Goal: Complete application form: Complete application form

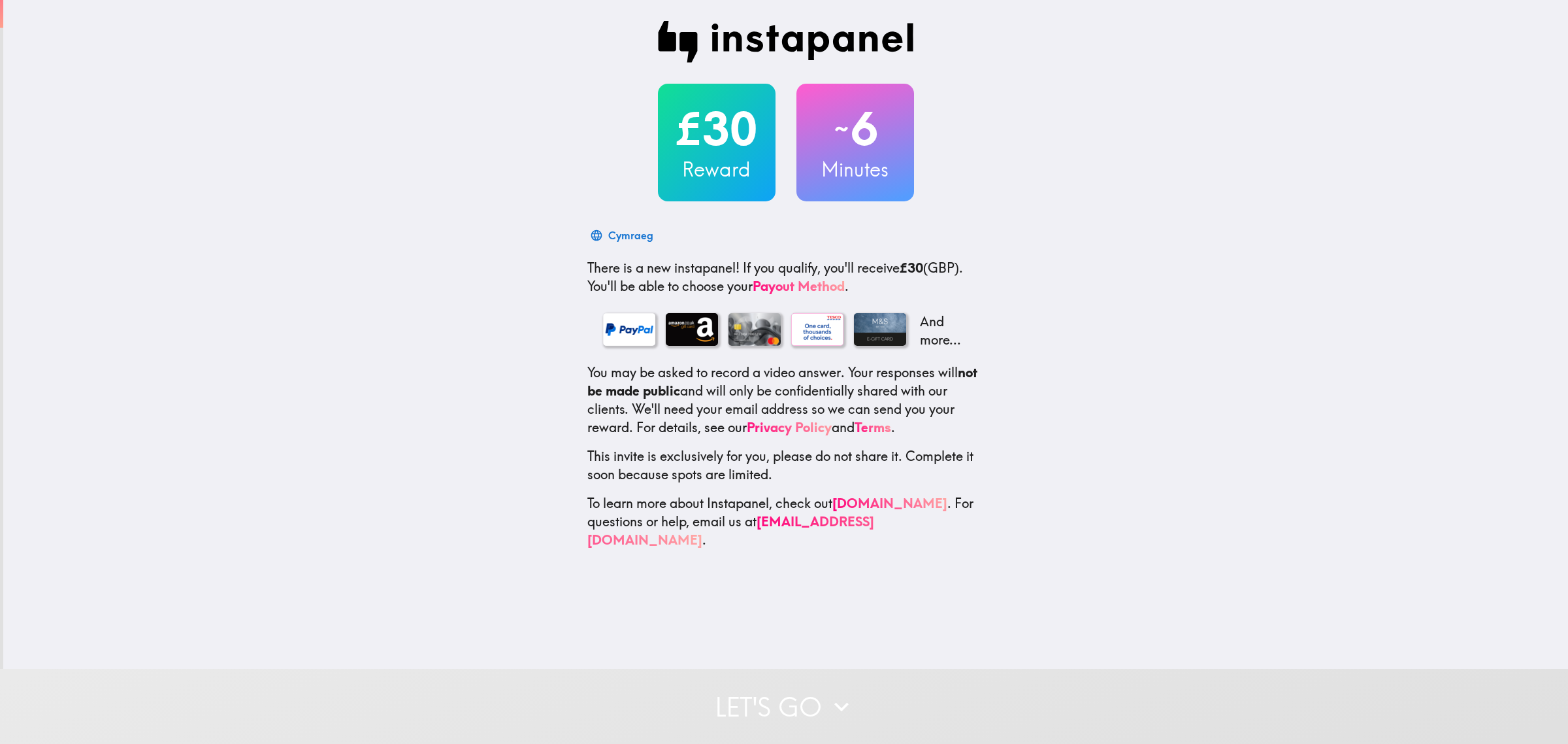
click at [886, 694] on button "Let's go" at bounding box center [784, 707] width 1568 height 75
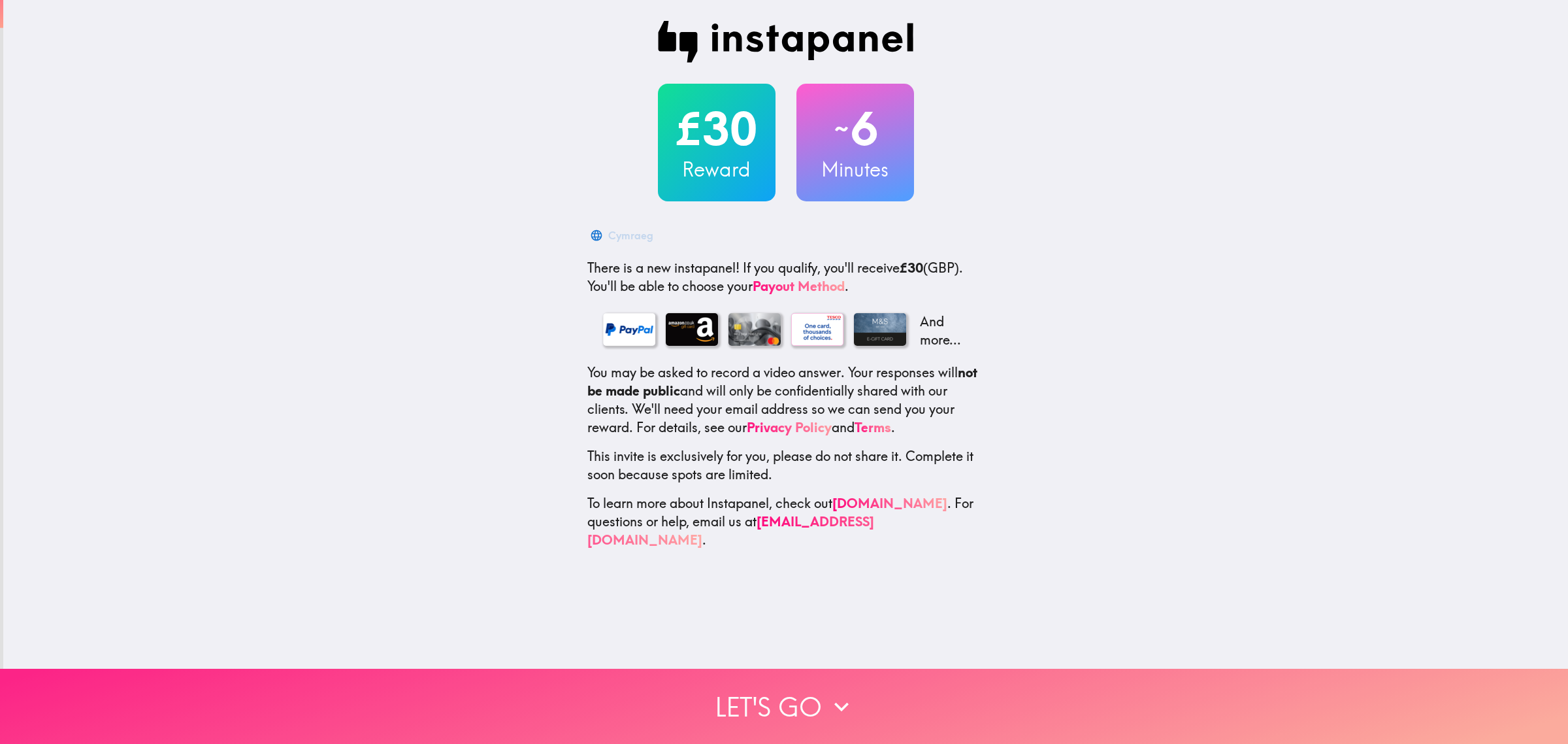
click at [860, 698] on button "Let's go" at bounding box center [784, 707] width 1568 height 75
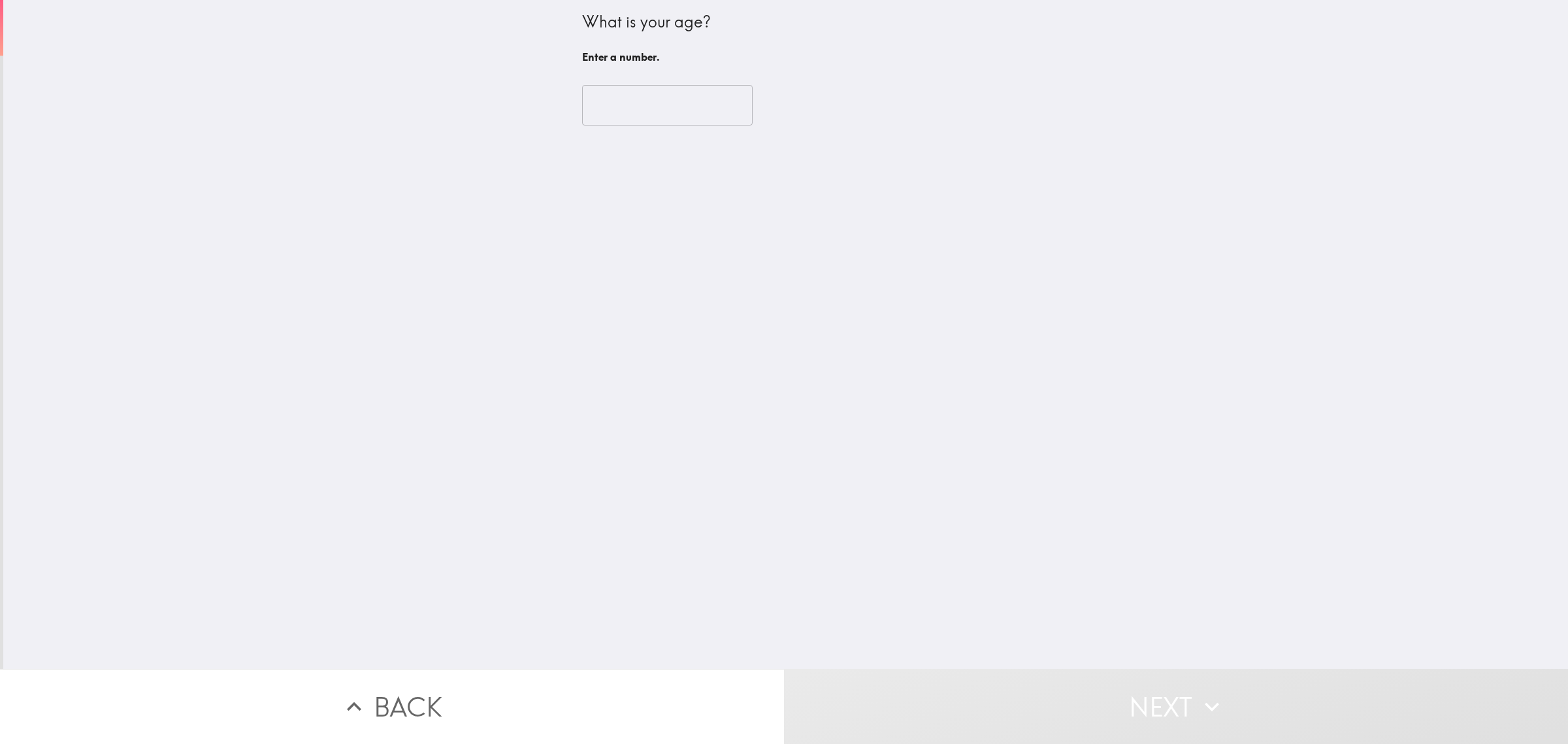
click at [631, 111] on input "number" at bounding box center [668, 106] width 171 height 40
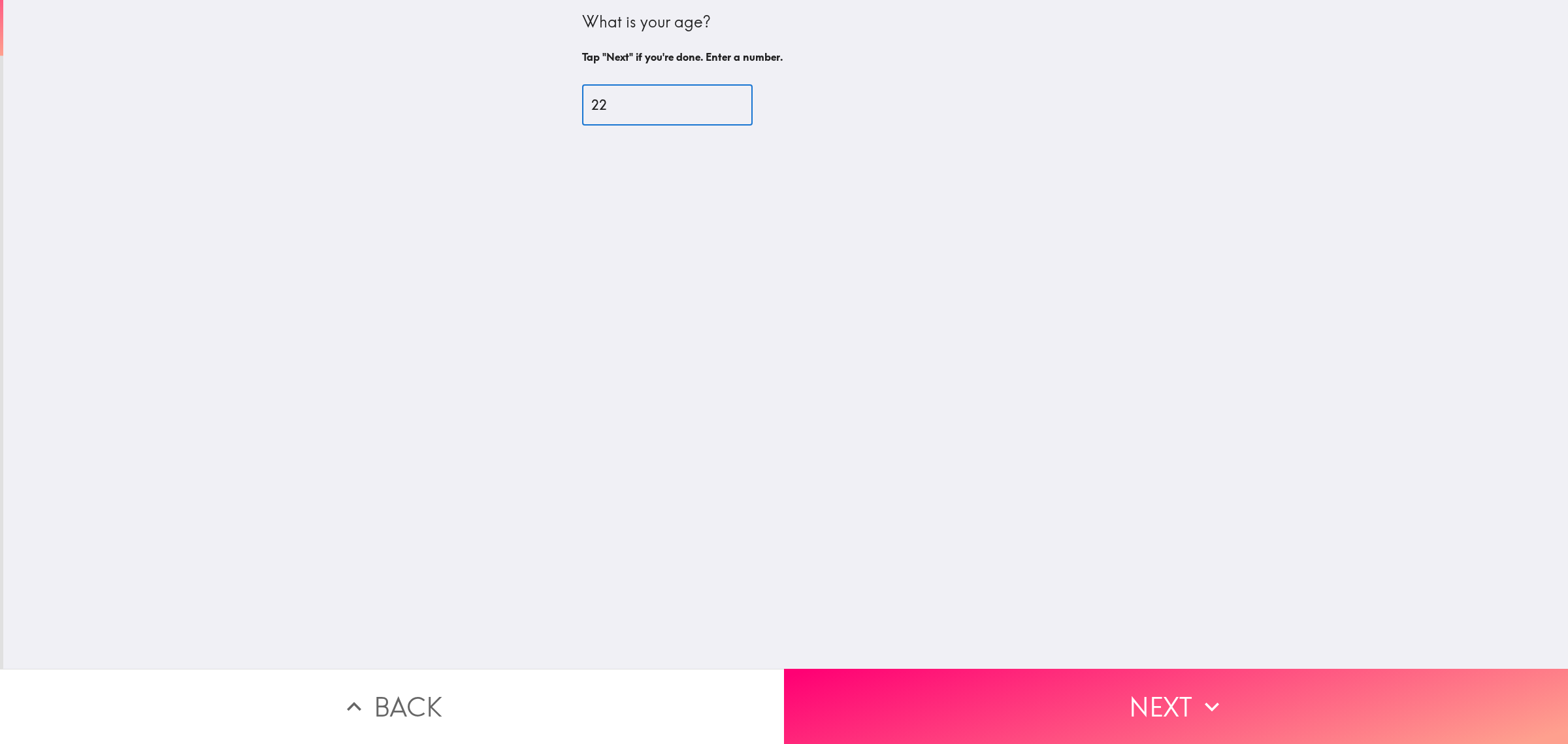
type input "22"
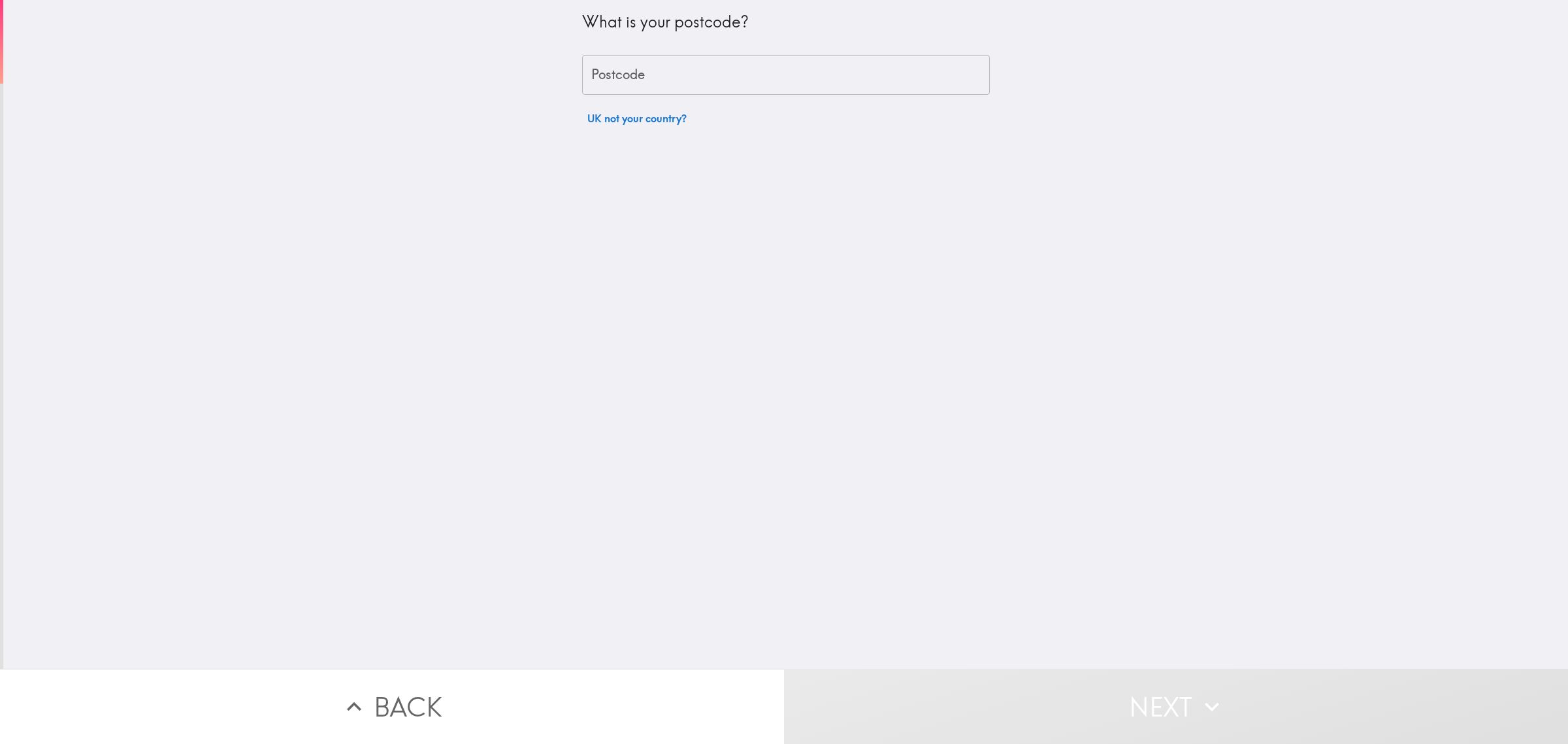
click at [396, 680] on button "Back" at bounding box center [392, 707] width 784 height 75
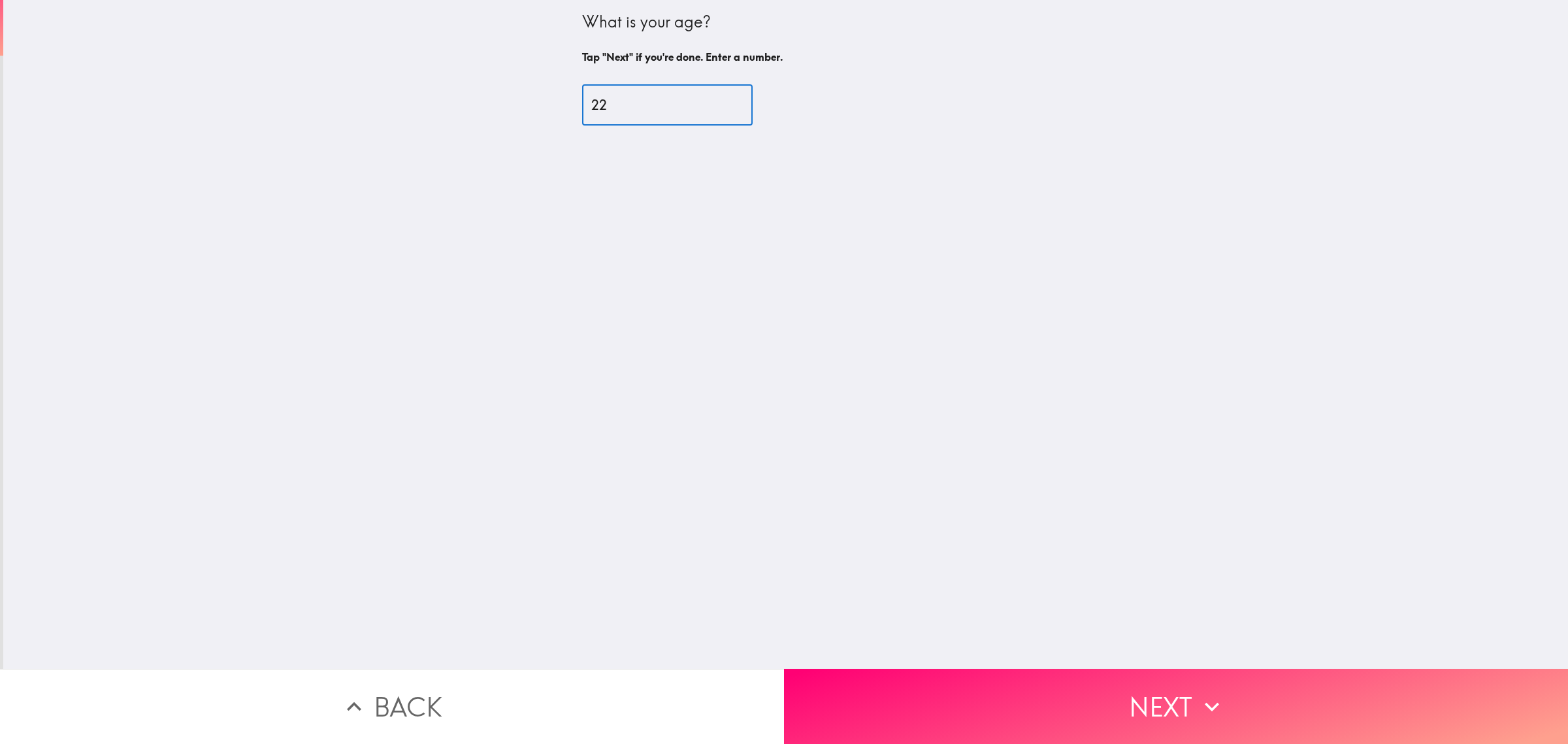
drag, startPoint x: 602, startPoint y: 114, endPoint x: 580, endPoint y: 111, distance: 22.2
click at [582, 111] on input "22" at bounding box center [668, 106] width 171 height 40
click at [608, 112] on input "22" at bounding box center [668, 106] width 171 height 40
drag, startPoint x: 653, startPoint y: 106, endPoint x: 581, endPoint y: 102, distance: 72.1
click at [582, 102] on input "22" at bounding box center [668, 106] width 171 height 40
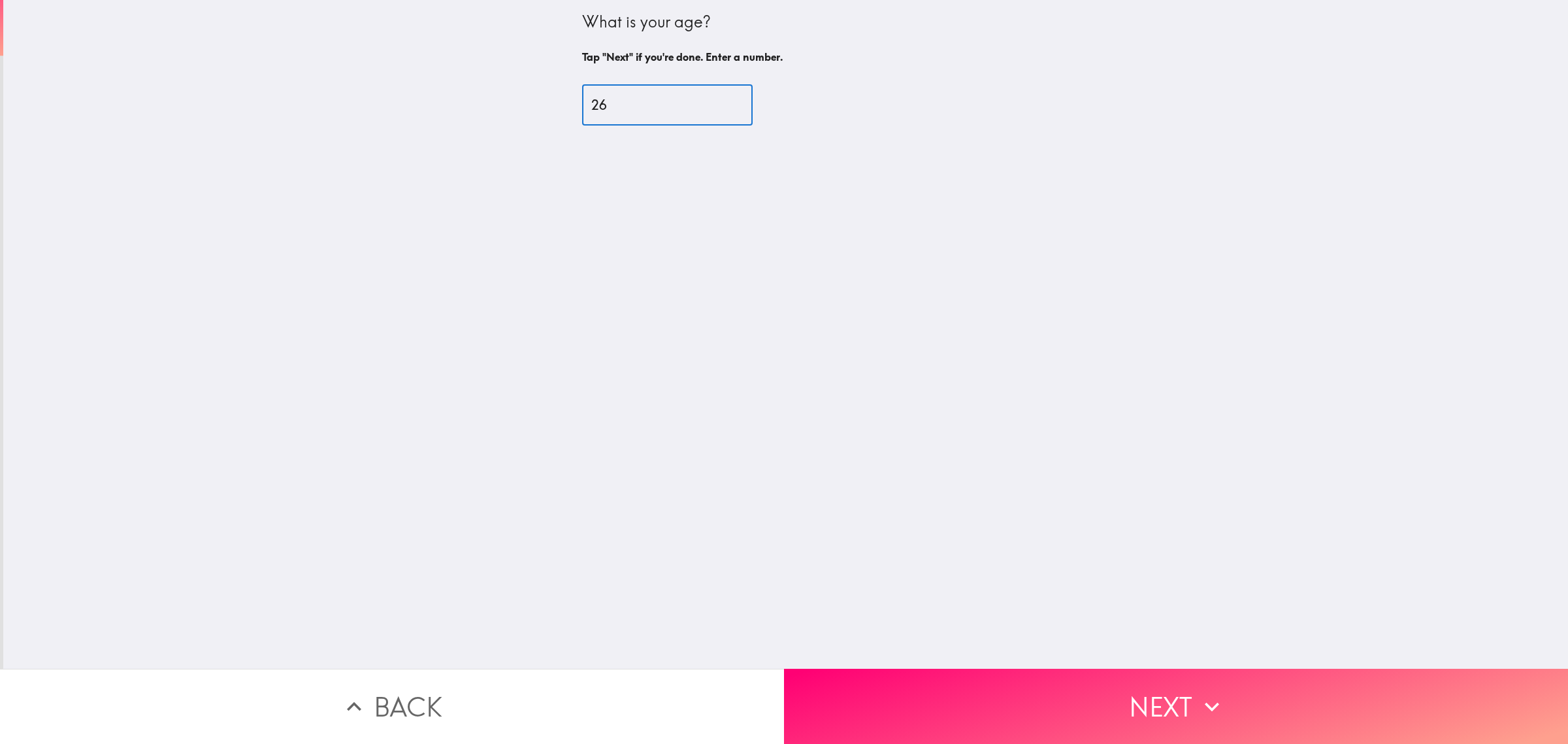
type input "26"
click at [1079, 698] on button "Next" at bounding box center [1176, 707] width 784 height 75
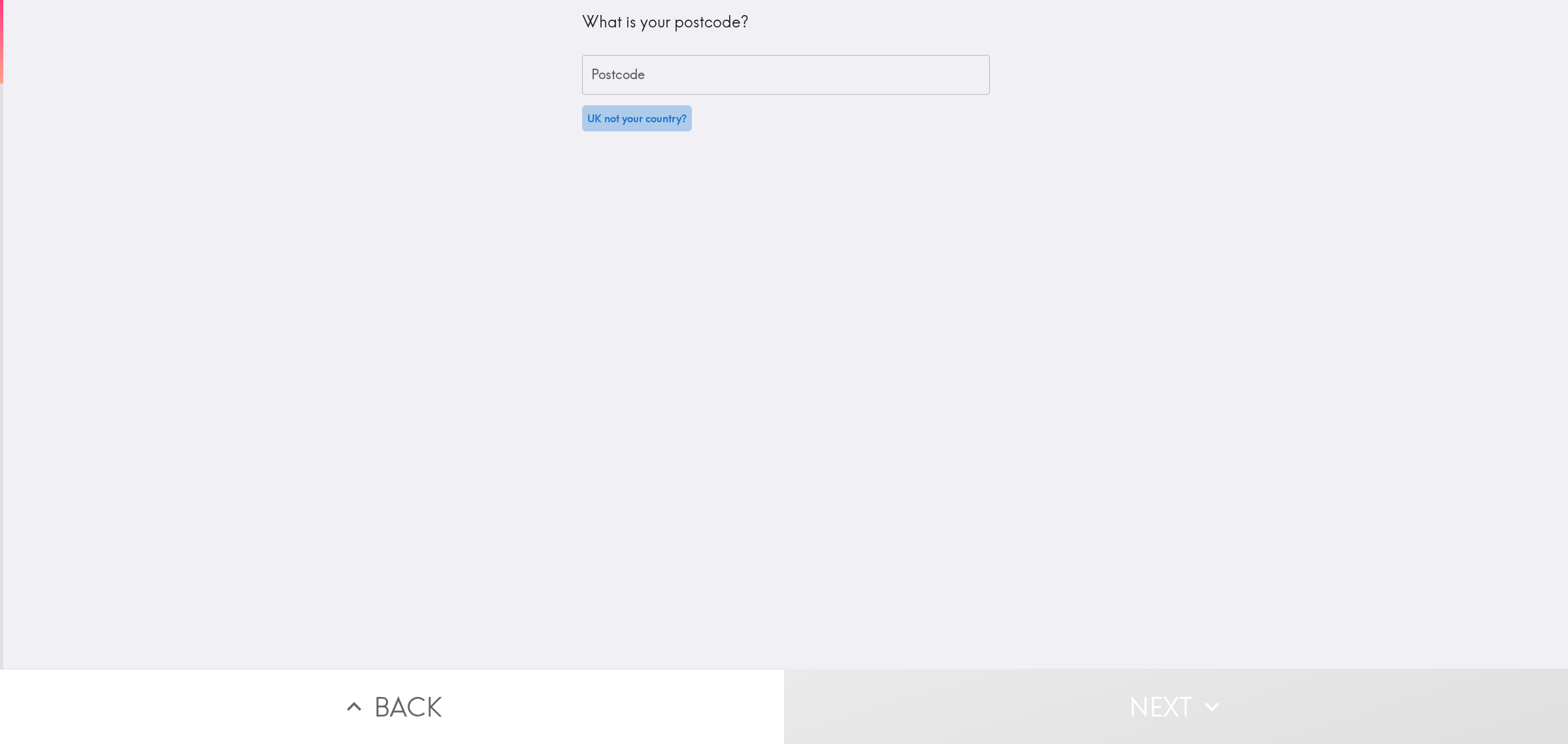
click at [609, 126] on button "UK not your country?" at bounding box center [637, 118] width 109 height 26
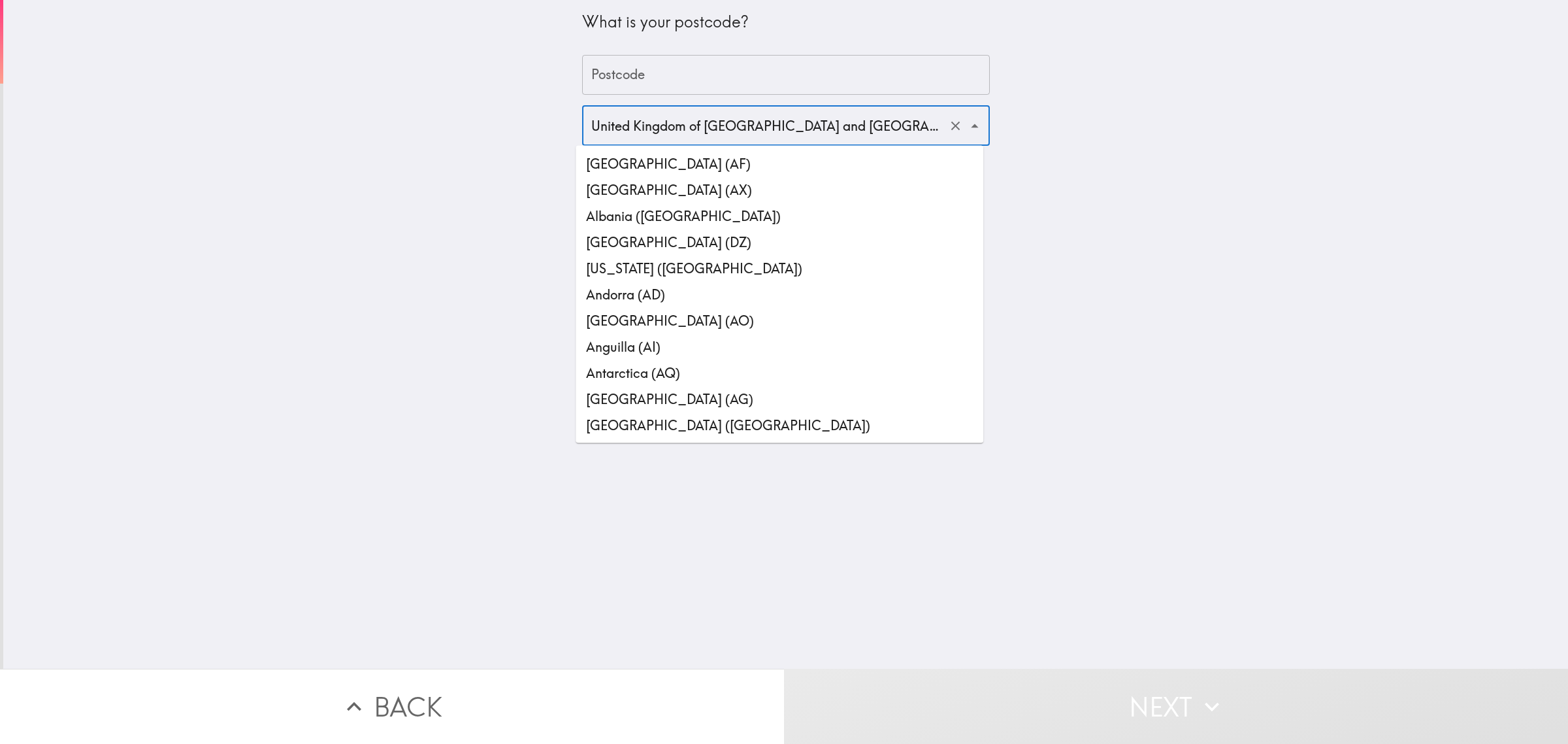
click at [613, 125] on input "United Kingdom of [GEOGRAPHIC_DATA] and [GEOGRAPHIC_DATA] ([GEOGRAPHIC_DATA])" at bounding box center [768, 126] width 360 height 29
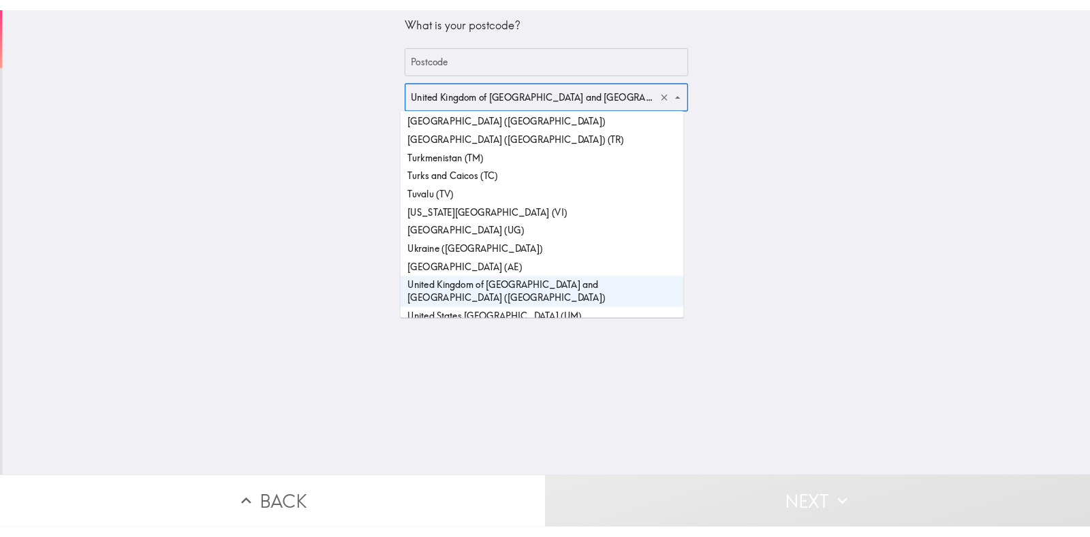
scroll to position [6260, 0]
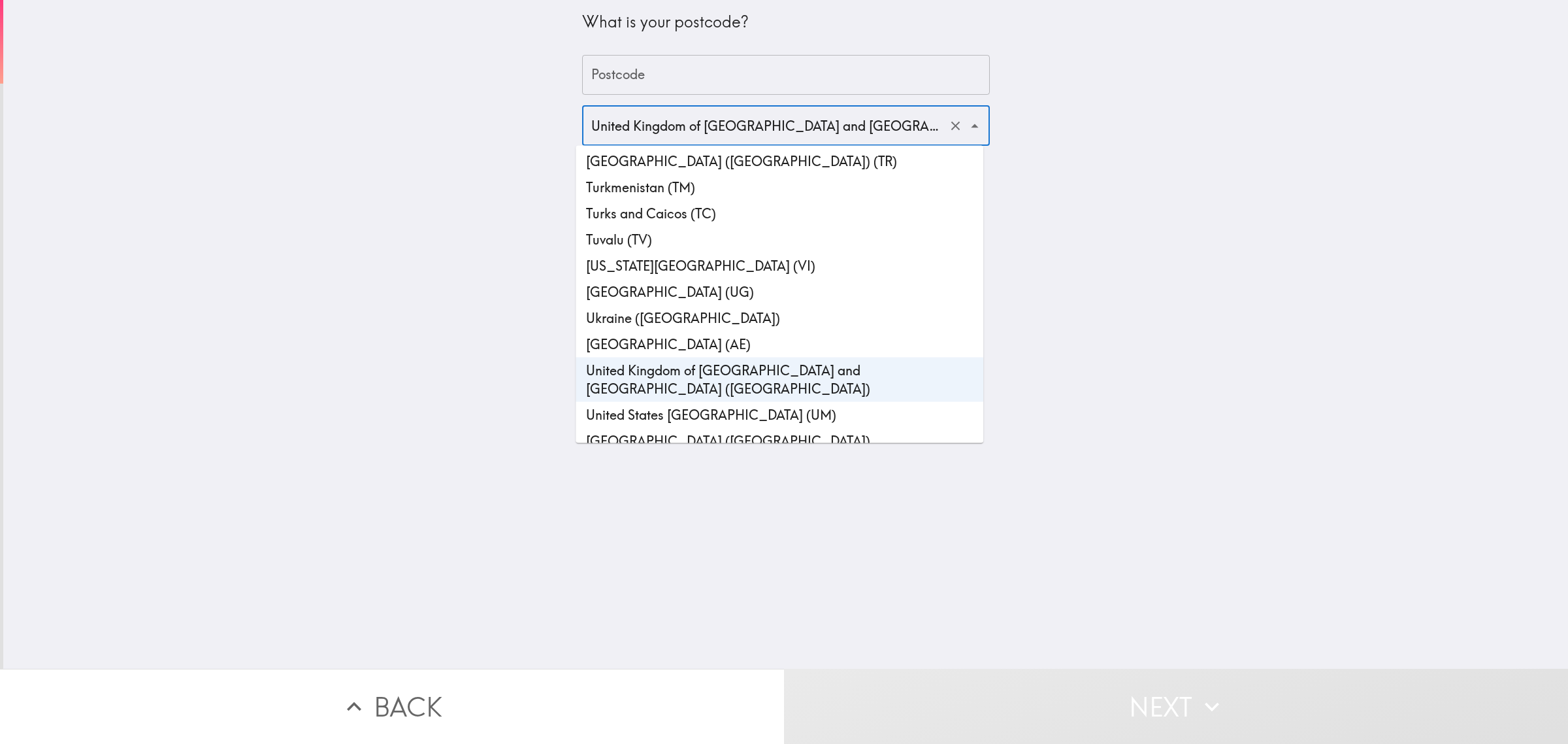
click at [680, 428] on li "[GEOGRAPHIC_DATA] ([GEOGRAPHIC_DATA])" at bounding box center [779, 441] width 408 height 26
type input "[GEOGRAPHIC_DATA] ([GEOGRAPHIC_DATA])"
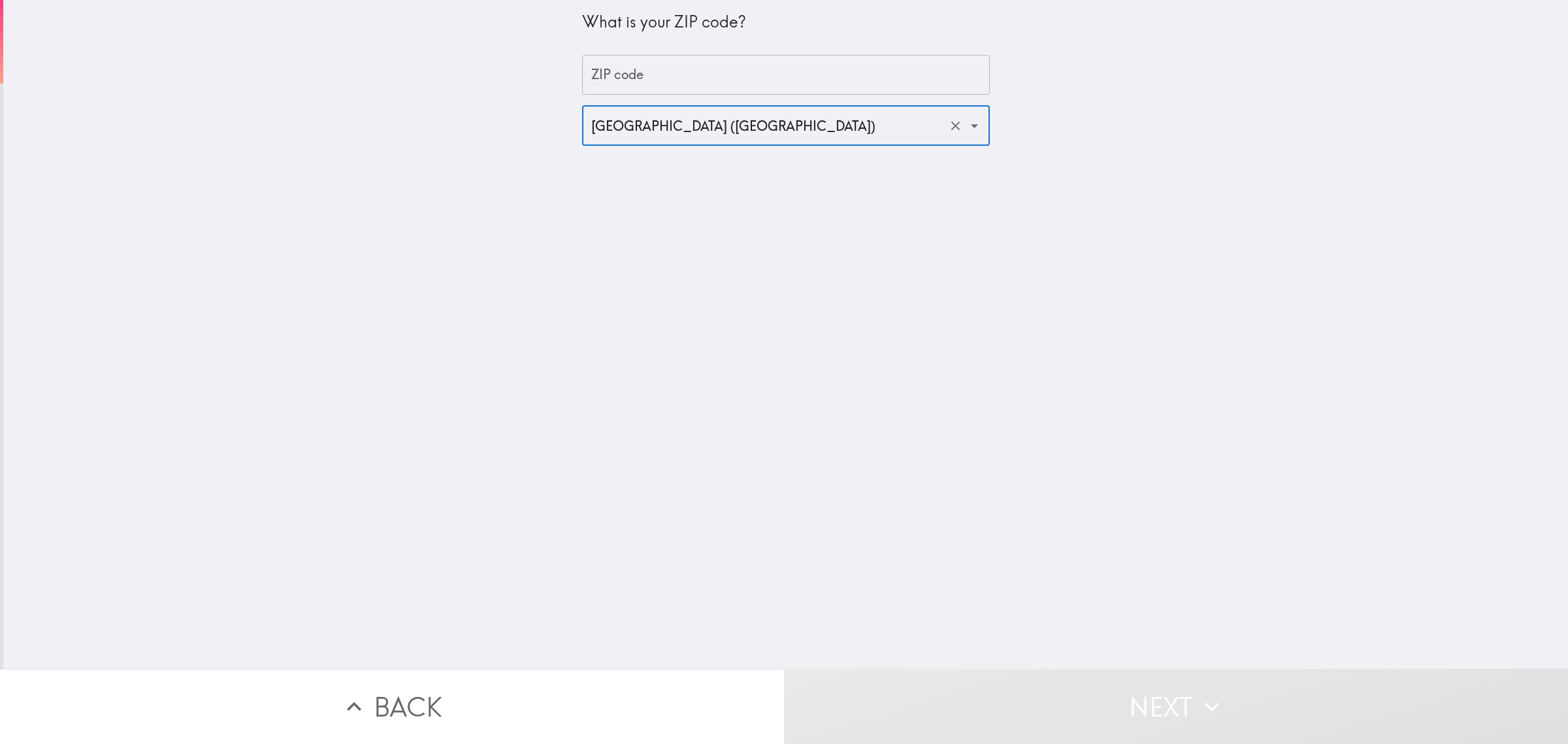
click at [612, 79] on input "ZIP code" at bounding box center [786, 75] width 408 height 40
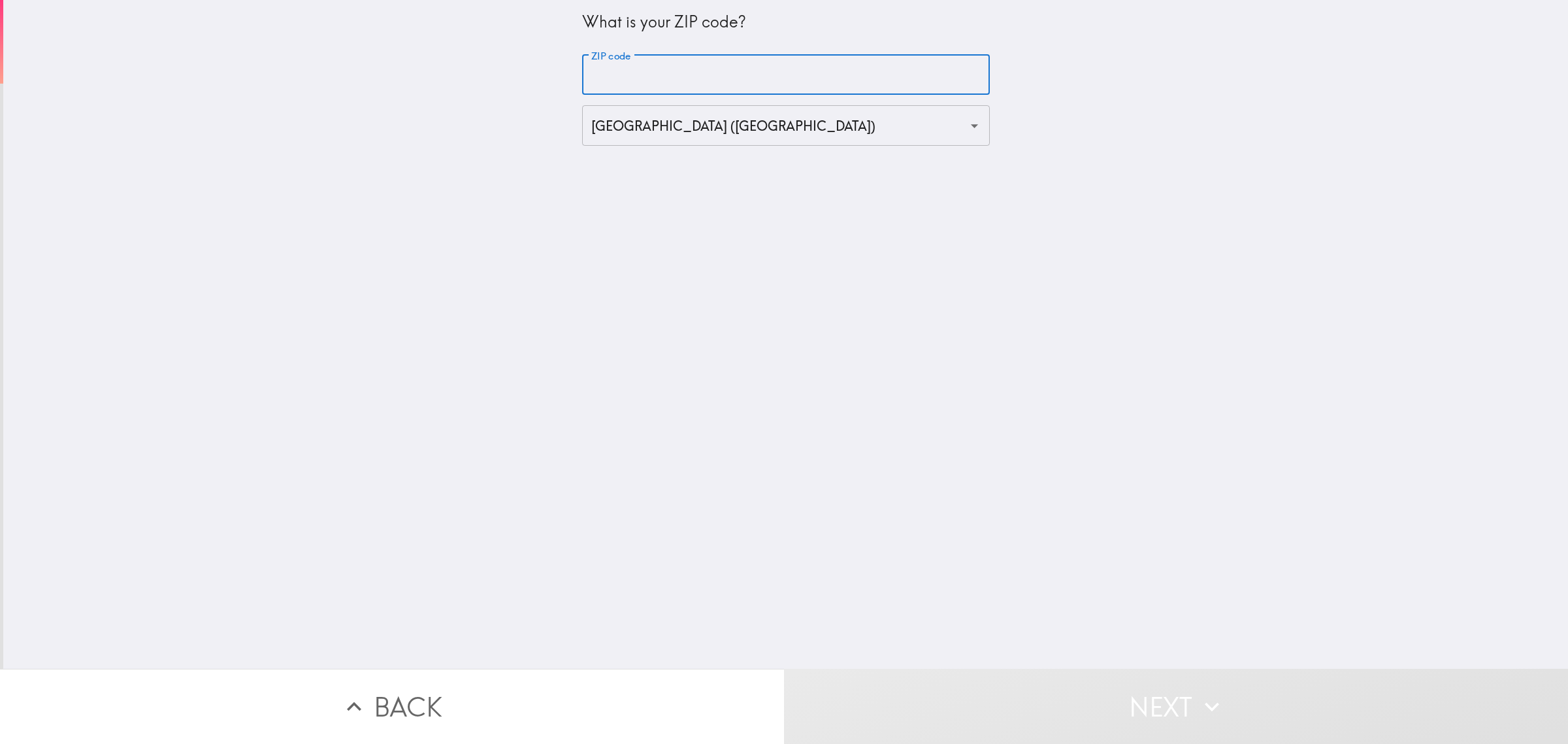
type input "90000"
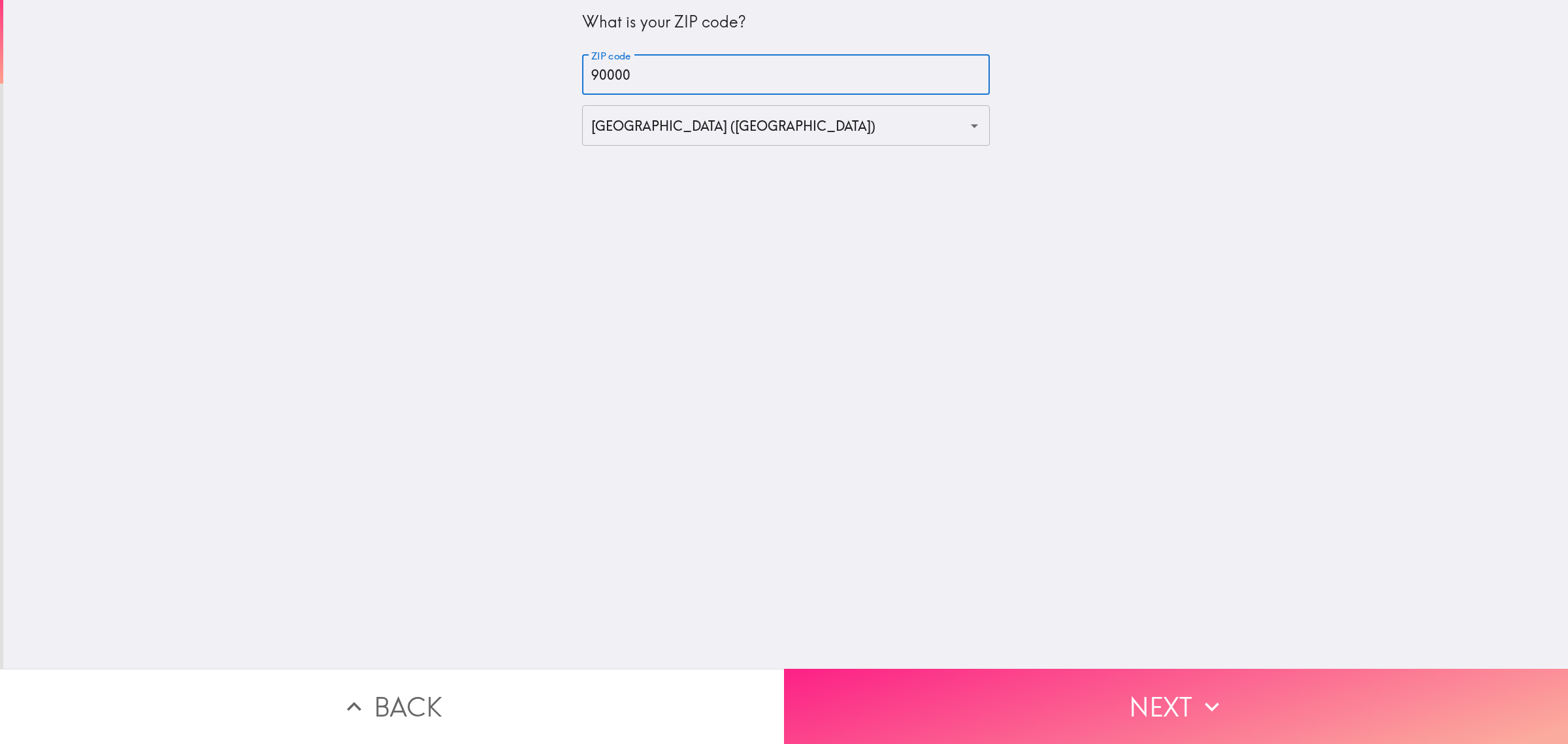
click at [1074, 677] on button "Next" at bounding box center [1176, 707] width 784 height 75
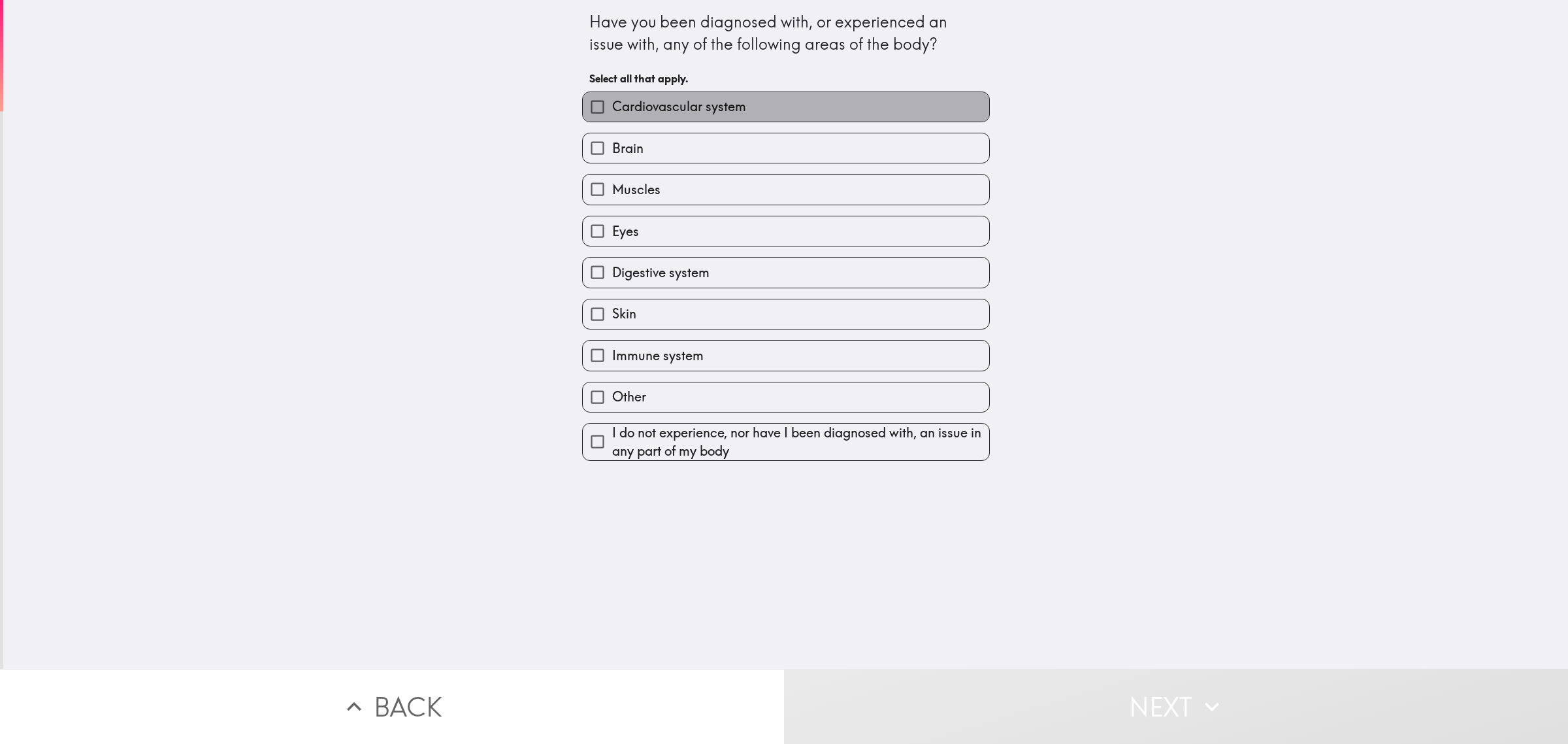
click at [672, 107] on span "Cardiovascular system" at bounding box center [679, 106] width 134 height 18
click at [612, 107] on input "Cardiovascular system" at bounding box center [597, 107] width 30 height 30
checkbox input "true"
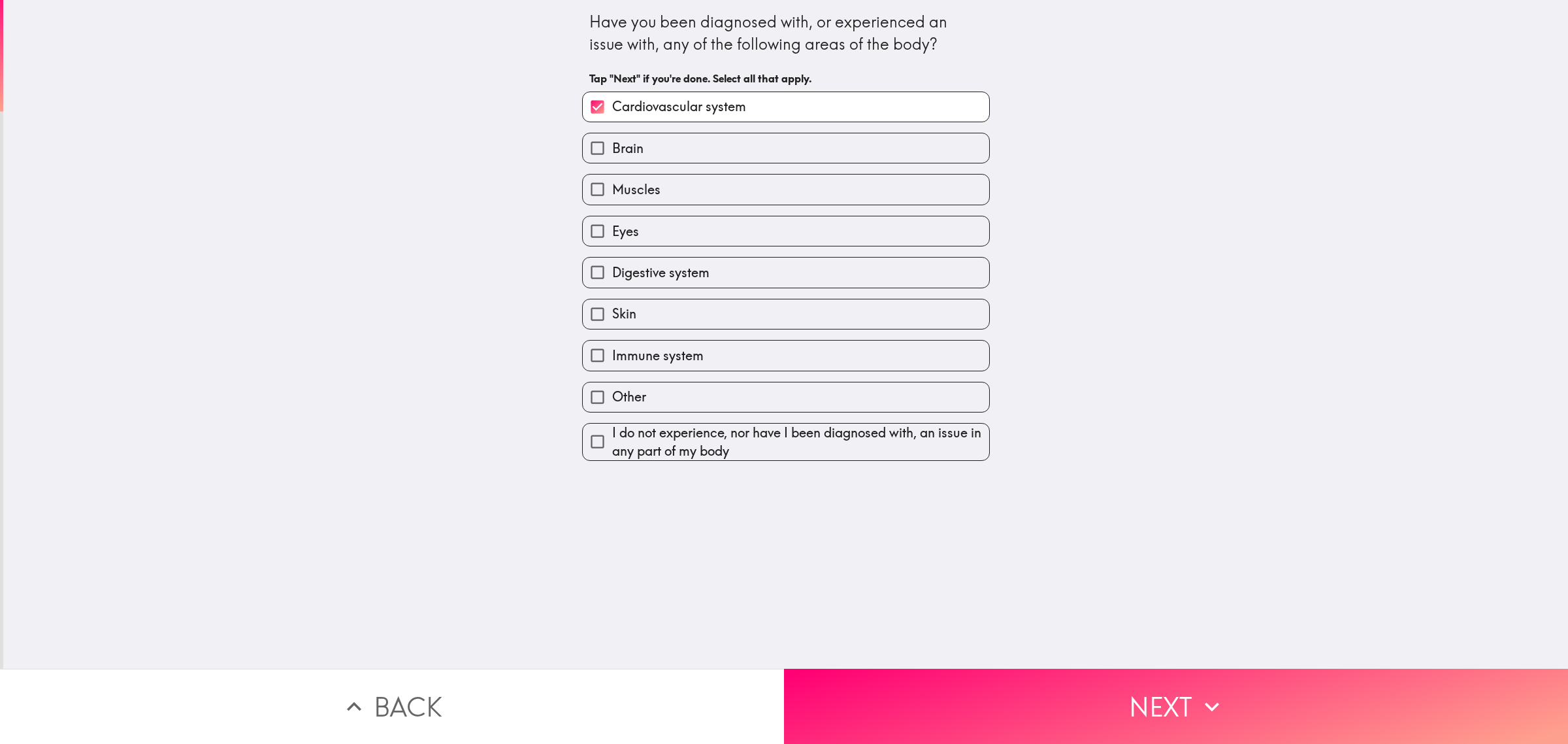
click at [757, 253] on div "Digestive system" at bounding box center [781, 267] width 418 height 41
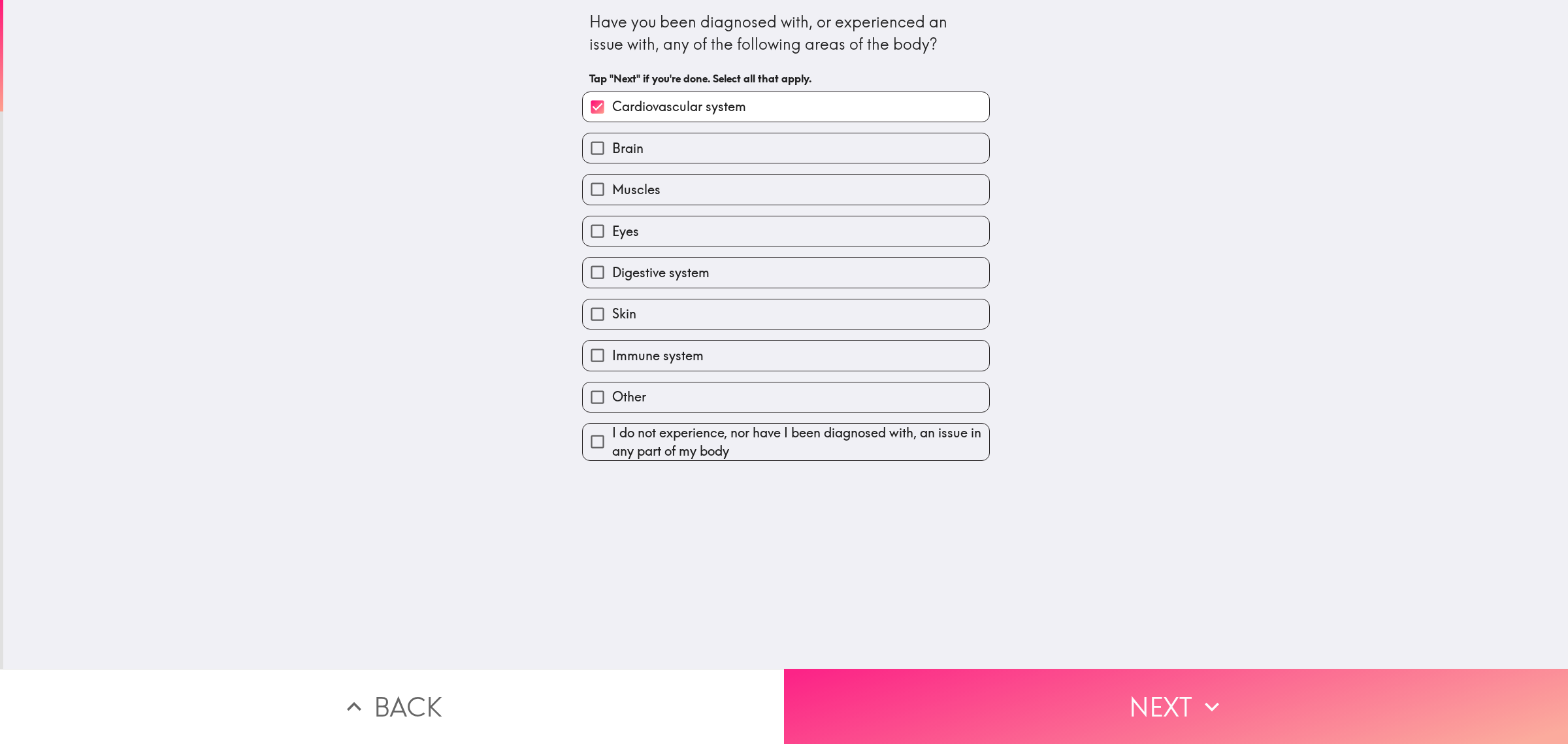
click at [1082, 707] on button "Next" at bounding box center [1176, 707] width 784 height 75
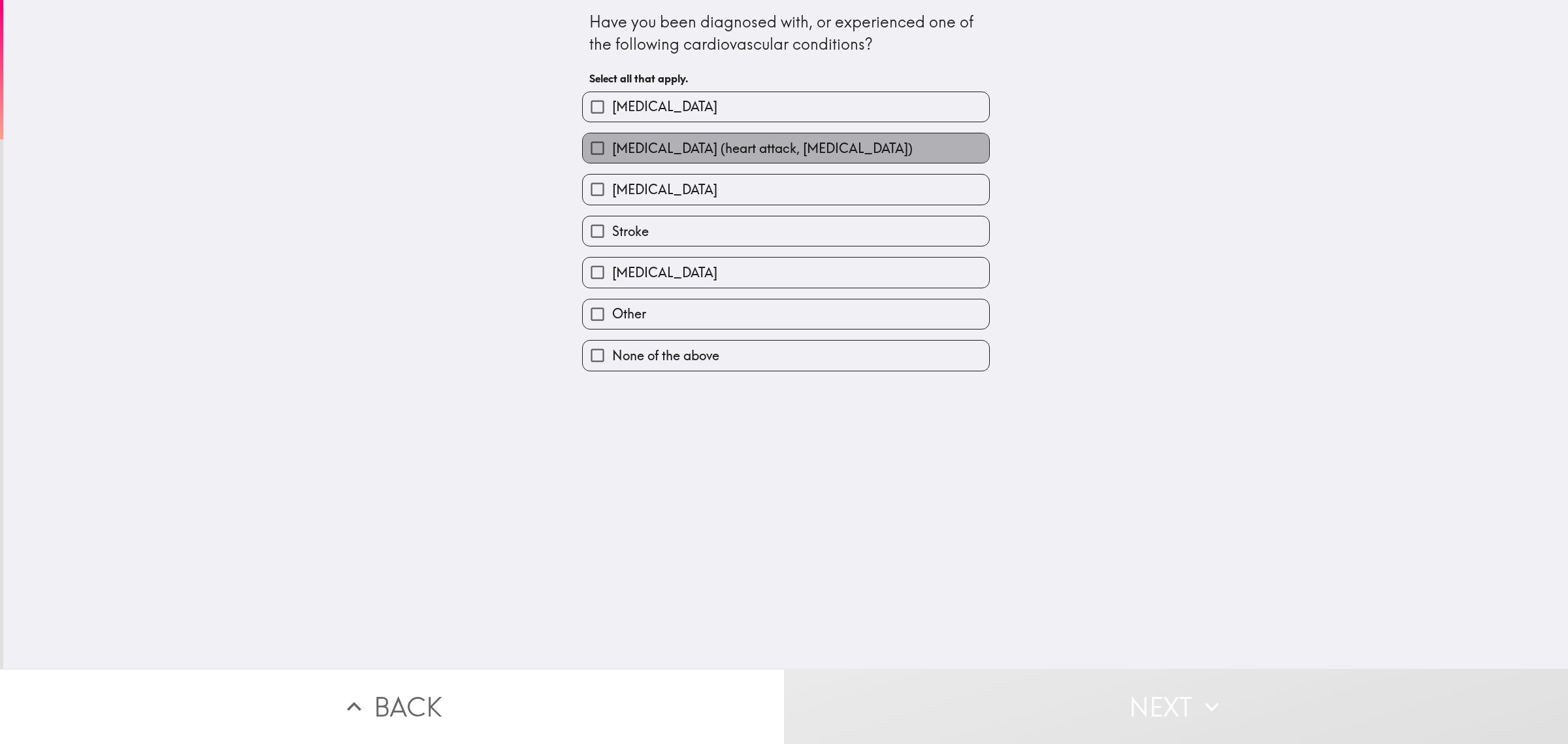
click at [759, 149] on span "[MEDICAL_DATA] (heart attack, [MEDICAL_DATA])" at bounding box center [762, 148] width 300 height 18
click at [612, 149] on input "[MEDICAL_DATA] (heart attack, [MEDICAL_DATA])" at bounding box center [597, 148] width 30 height 30
checkbox input "true"
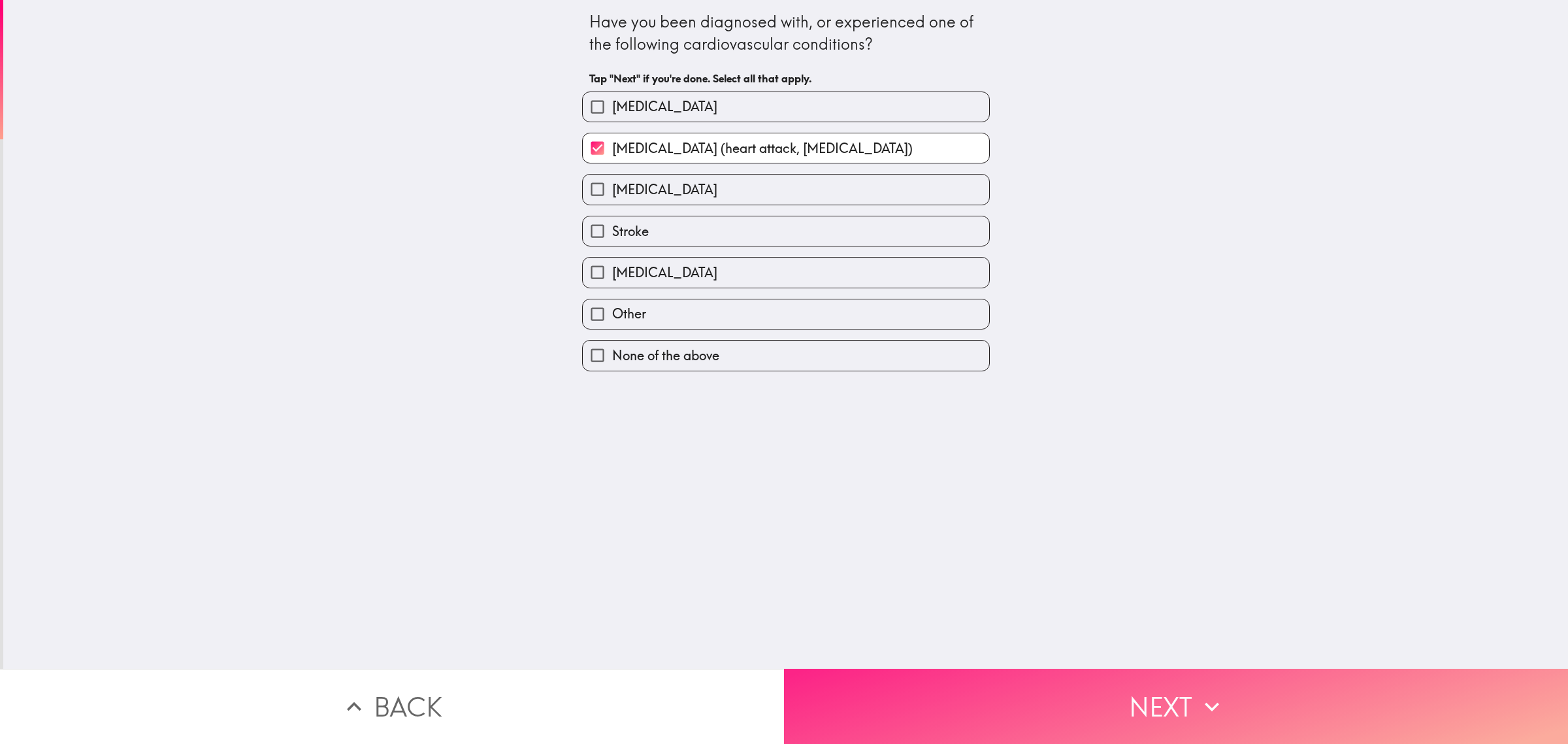
click at [1056, 681] on button "Next" at bounding box center [1176, 707] width 784 height 75
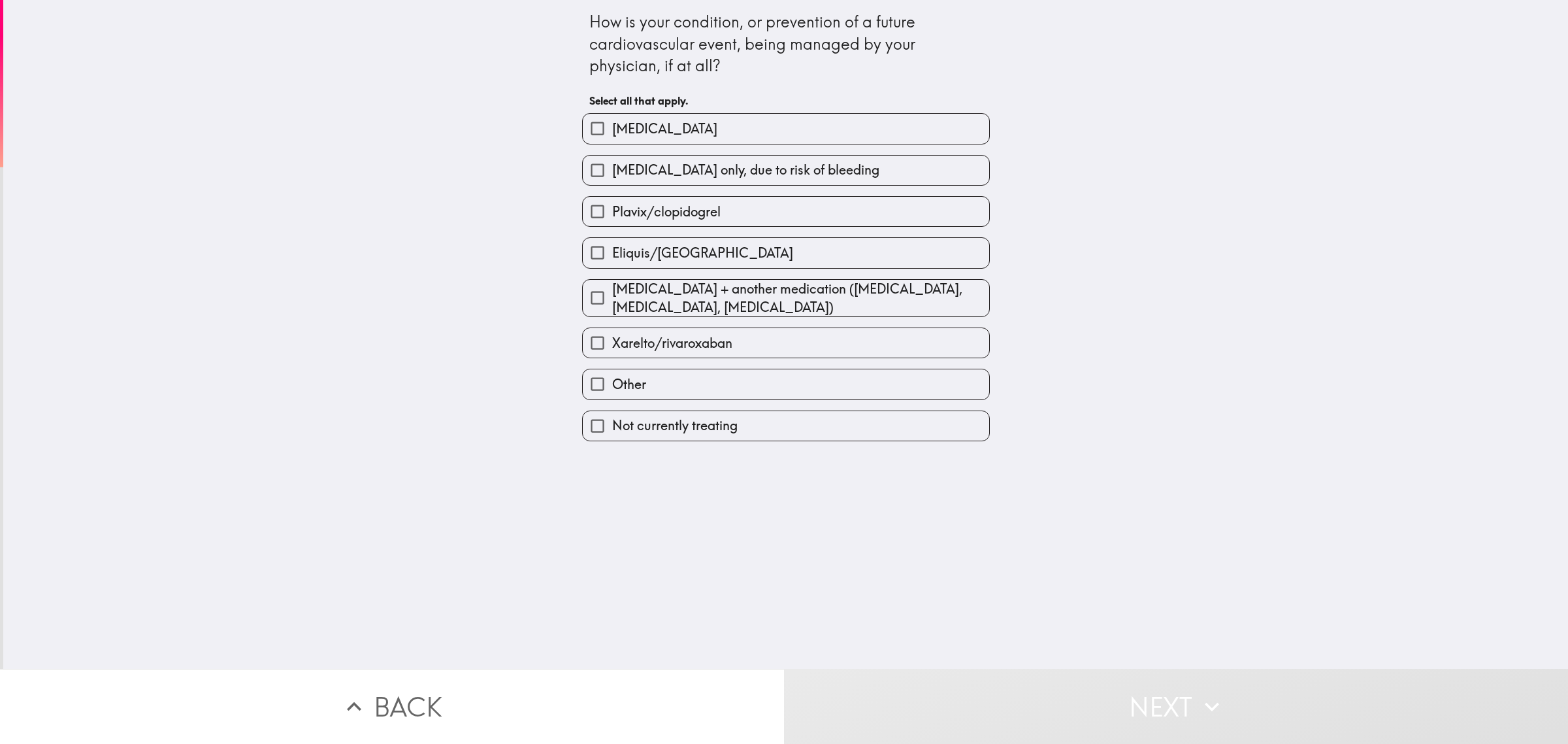
click at [668, 122] on label "[MEDICAL_DATA]" at bounding box center [786, 128] width 407 height 30
click at [612, 122] on input "[MEDICAL_DATA]" at bounding box center [597, 128] width 30 height 30
checkbox input "true"
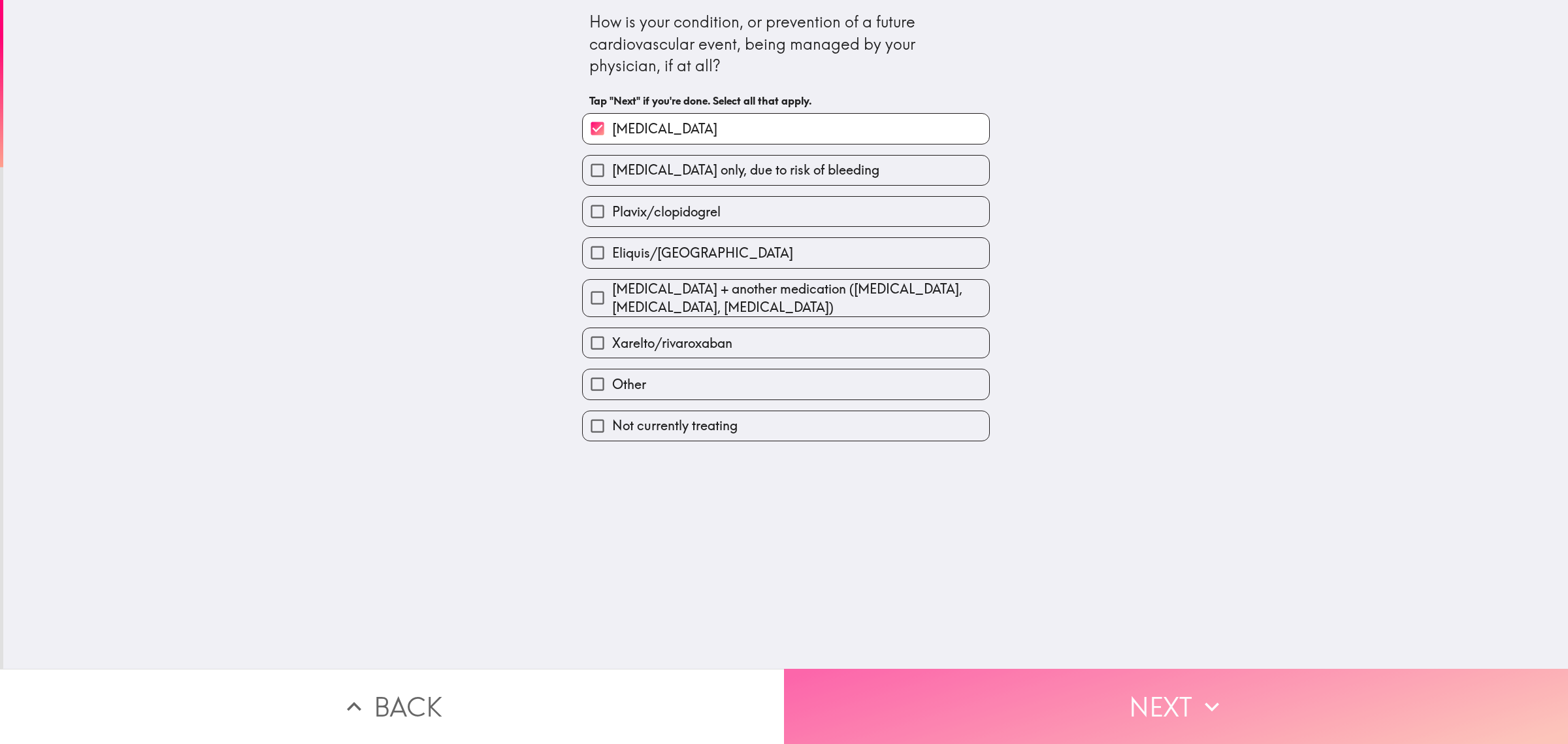
click at [1052, 701] on button "Next" at bounding box center [1176, 707] width 784 height 75
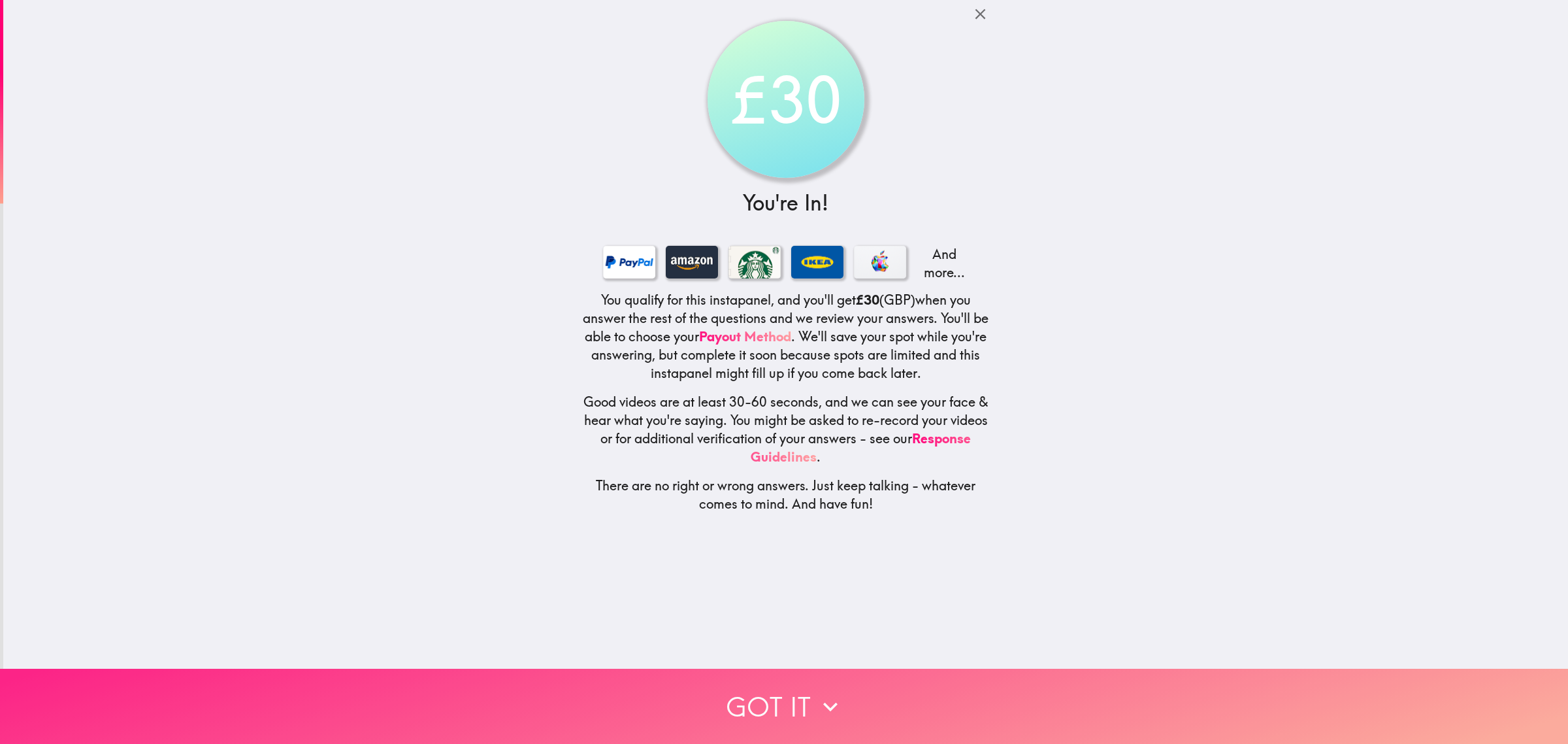
click at [984, 693] on button "Got it" at bounding box center [784, 707] width 1568 height 75
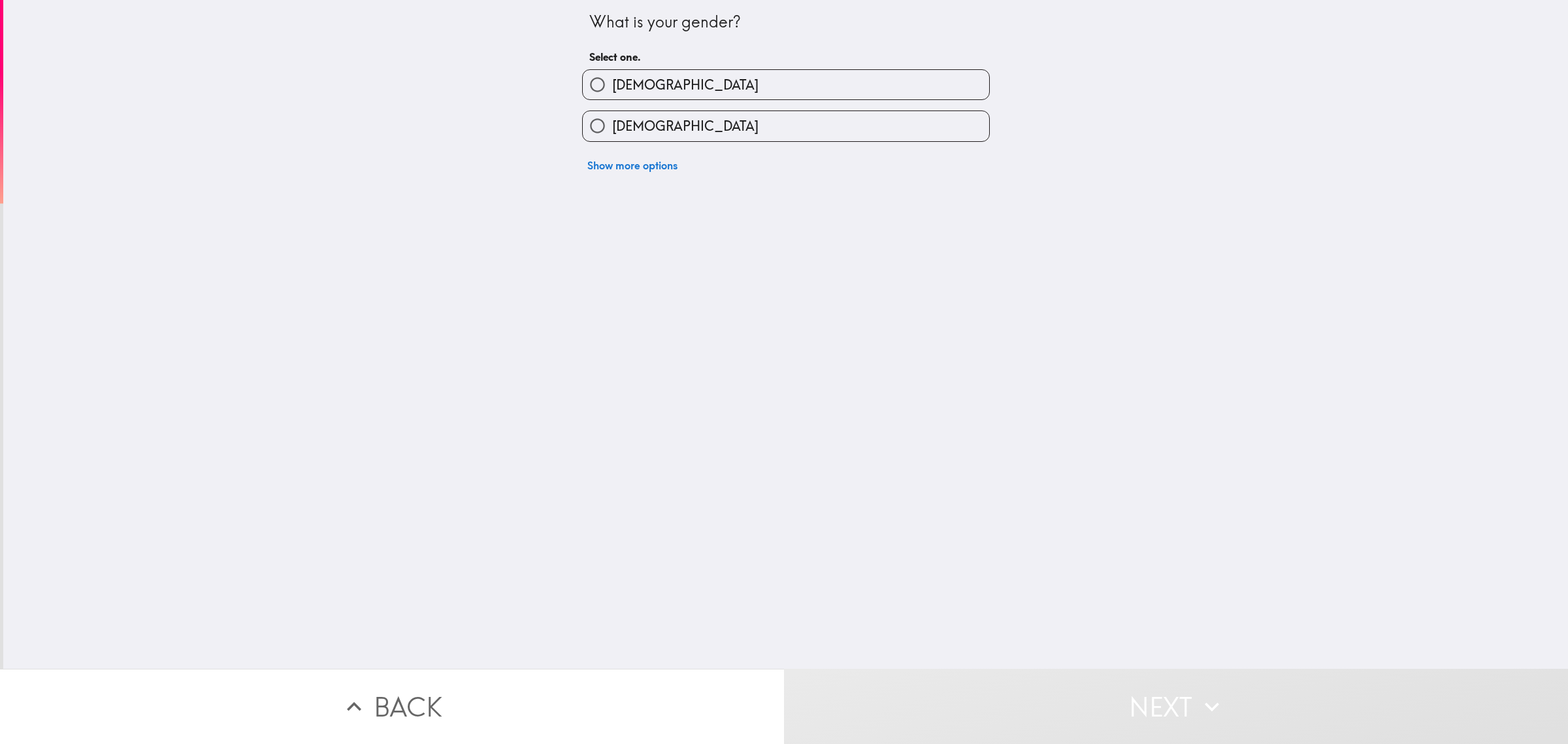
click at [670, 85] on label "[DEMOGRAPHIC_DATA]" at bounding box center [786, 84] width 407 height 30
click at [612, 85] on input "[DEMOGRAPHIC_DATA]" at bounding box center [597, 84] width 30 height 30
radio input "true"
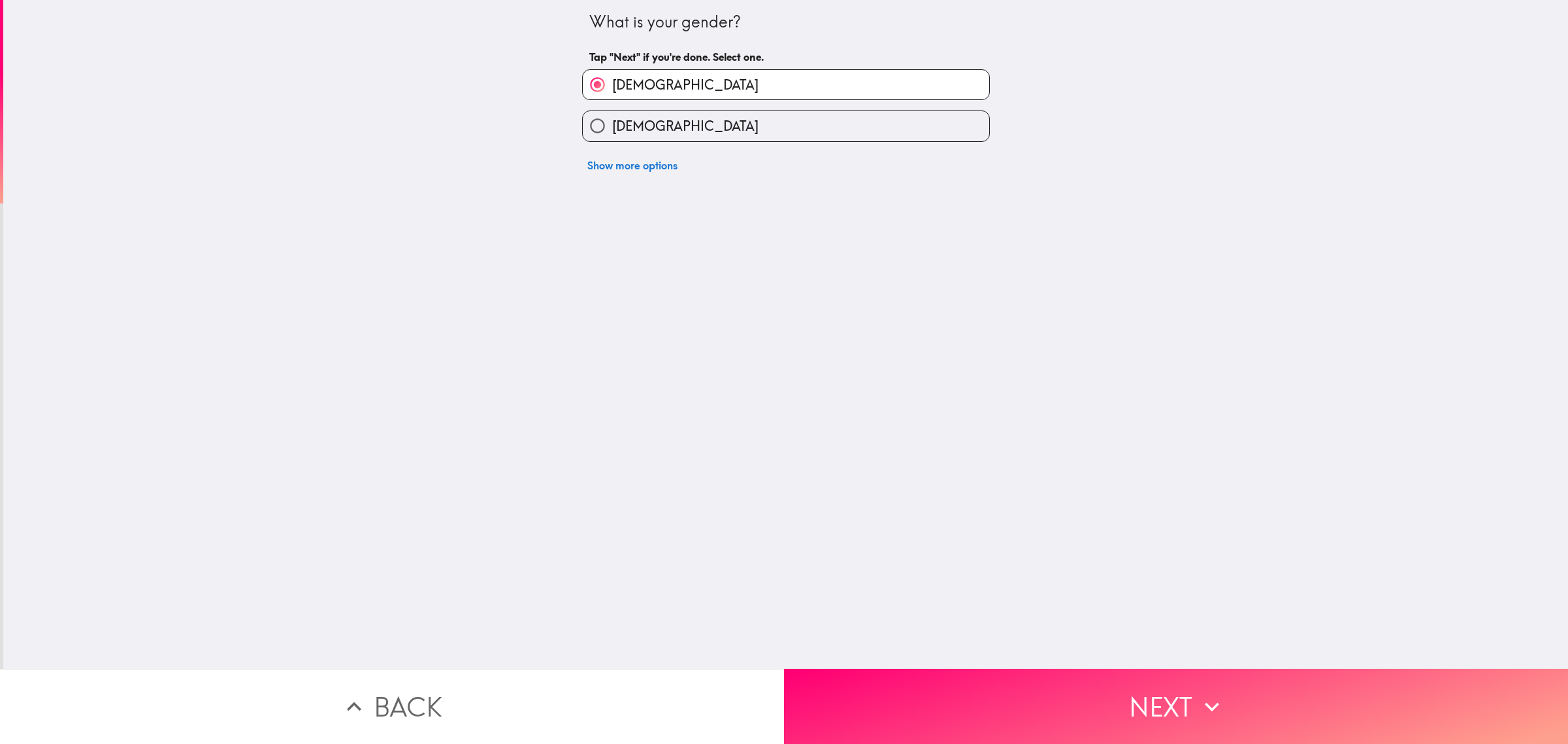
click at [675, 131] on label "[DEMOGRAPHIC_DATA]" at bounding box center [786, 126] width 407 height 30
click at [612, 131] on input "[DEMOGRAPHIC_DATA]" at bounding box center [597, 126] width 30 height 30
radio input "true"
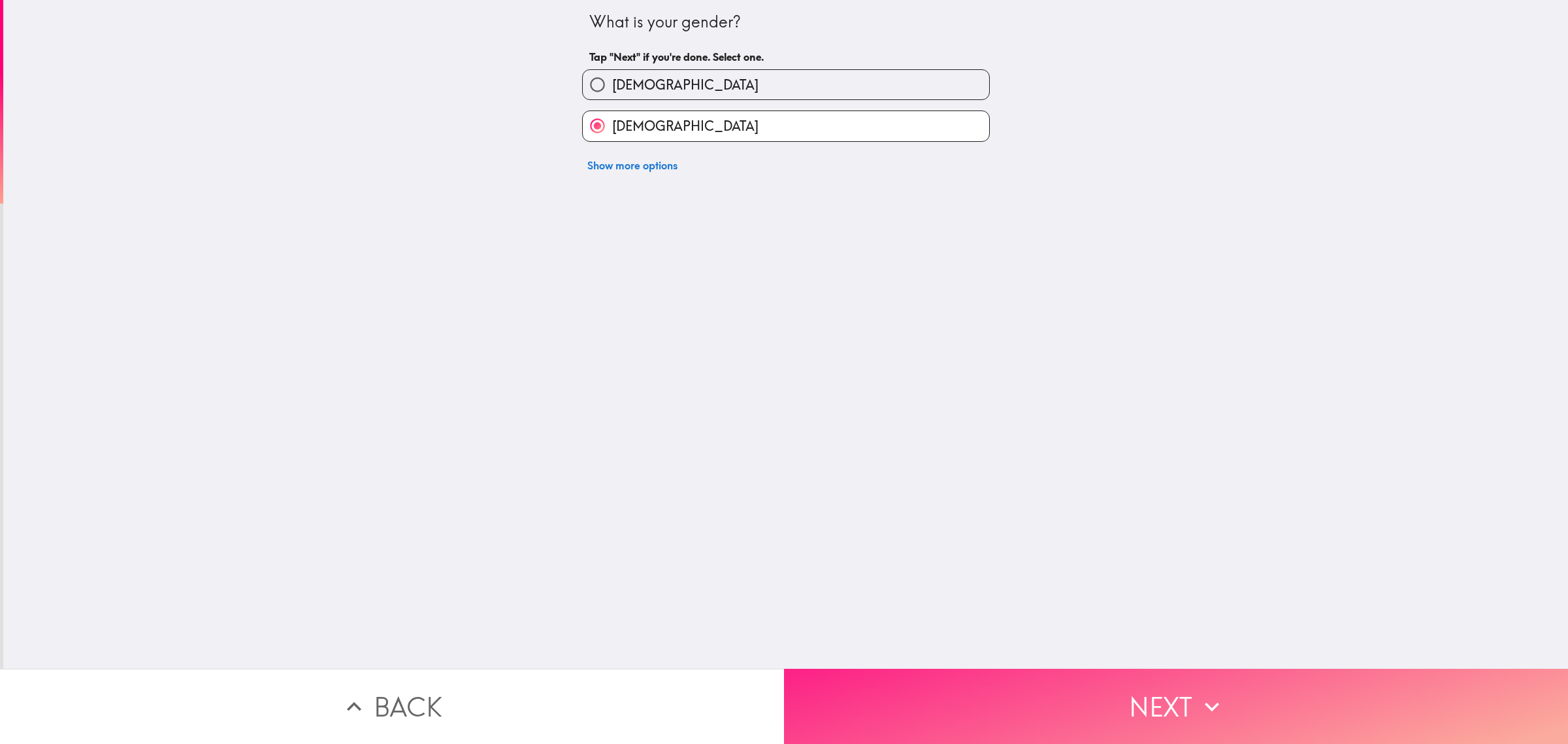
click at [1057, 718] on button "Next" at bounding box center [1176, 707] width 784 height 75
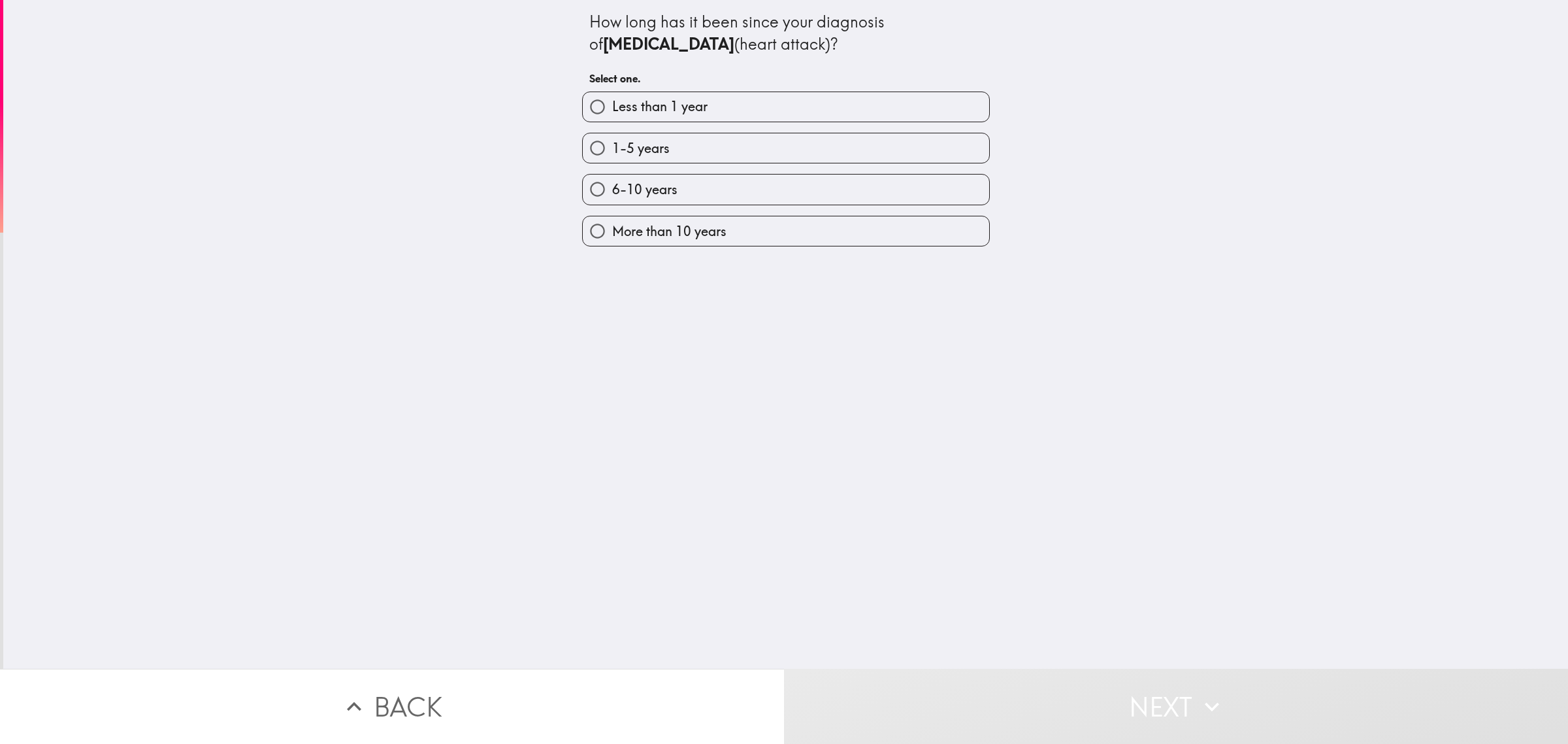
click at [612, 107] on span "Less than 1 year" at bounding box center [659, 106] width 95 height 18
click at [605, 107] on input "Less than 1 year" at bounding box center [597, 107] width 30 height 30
radio input "true"
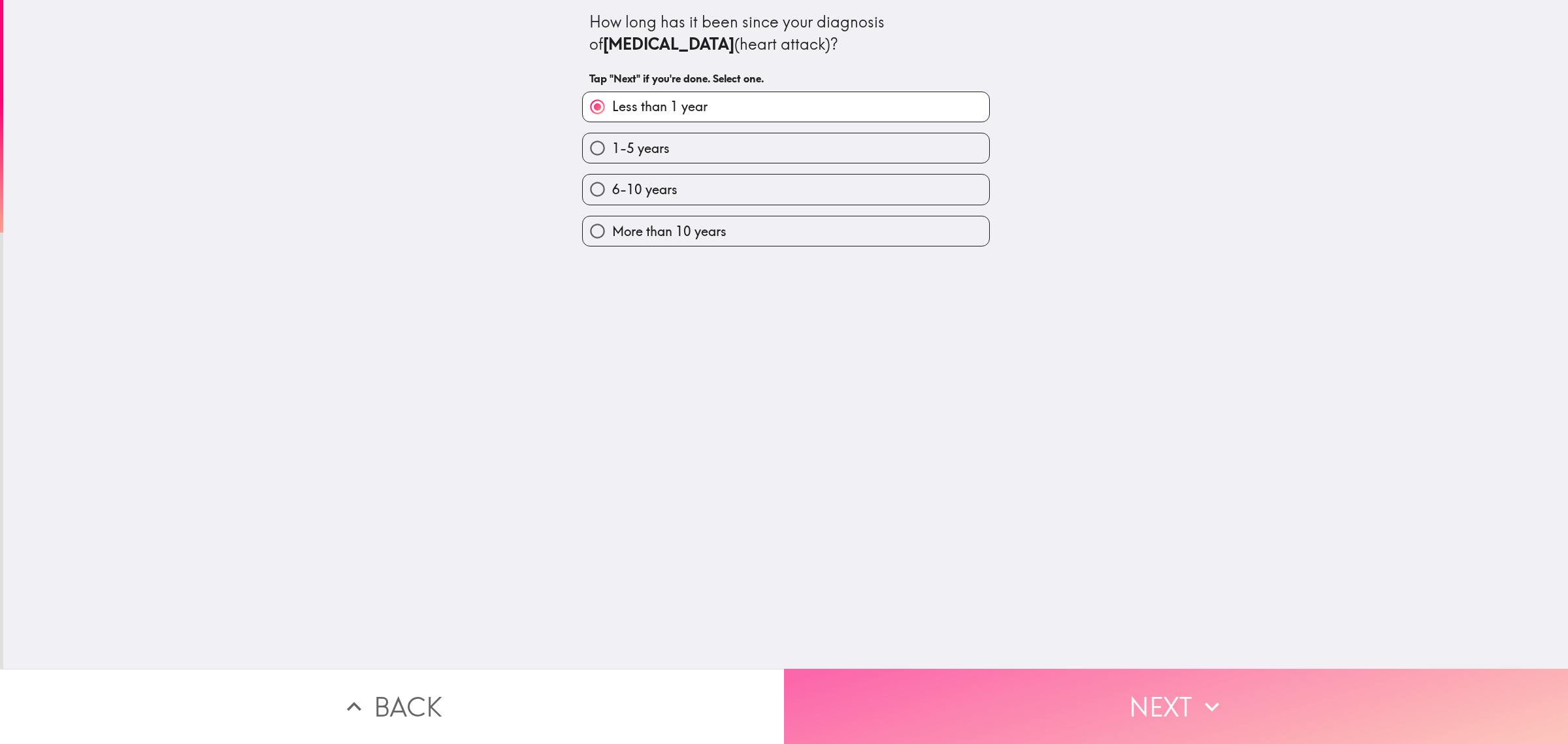
click at [949, 694] on button "Next" at bounding box center [1176, 707] width 784 height 75
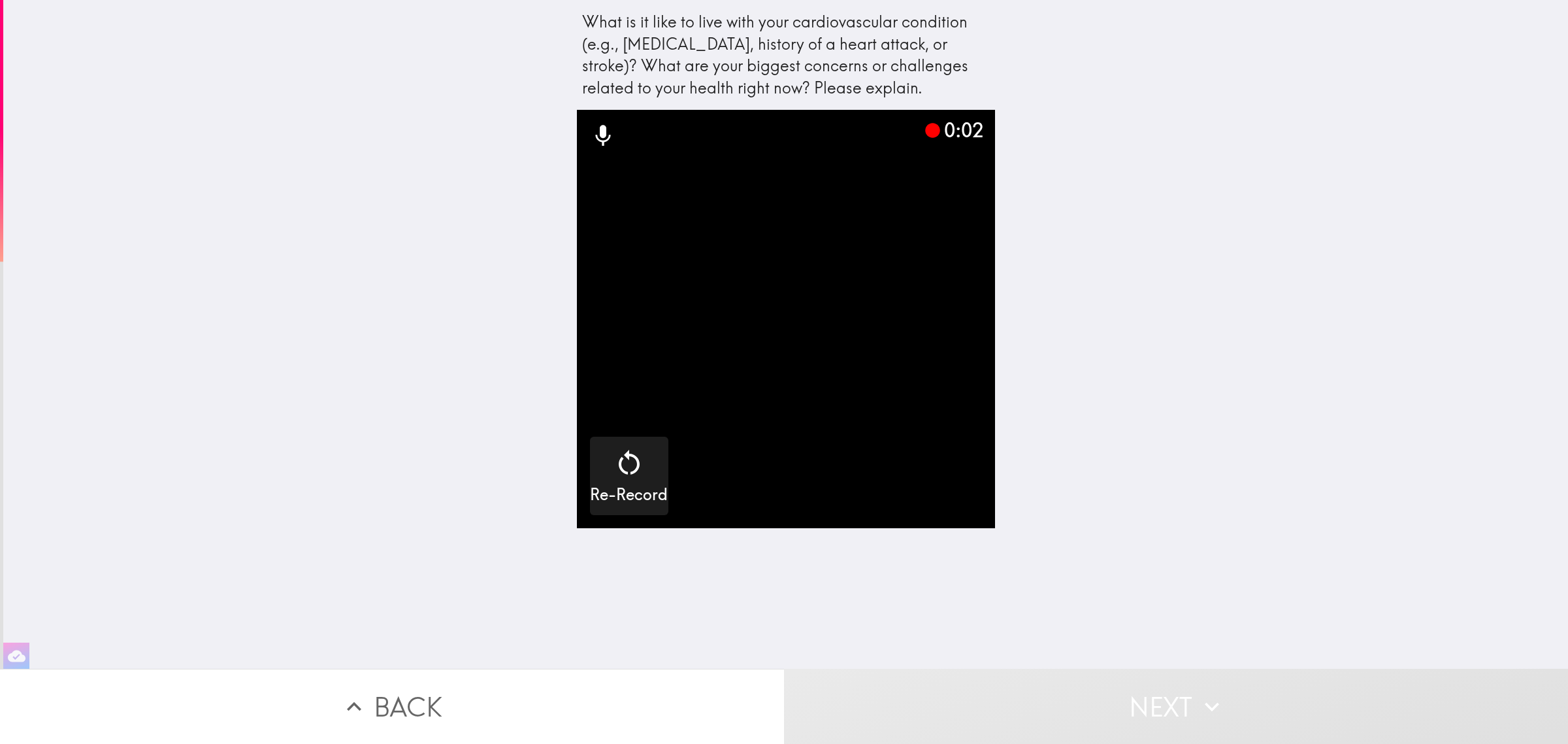
click at [1005, 698] on button "Next" at bounding box center [1176, 707] width 784 height 75
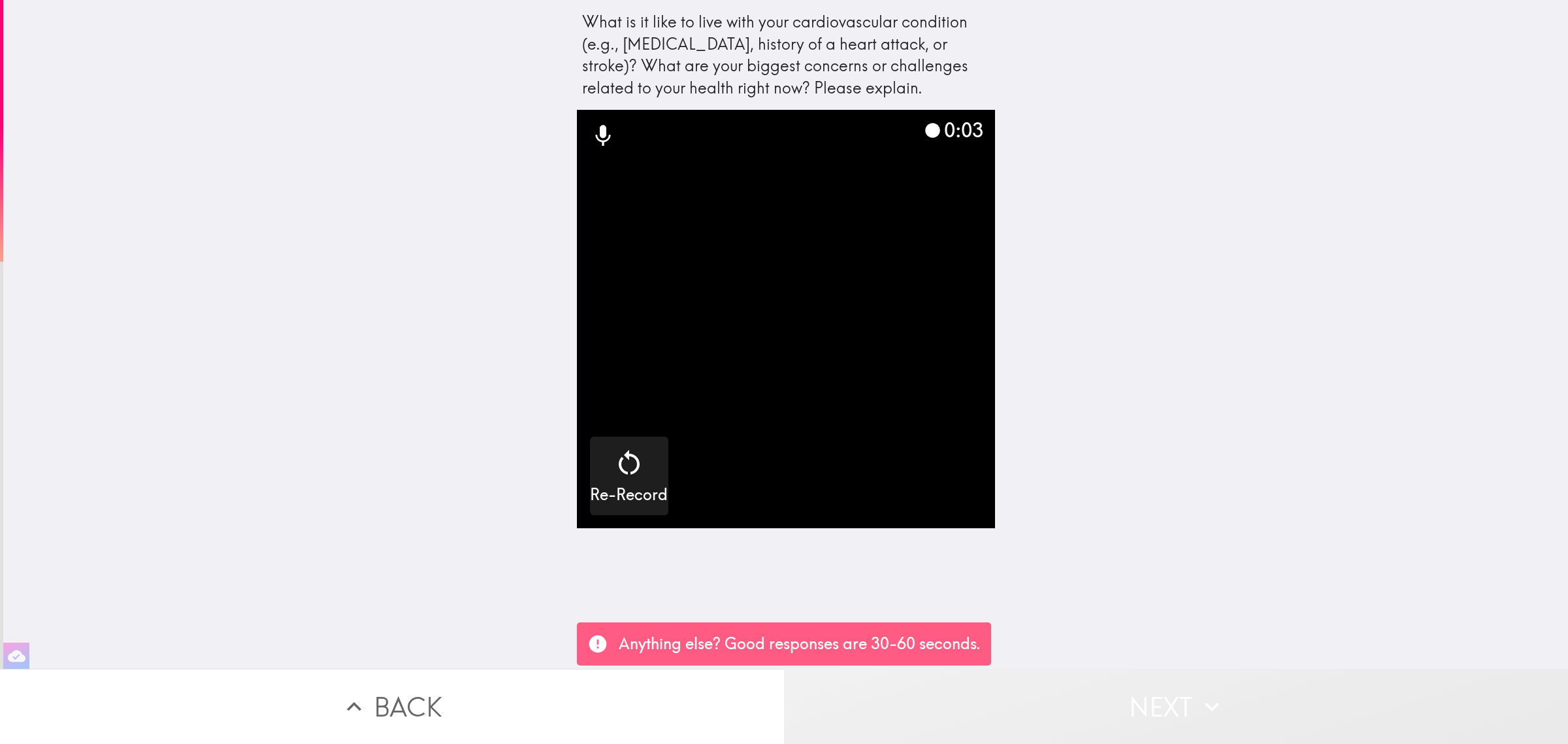
click at [1005, 698] on button "Next" at bounding box center [1176, 707] width 784 height 75
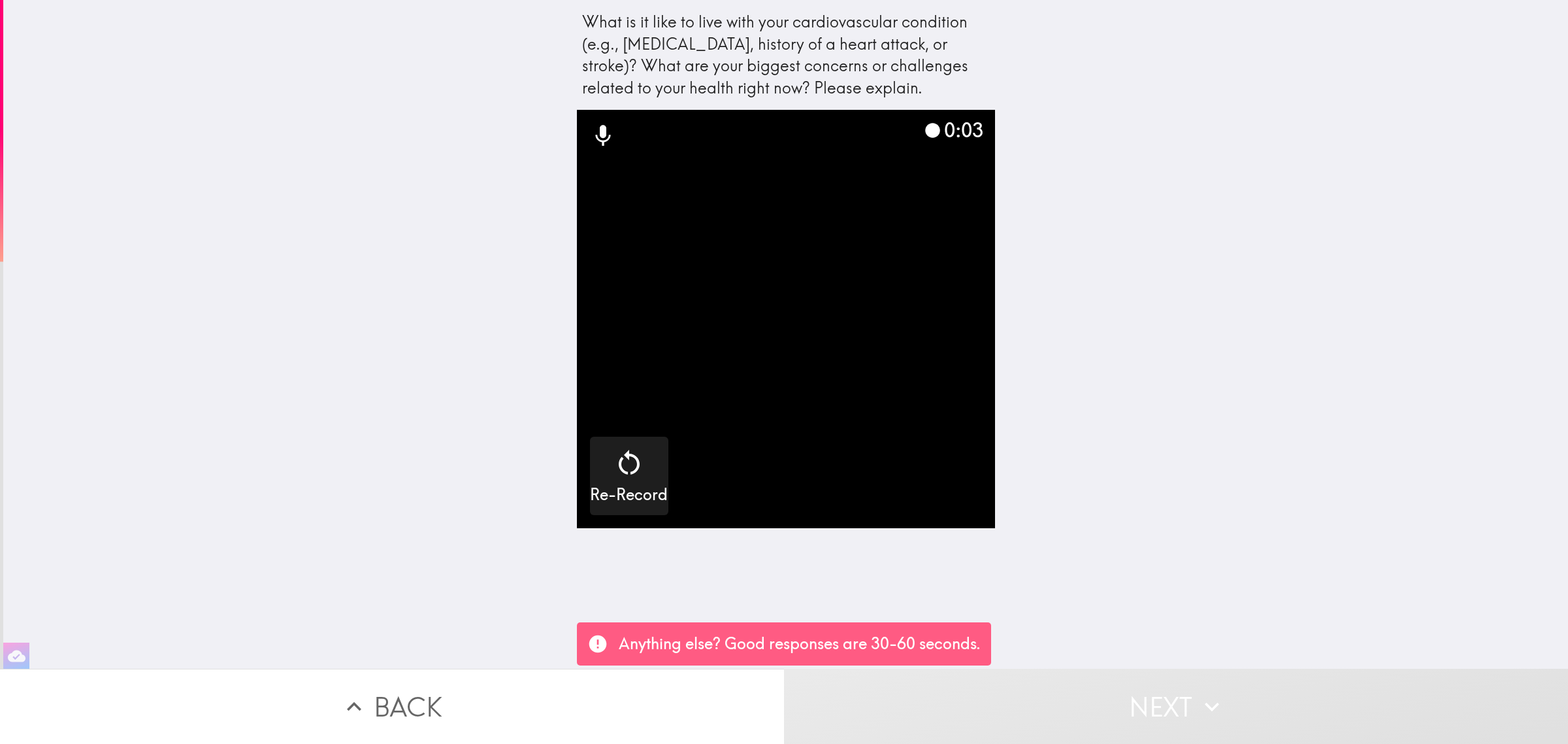
click at [1005, 698] on button "Next" at bounding box center [1176, 707] width 784 height 75
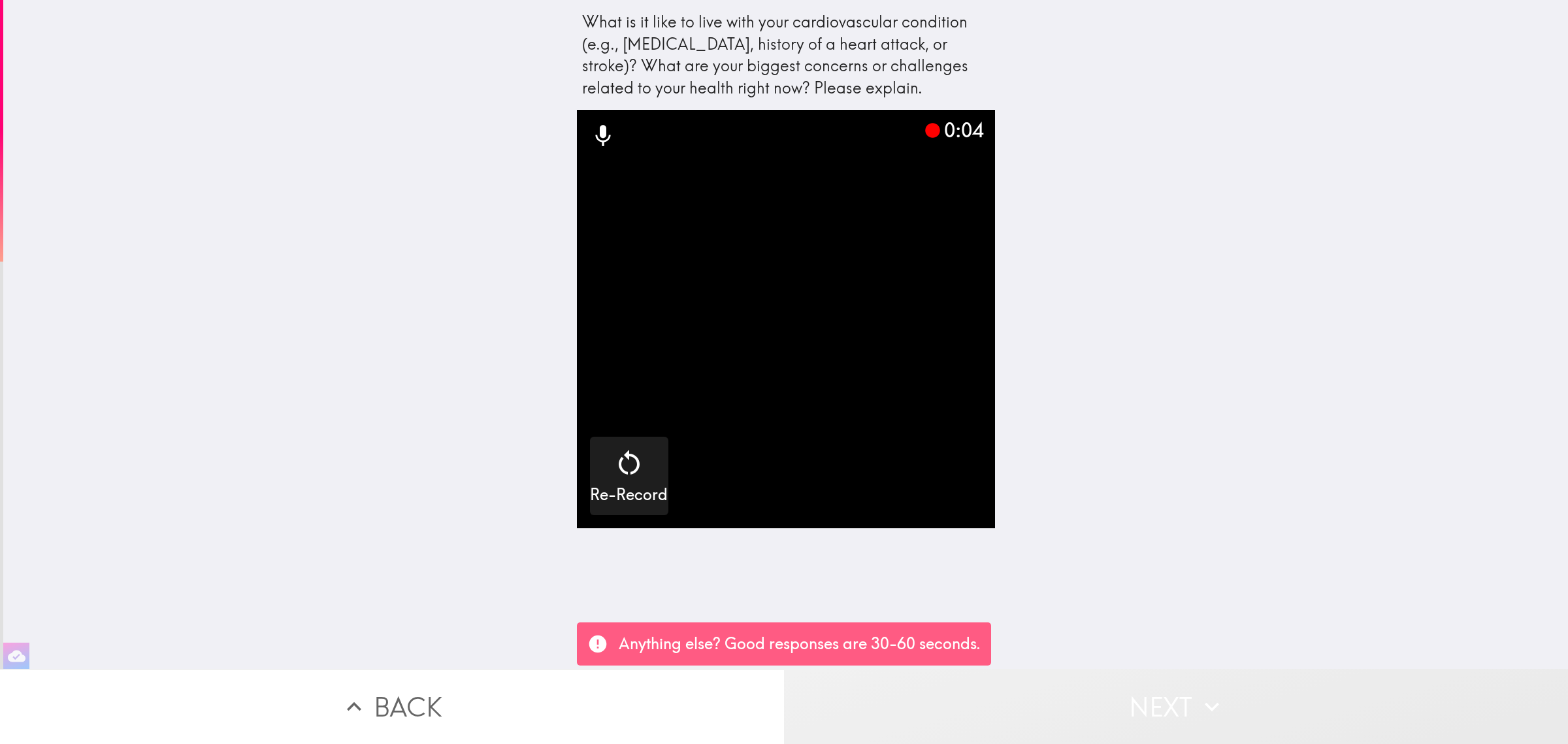
click at [1005, 698] on button "Next" at bounding box center [1176, 707] width 784 height 75
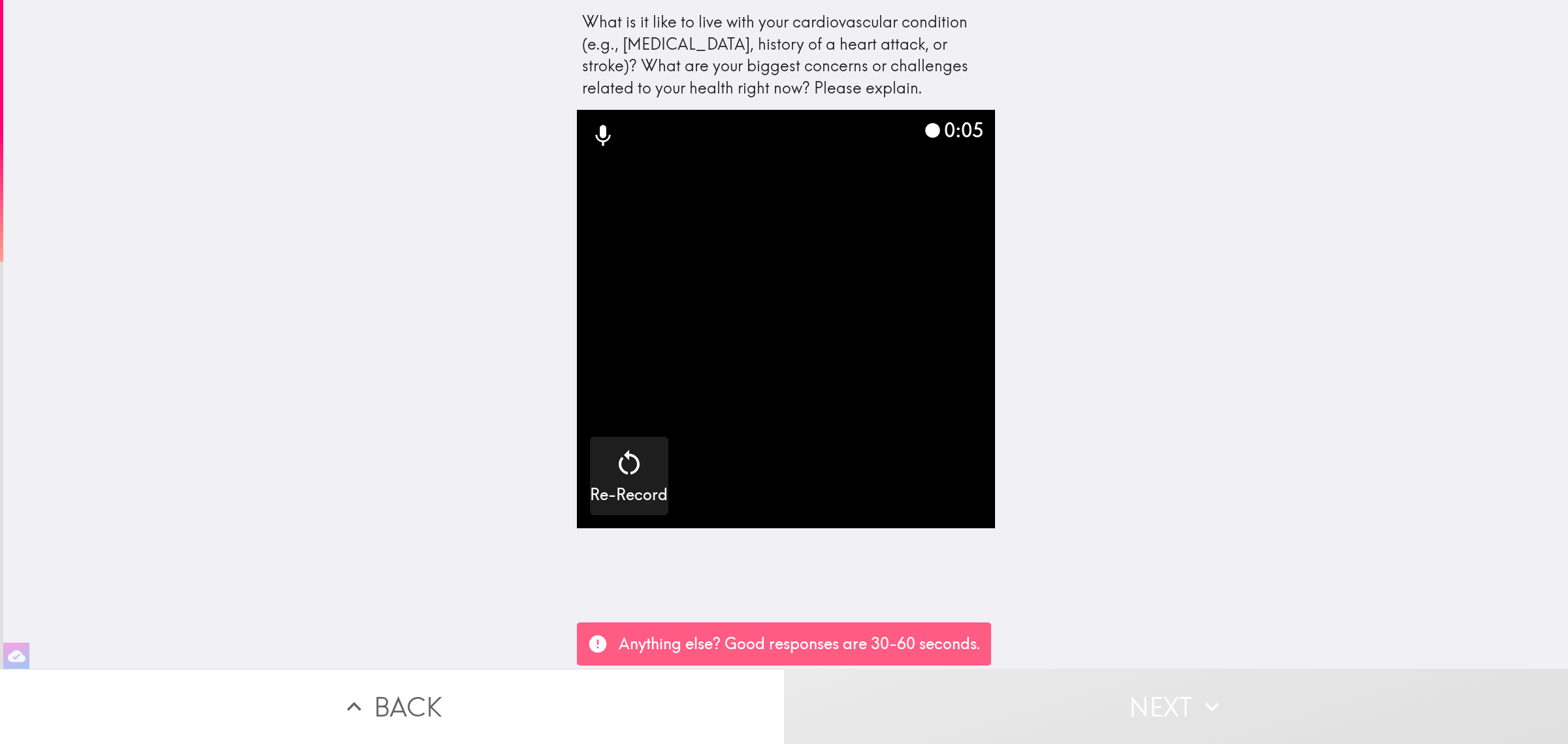
click at [1005, 698] on button "Next" at bounding box center [1176, 707] width 784 height 75
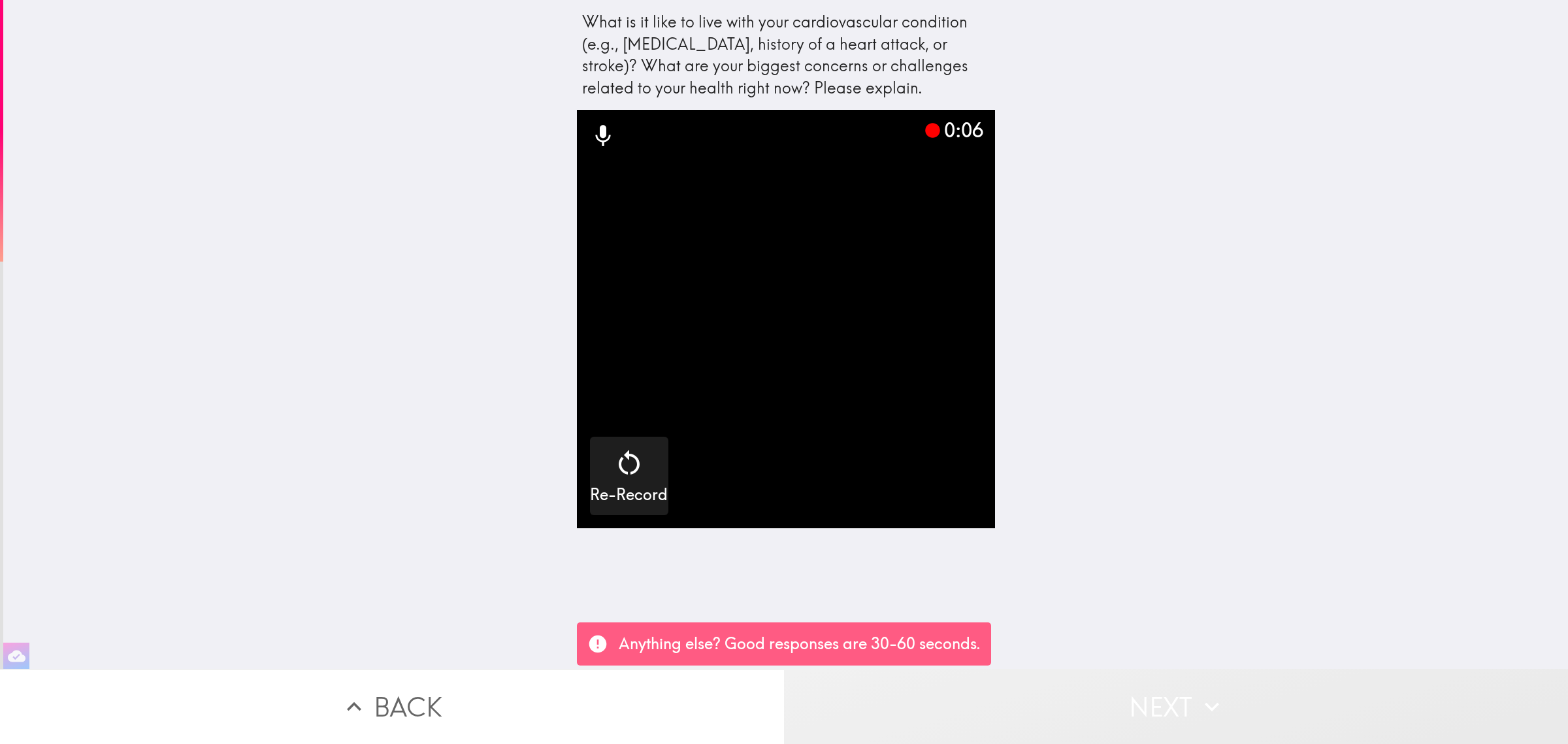
click at [1005, 698] on button "Next" at bounding box center [1176, 707] width 784 height 75
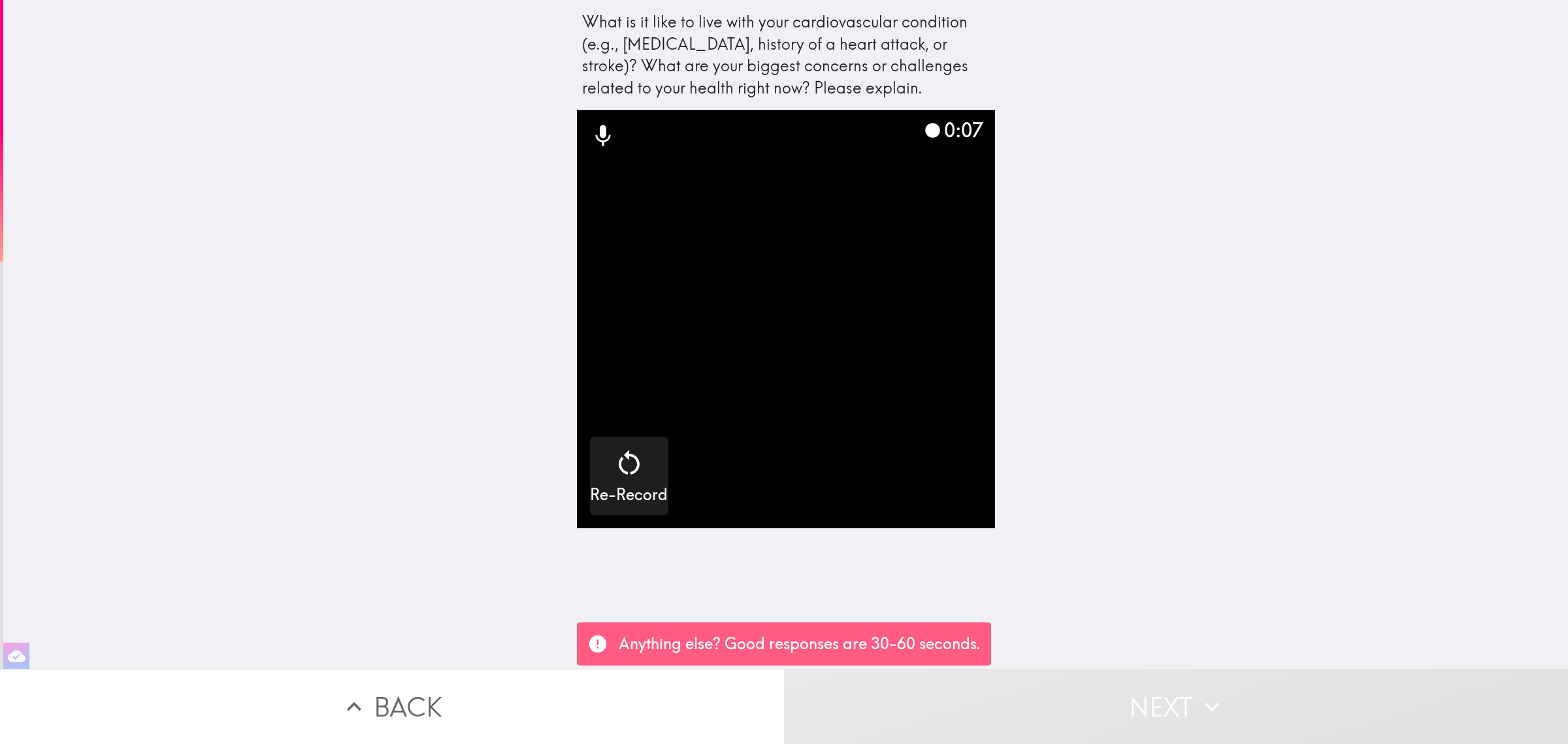
click at [1005, 698] on button "Next" at bounding box center [1176, 707] width 784 height 75
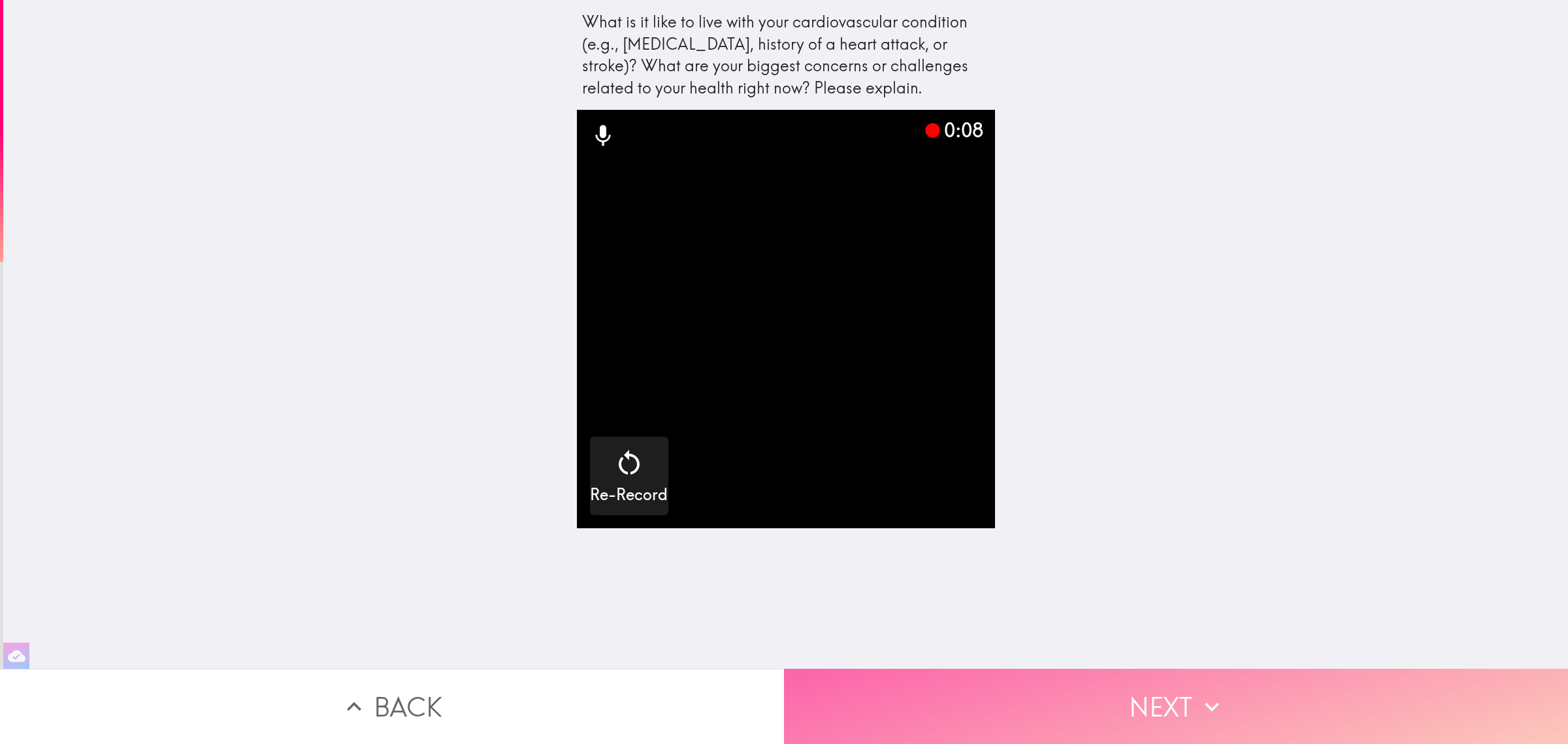
click at [1005, 698] on button "Next" at bounding box center [1176, 707] width 784 height 75
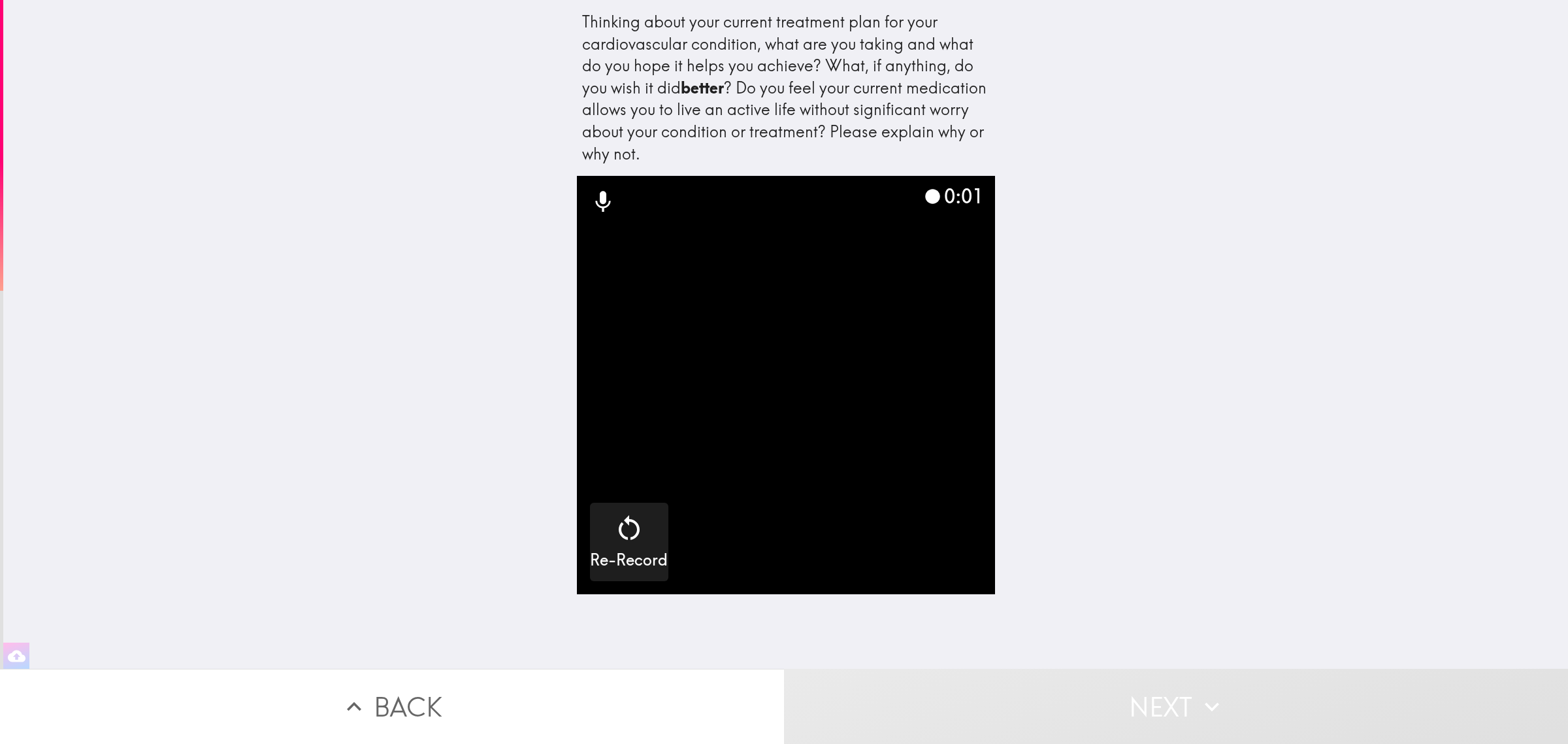
click at [1005, 698] on button "Next" at bounding box center [1176, 707] width 784 height 75
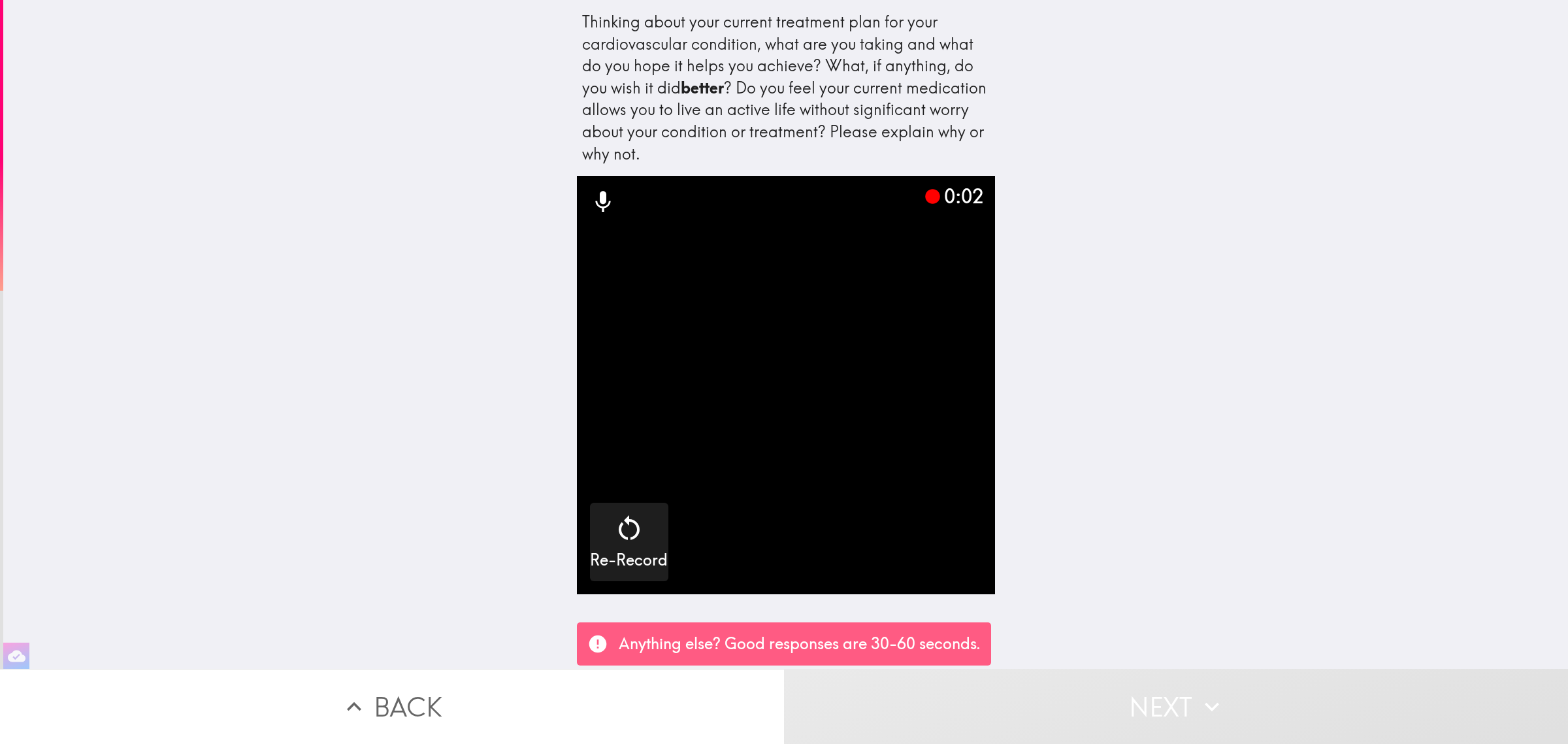
click at [1005, 698] on button "Next" at bounding box center [1176, 707] width 784 height 75
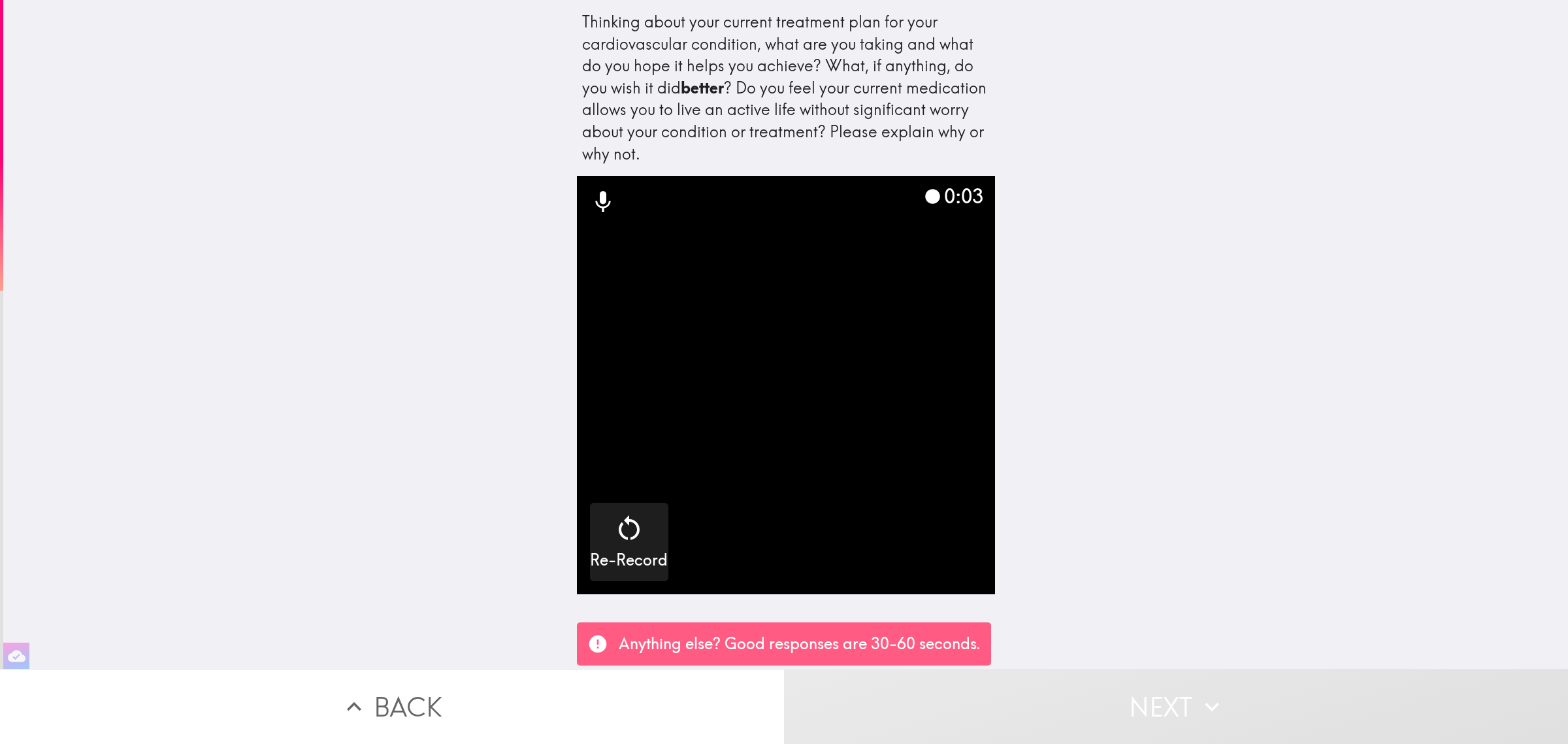
click at [1005, 698] on button "Next" at bounding box center [1176, 707] width 784 height 75
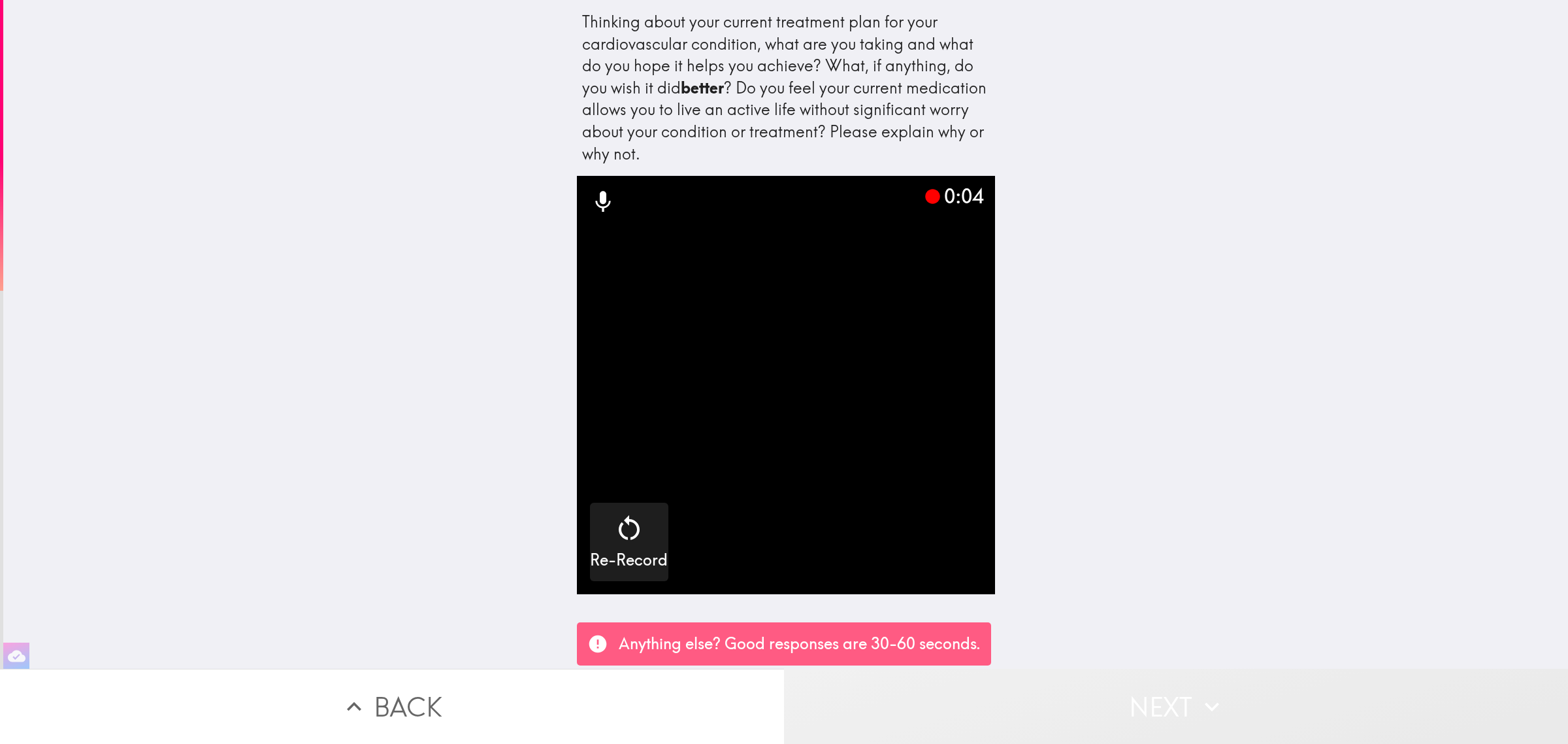
click at [1005, 698] on button "Next" at bounding box center [1176, 707] width 784 height 75
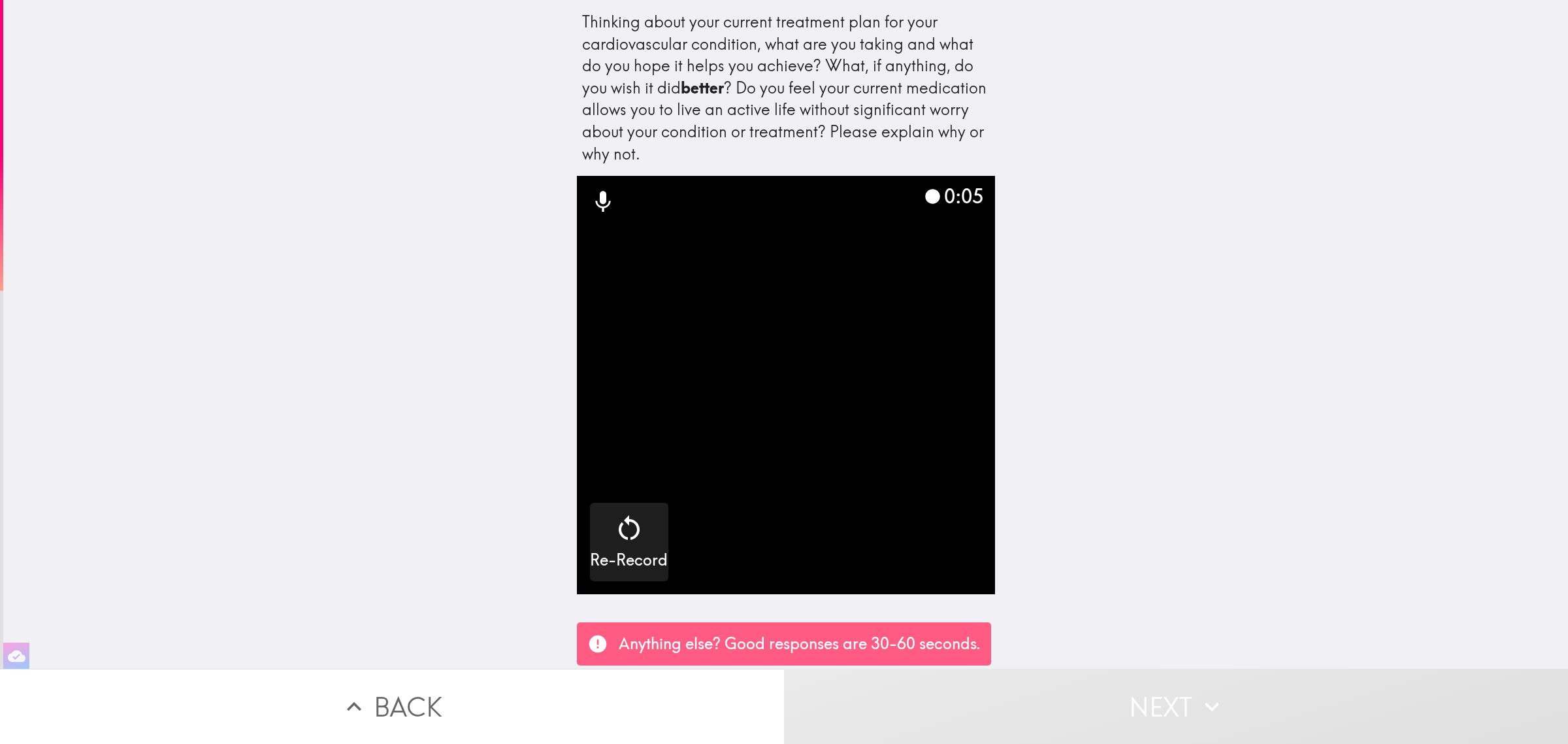
click at [1005, 698] on button "Next" at bounding box center [1176, 707] width 784 height 75
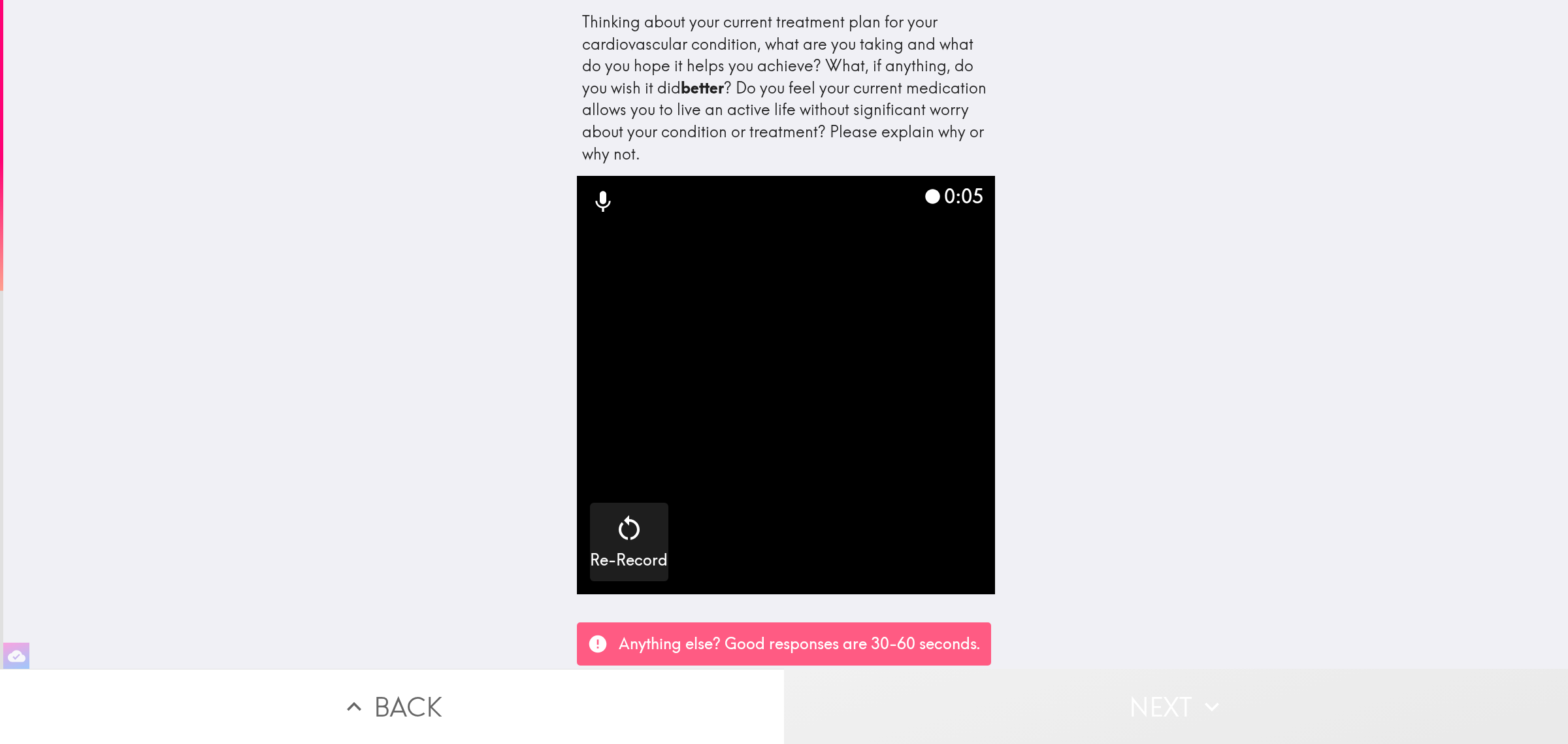
click at [1005, 698] on button "Next" at bounding box center [1176, 707] width 784 height 75
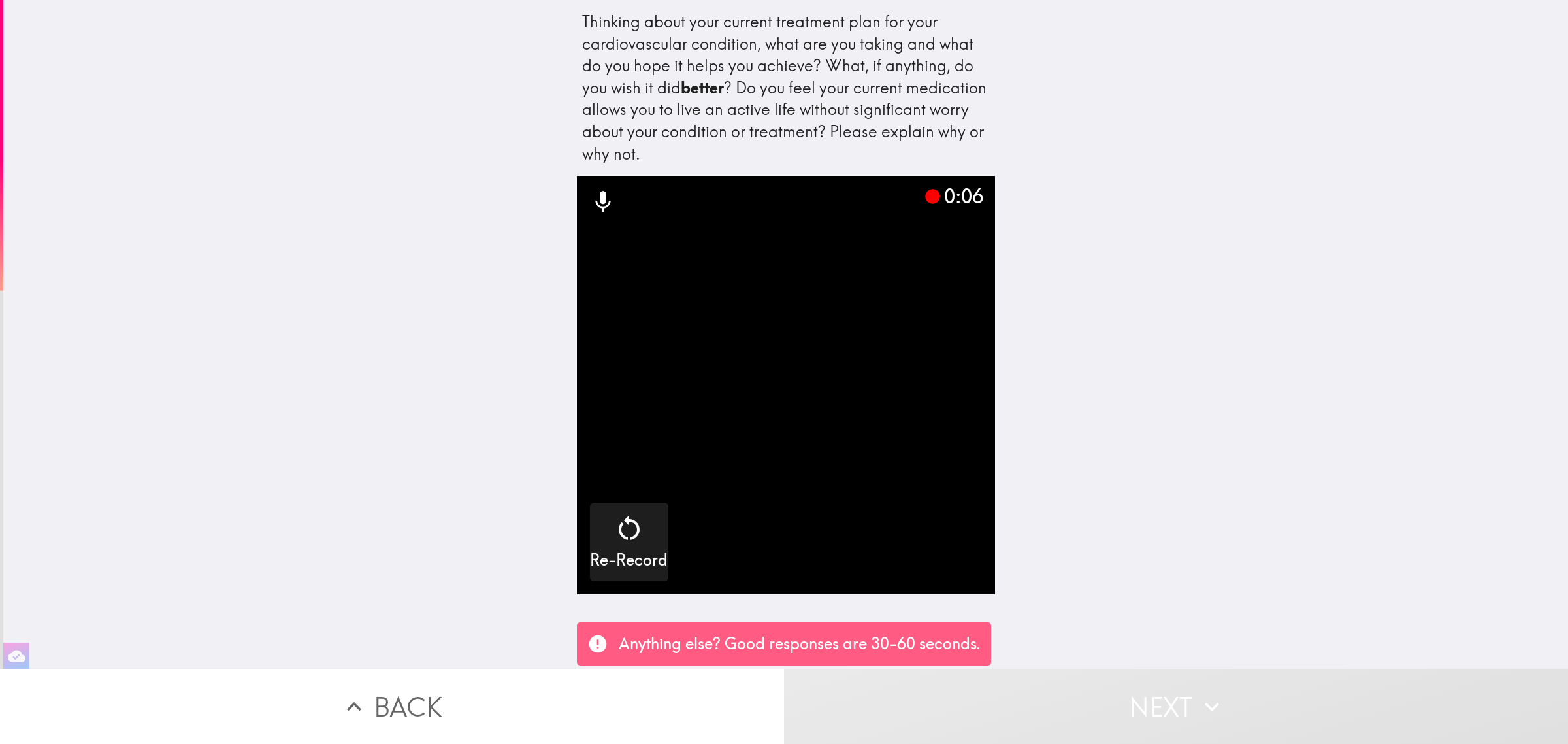
click at [1005, 698] on button "Next" at bounding box center [1176, 707] width 784 height 75
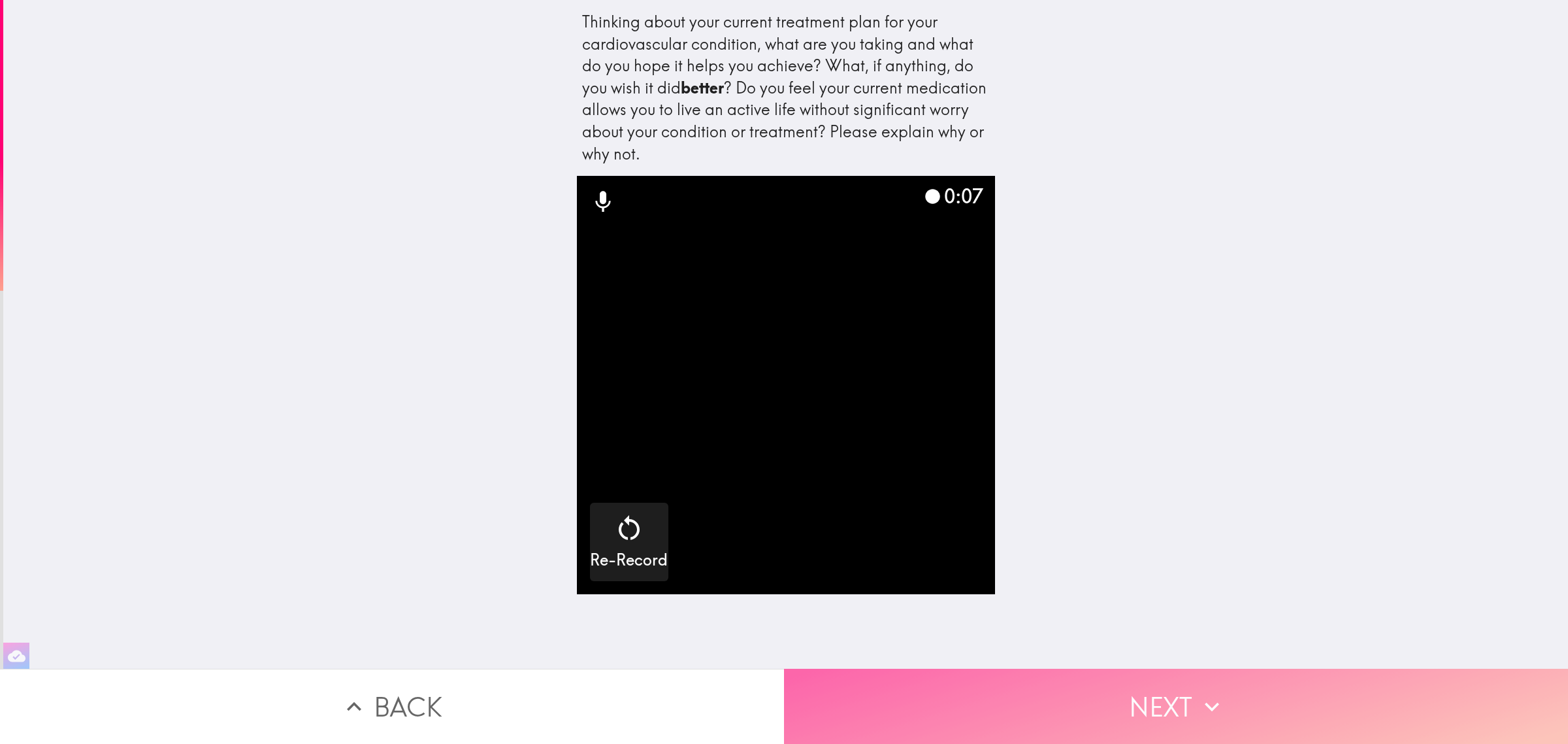
click at [1005, 698] on button "Next" at bounding box center [1176, 707] width 784 height 75
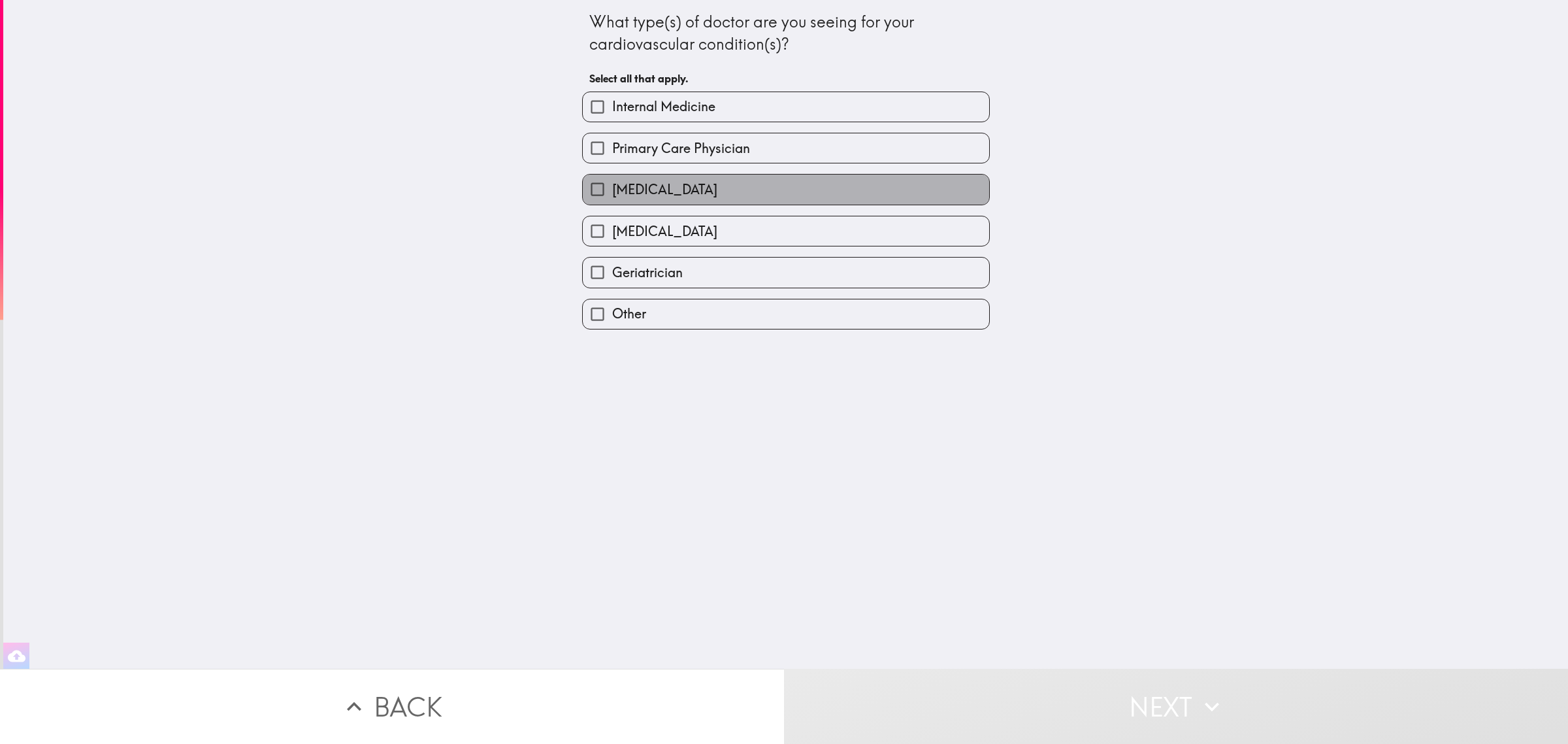
click at [675, 180] on label "[MEDICAL_DATA]" at bounding box center [786, 189] width 407 height 30
click at [612, 180] on input "[MEDICAL_DATA]" at bounding box center [597, 189] width 30 height 30
checkbox input "true"
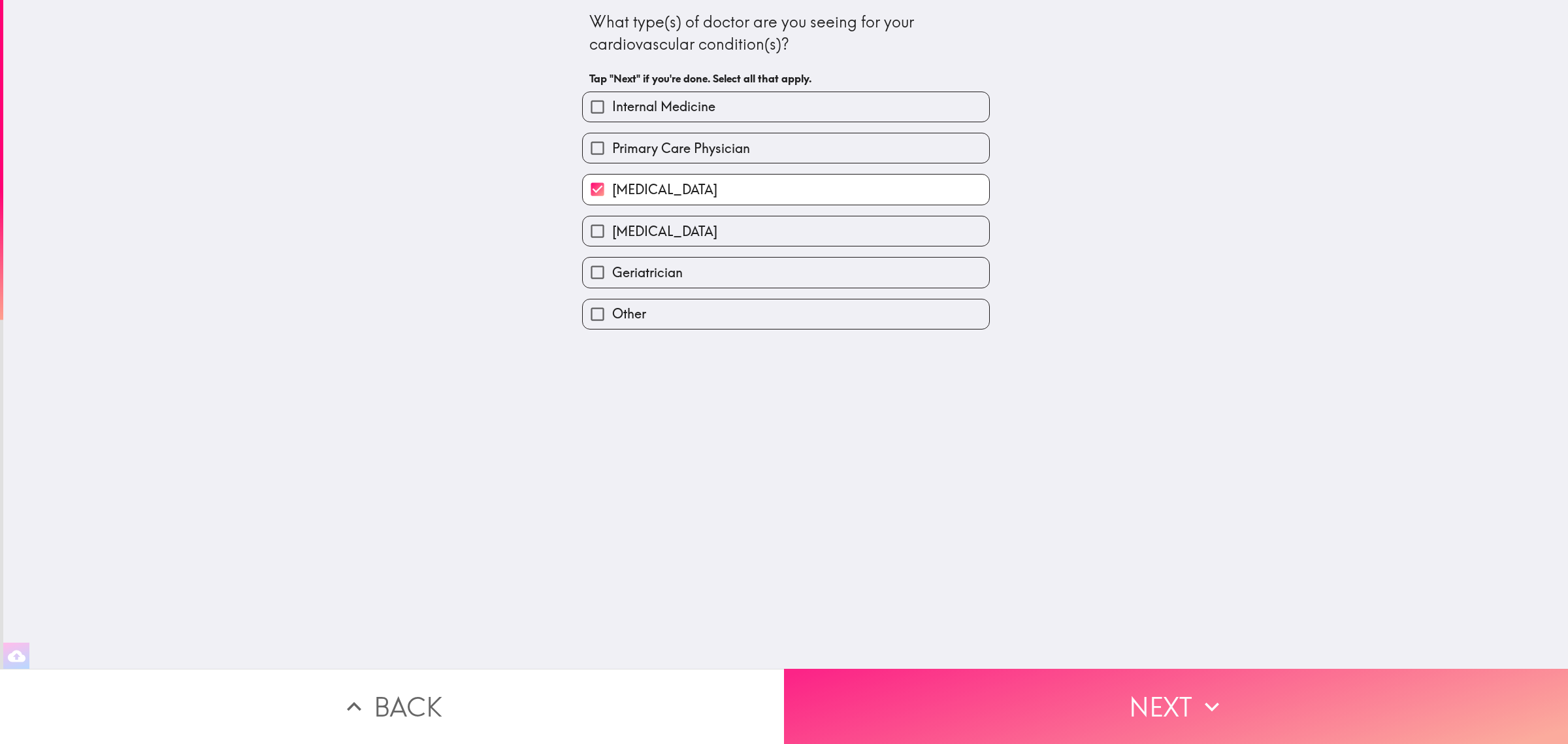
click at [1021, 682] on button "Next" at bounding box center [1176, 707] width 784 height 75
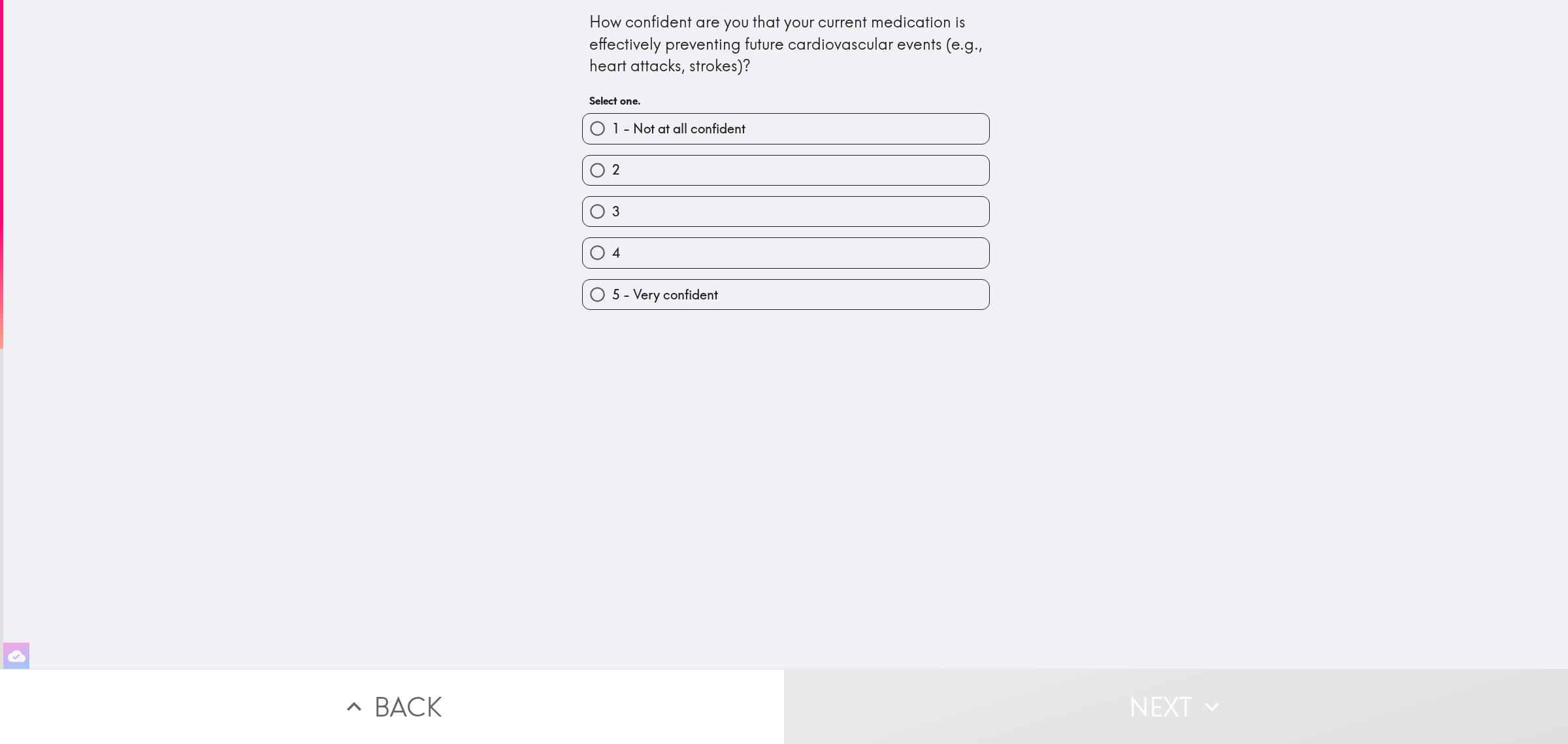
click at [768, 181] on label "2" at bounding box center [786, 170] width 407 height 30
click at [612, 181] on input "2" at bounding box center [597, 170] width 30 height 30
radio input "true"
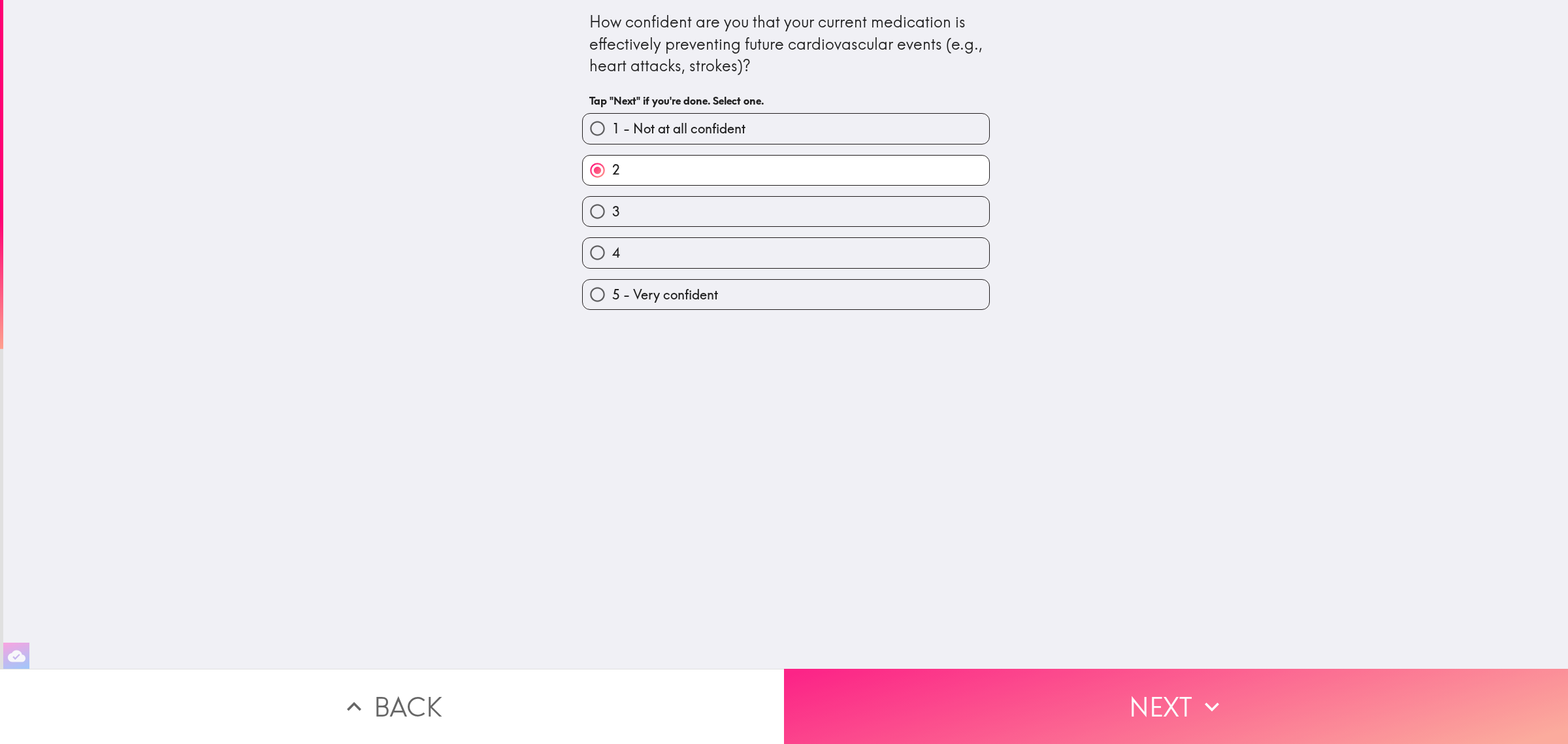
click at [1088, 688] on button "Next" at bounding box center [1176, 707] width 784 height 75
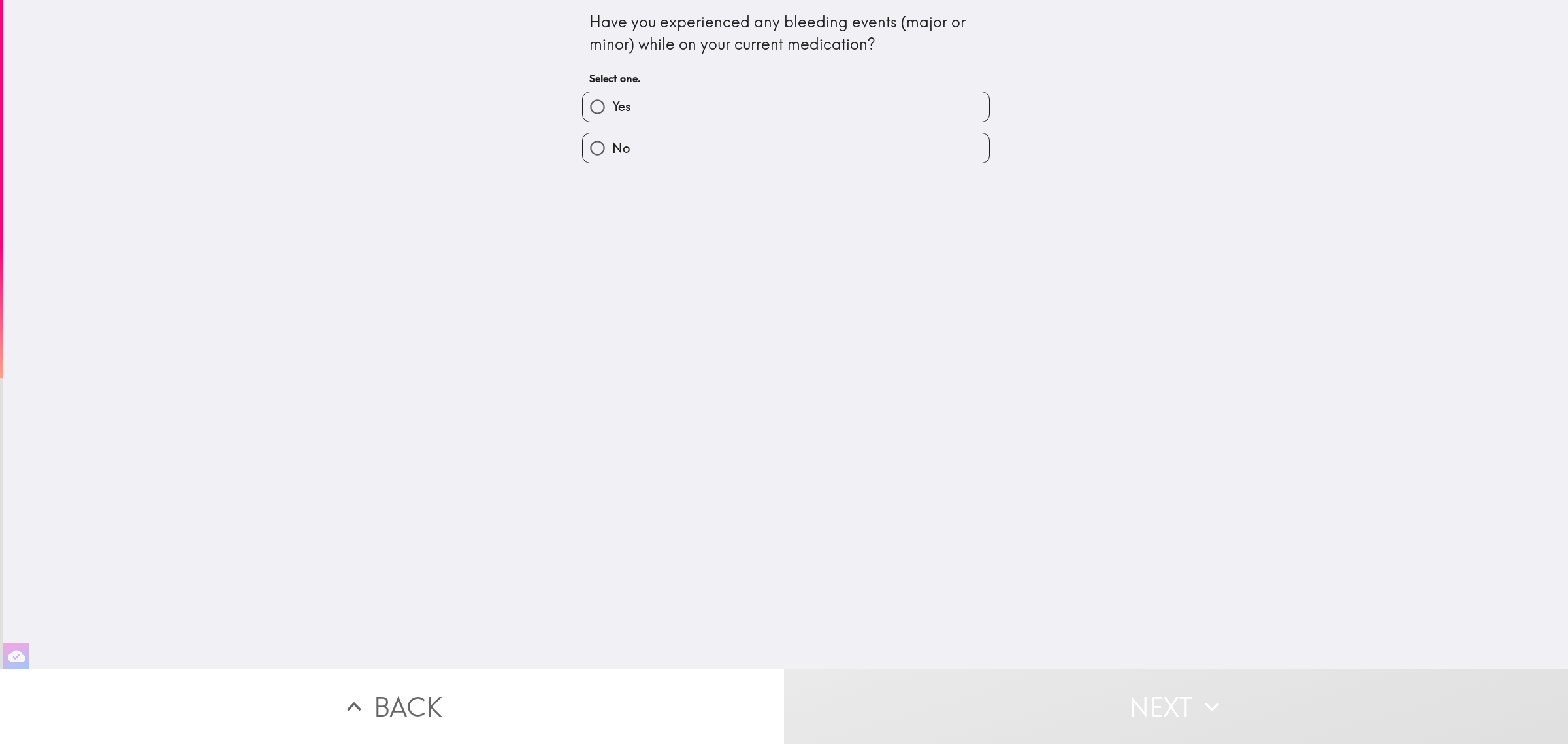
click at [644, 103] on label "Yes" at bounding box center [786, 107] width 407 height 30
click at [612, 103] on input "Yes" at bounding box center [597, 107] width 30 height 30
radio input "true"
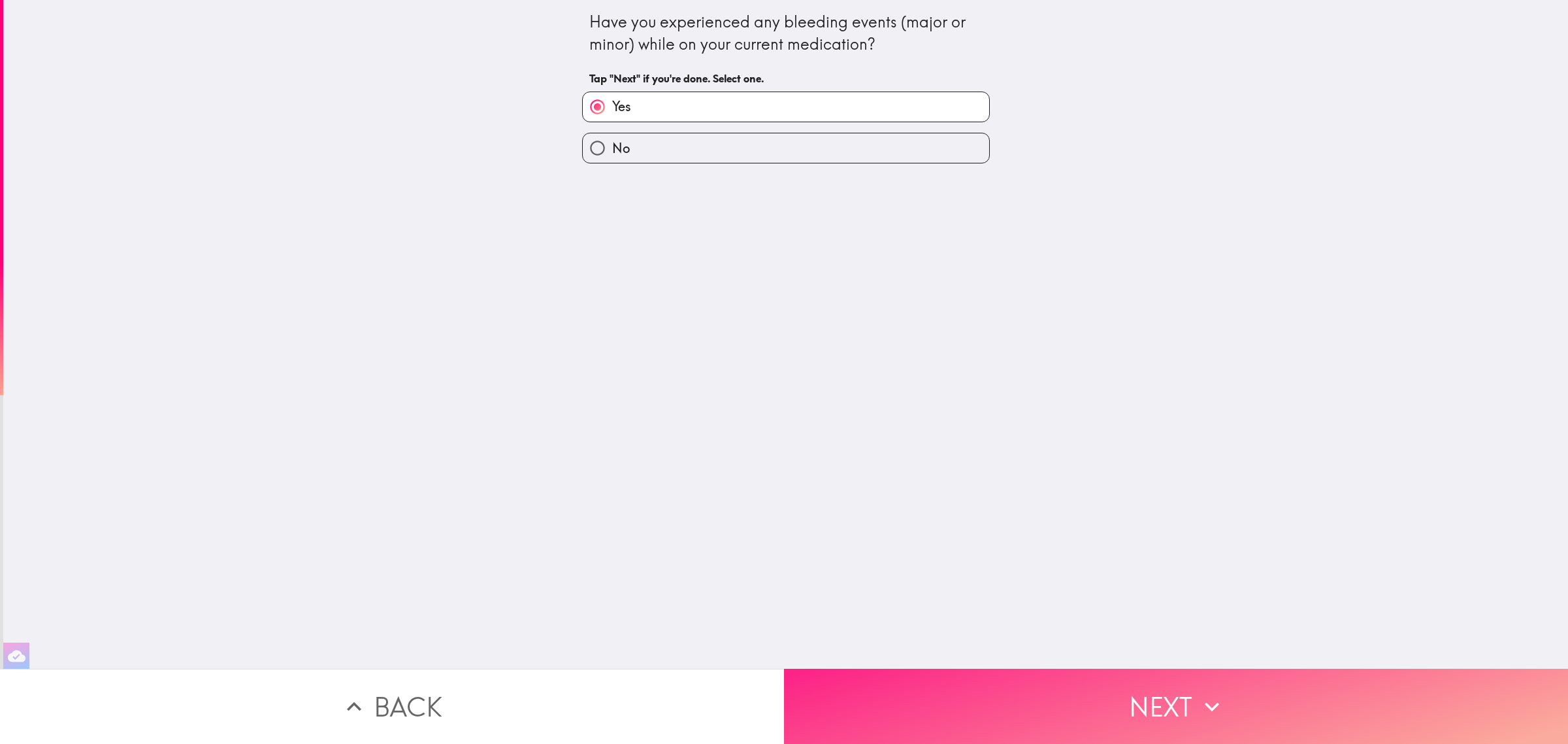
click at [1057, 686] on button "Next" at bounding box center [1176, 707] width 784 height 75
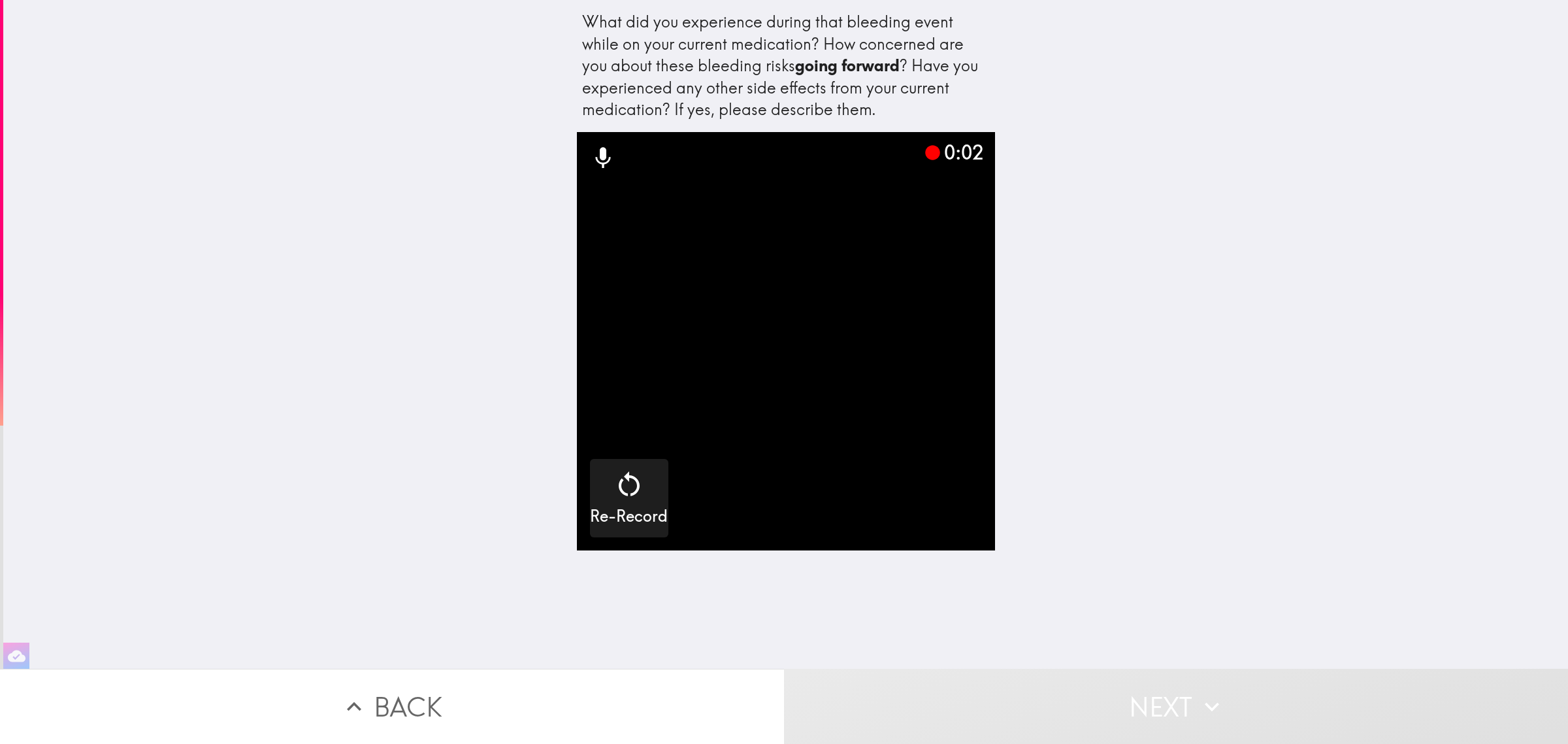
click at [1080, 707] on button "Next" at bounding box center [1176, 707] width 784 height 75
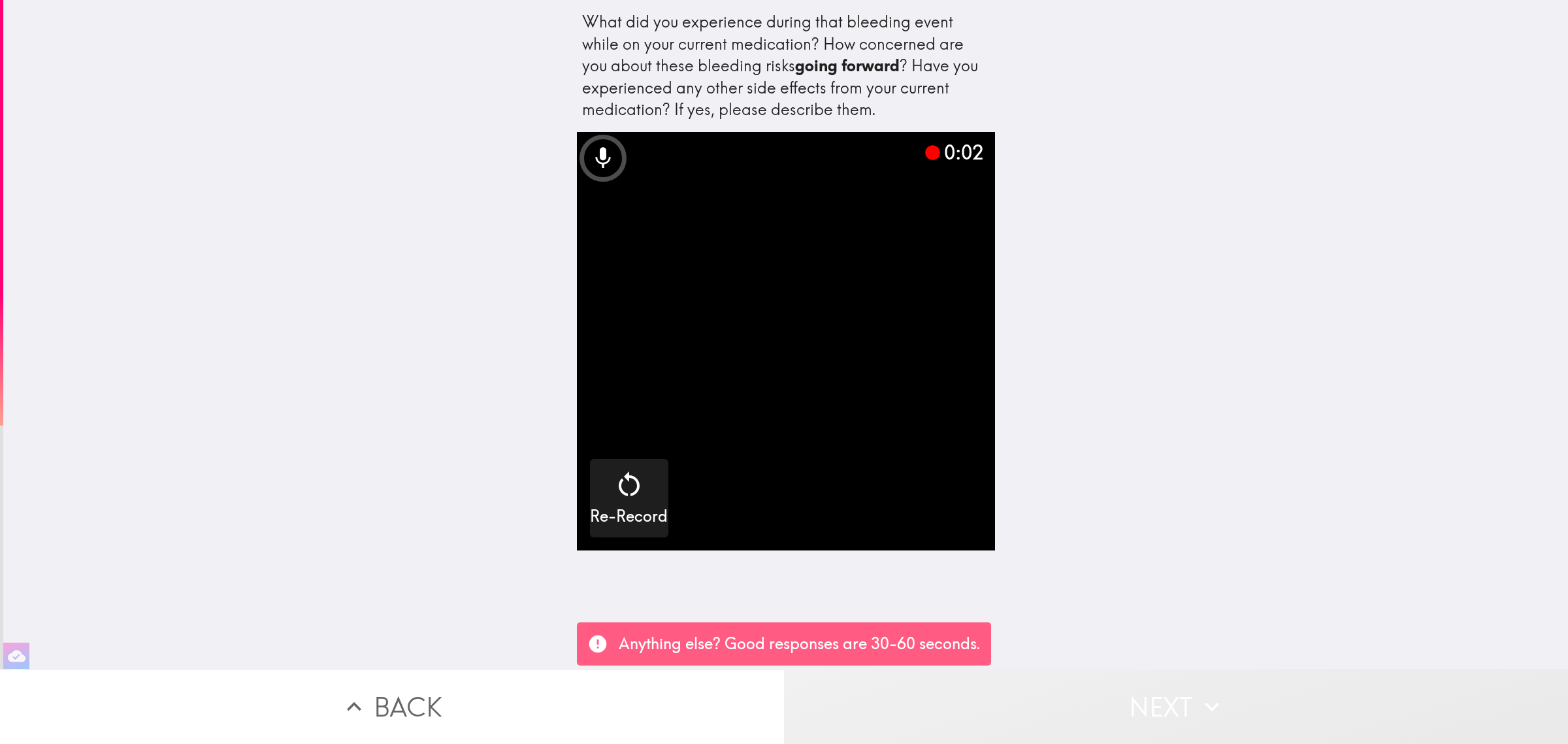
click at [1080, 707] on button "Next" at bounding box center [1176, 707] width 784 height 75
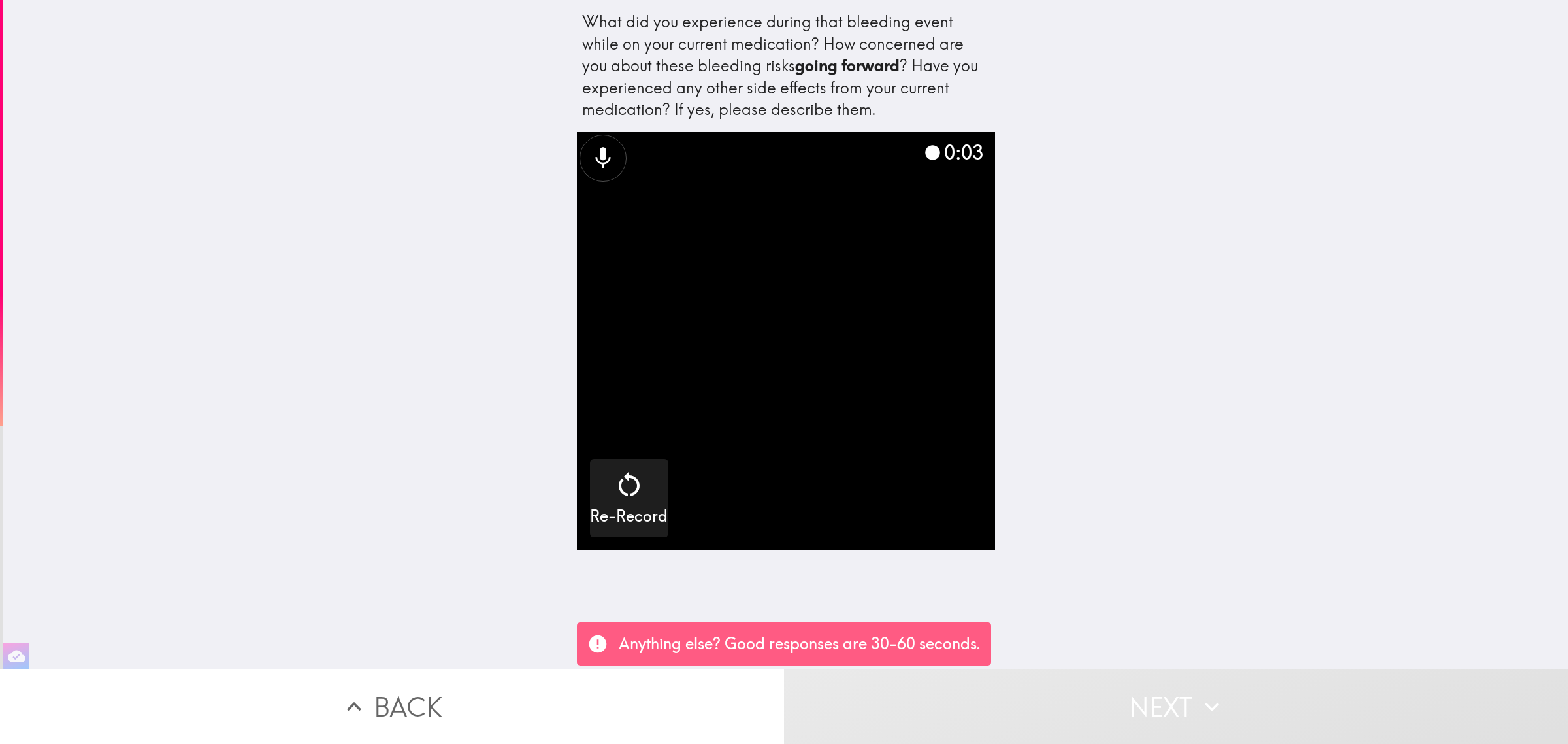
click at [1081, 707] on button "Next" at bounding box center [1176, 707] width 784 height 75
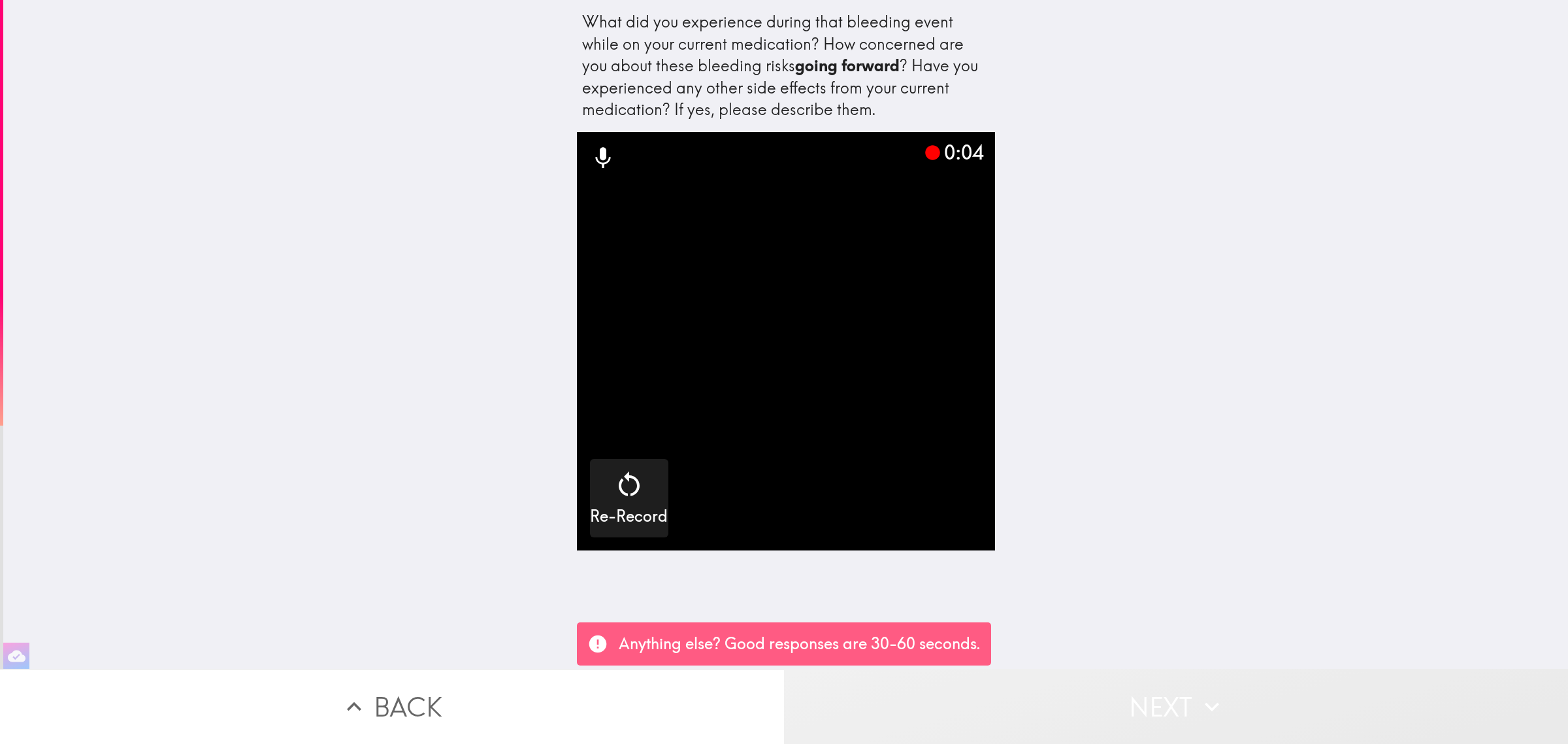
click at [1081, 707] on button "Next" at bounding box center [1176, 707] width 784 height 75
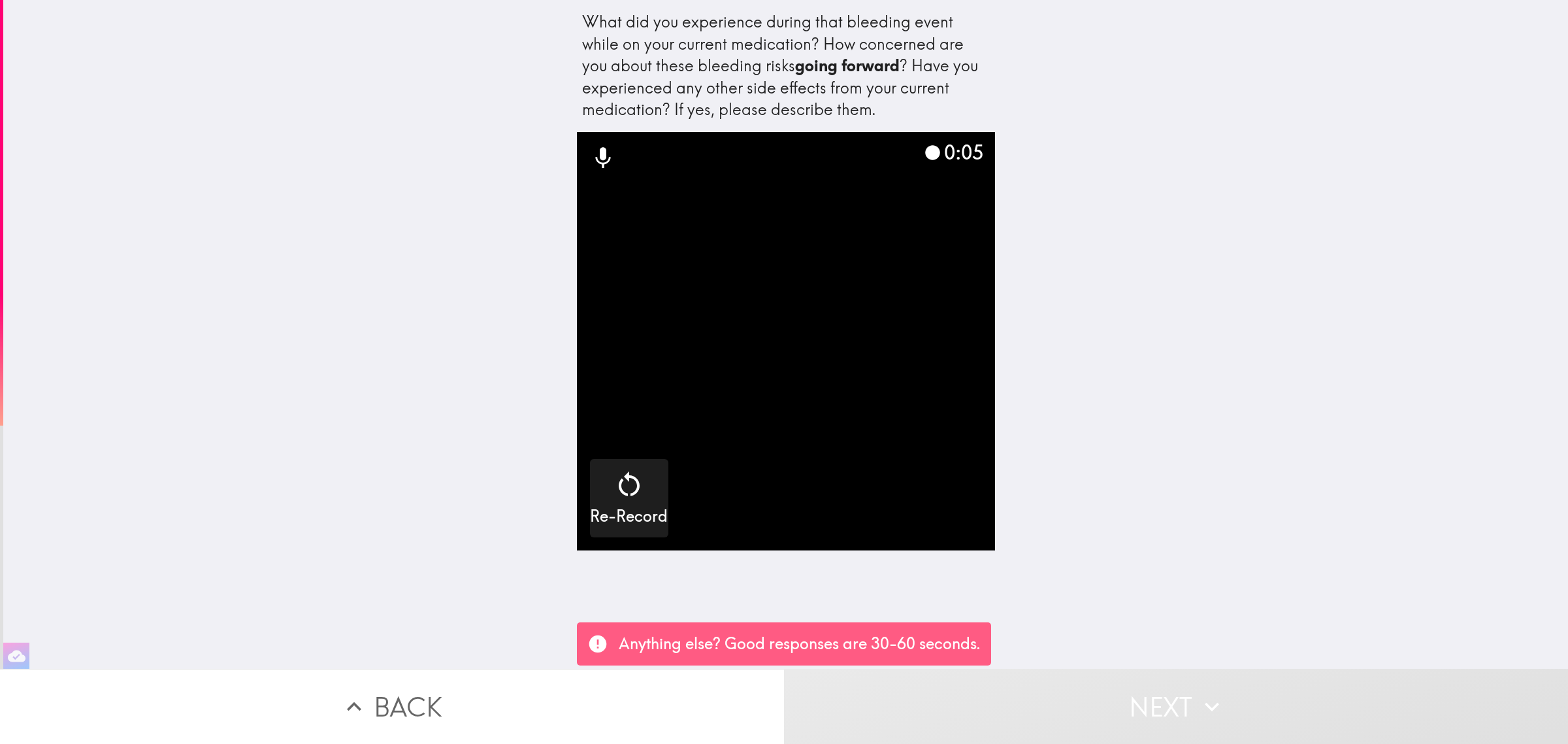
click at [1081, 707] on button "Next" at bounding box center [1176, 707] width 784 height 75
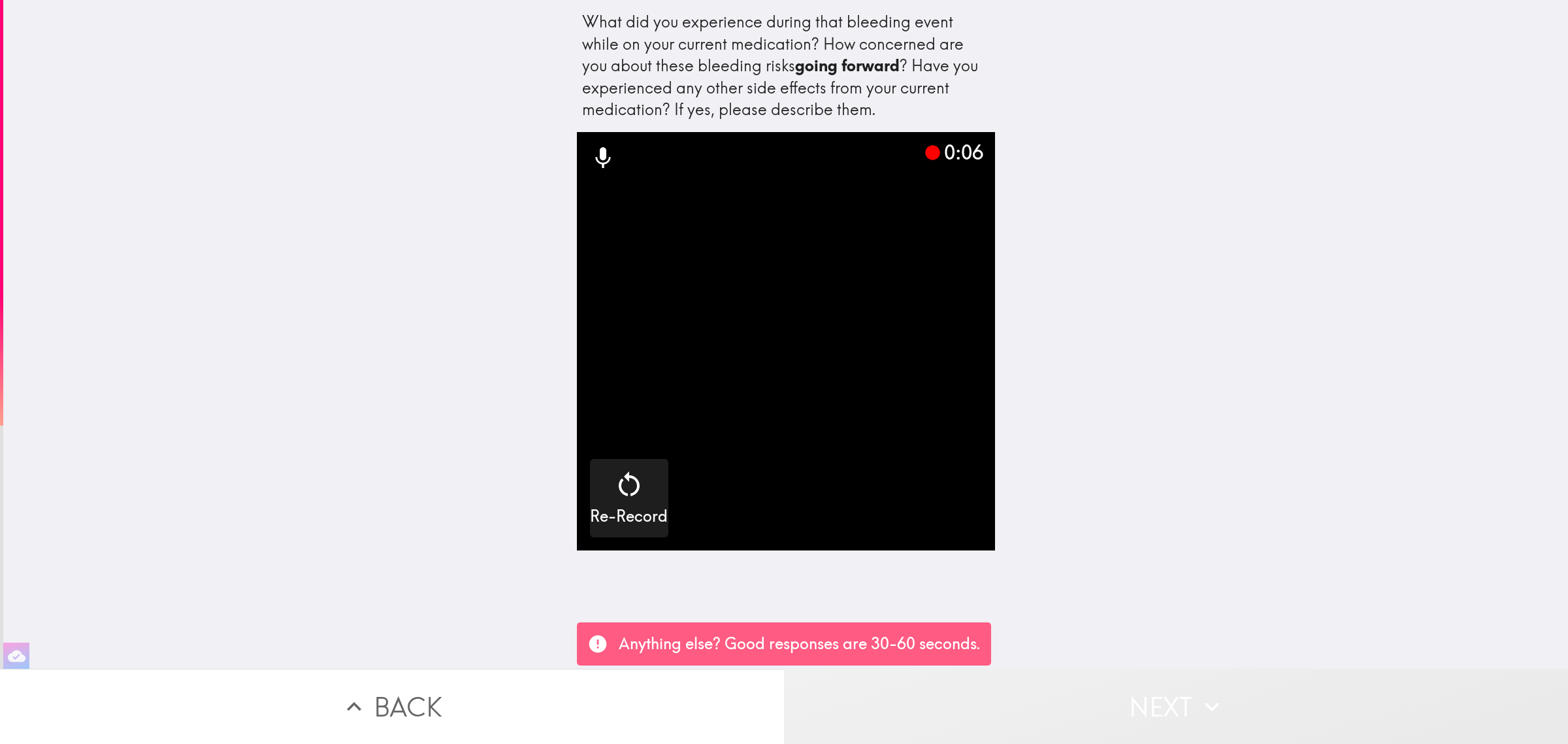
click at [1081, 707] on button "Next" at bounding box center [1176, 707] width 784 height 75
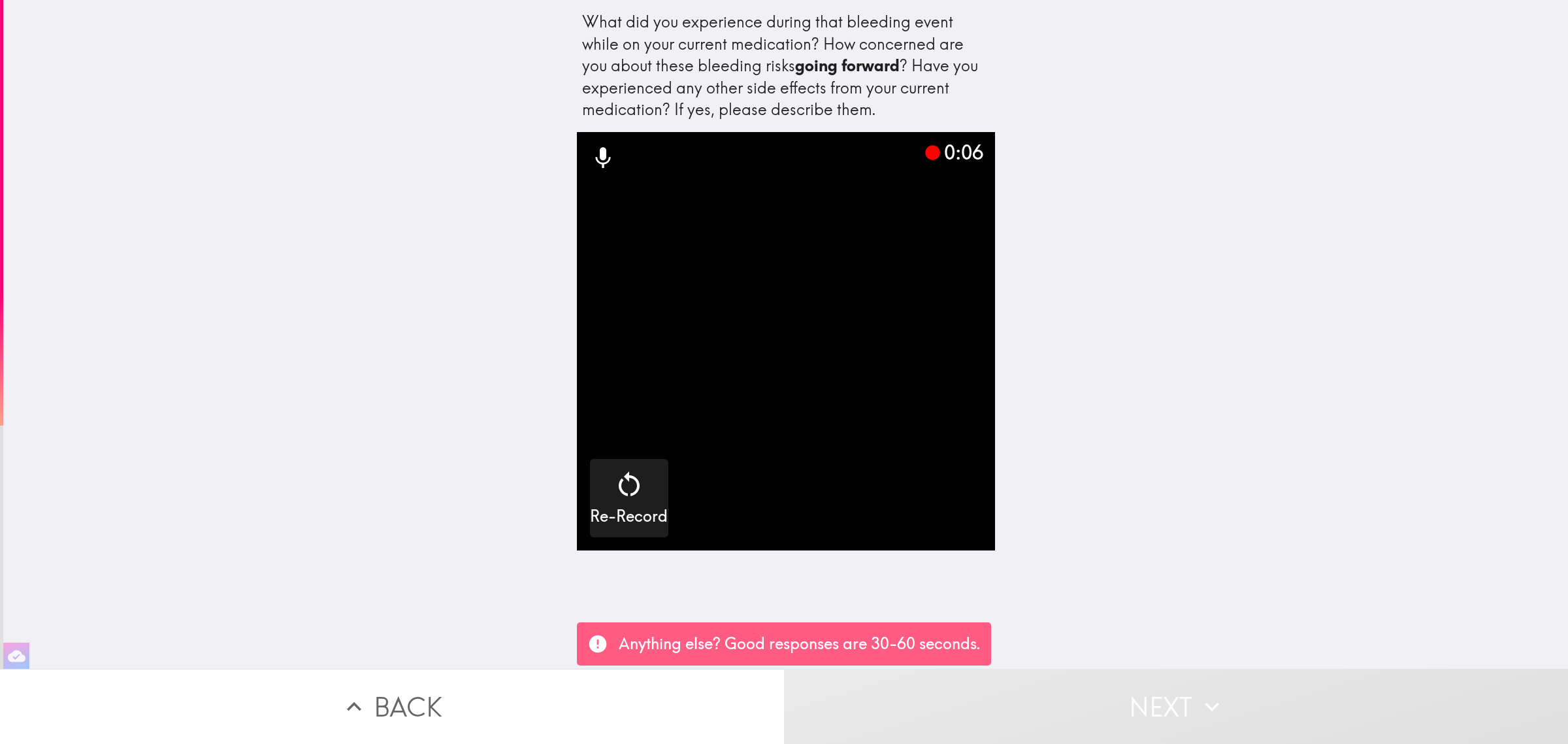
click at [1081, 707] on button "Next" at bounding box center [1176, 707] width 784 height 75
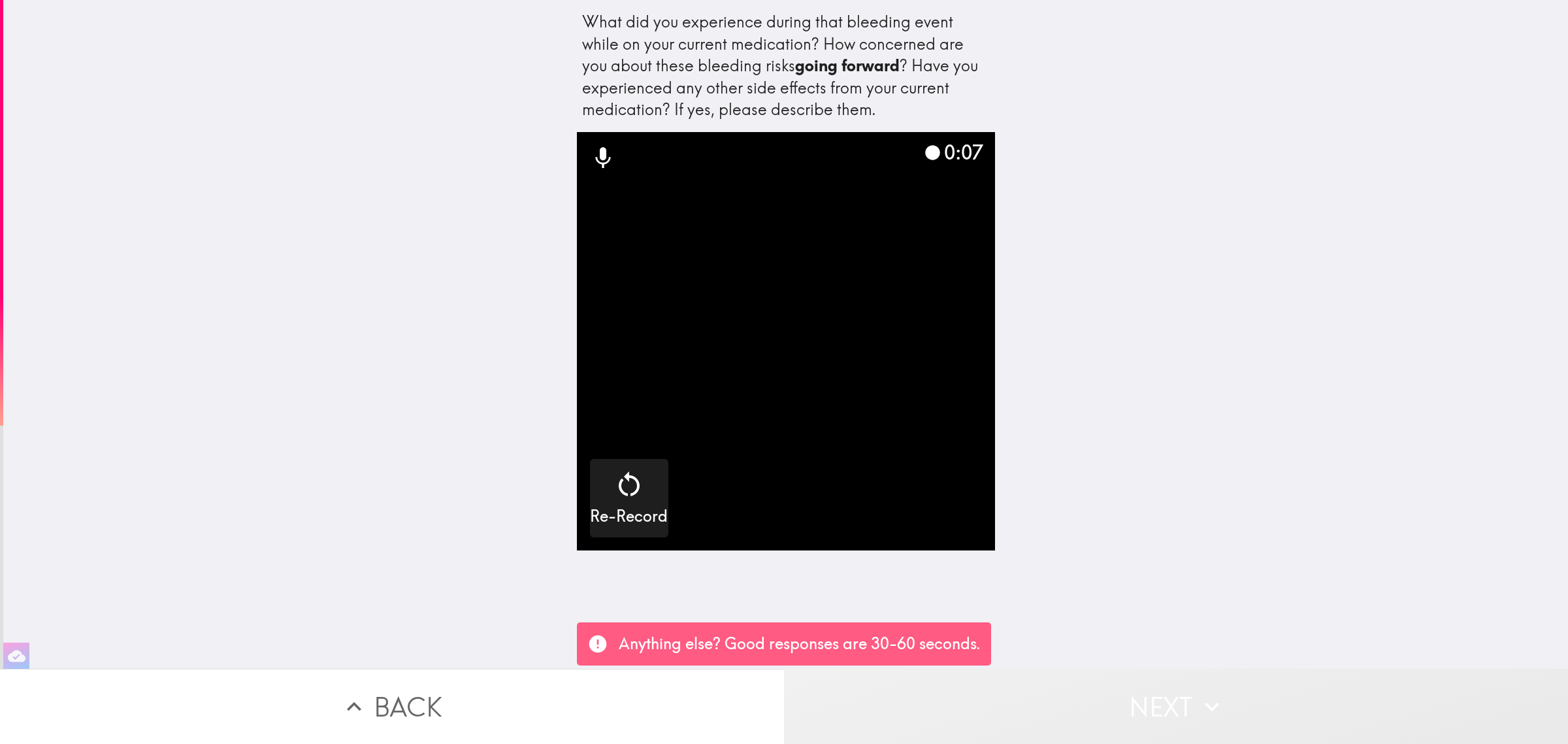
click at [1081, 707] on button "Next" at bounding box center [1176, 707] width 784 height 75
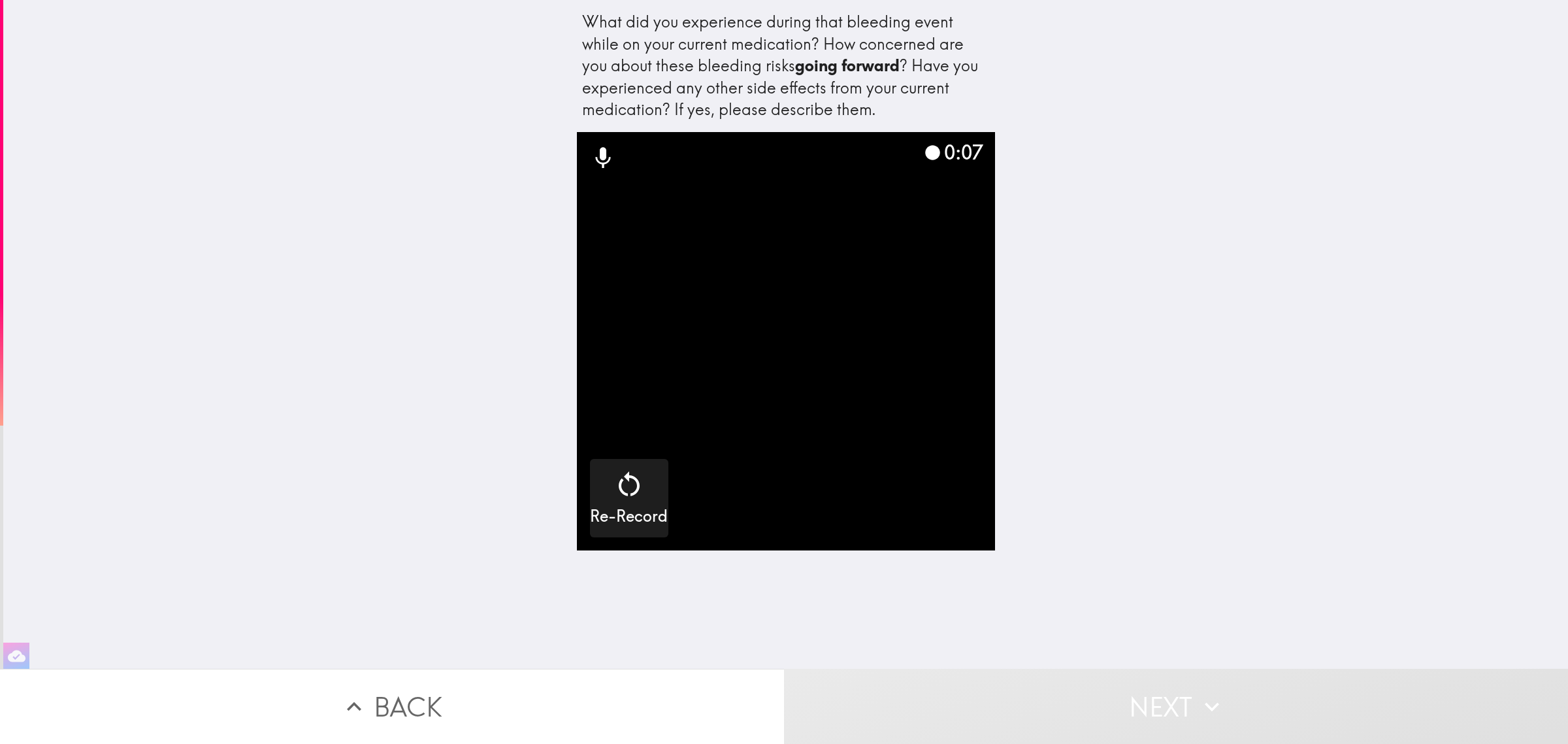
click at [1081, 707] on button "Next" at bounding box center [1176, 707] width 784 height 75
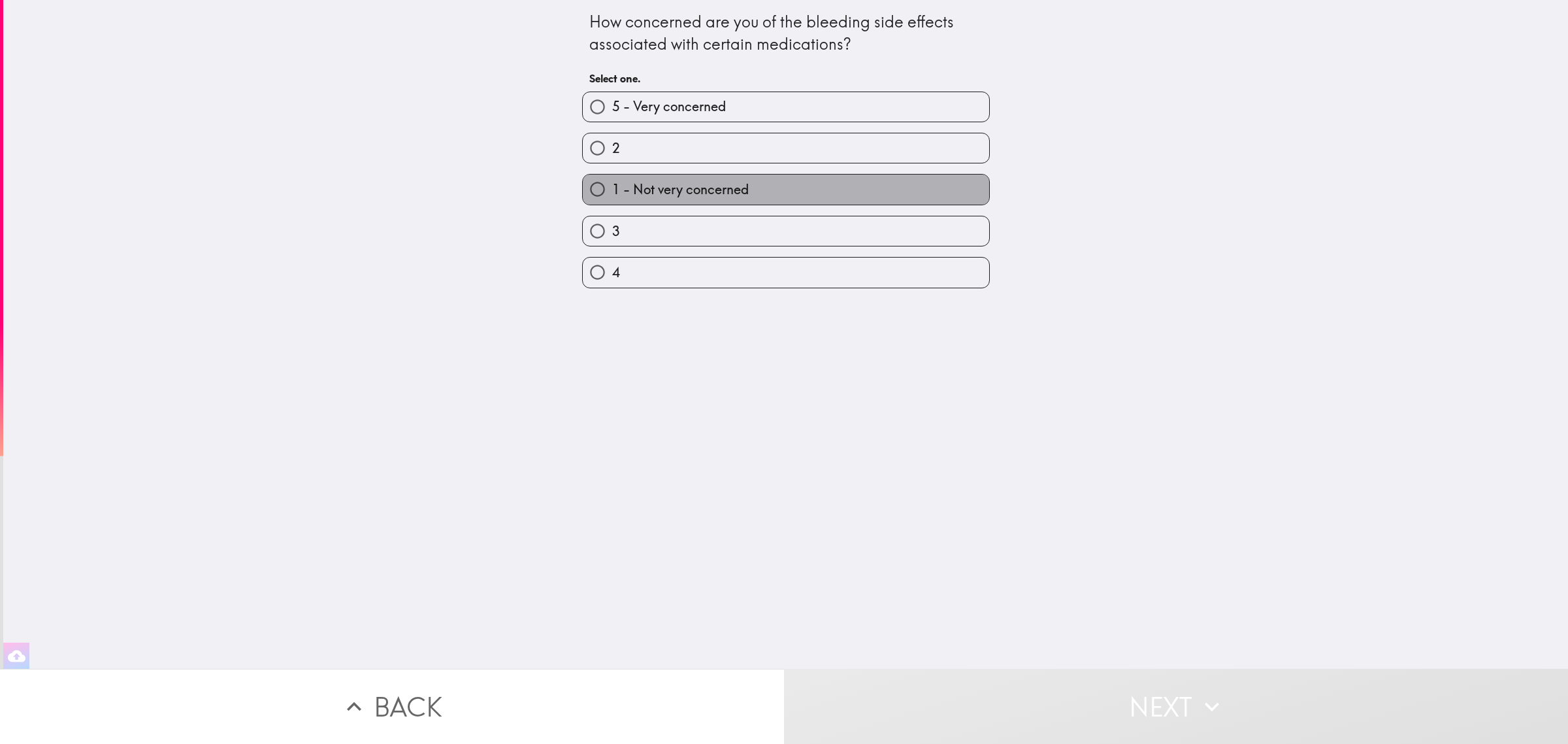
click at [670, 181] on span "1 - Not very concerned" at bounding box center [680, 189] width 136 height 18
click at [612, 181] on input "1 - Not very concerned" at bounding box center [597, 189] width 30 height 30
radio input "true"
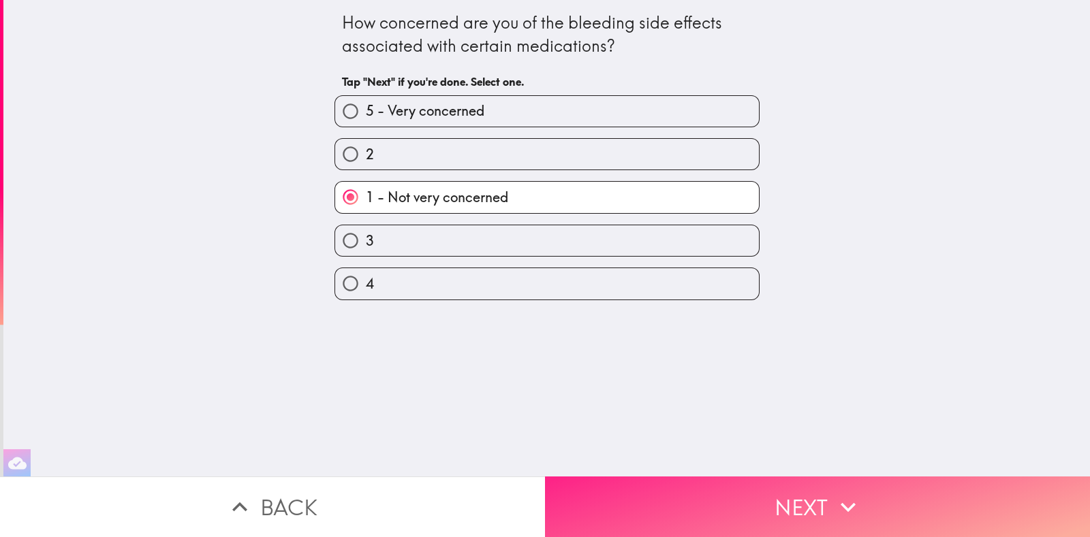
click at [732, 498] on button "Next" at bounding box center [817, 507] width 545 height 61
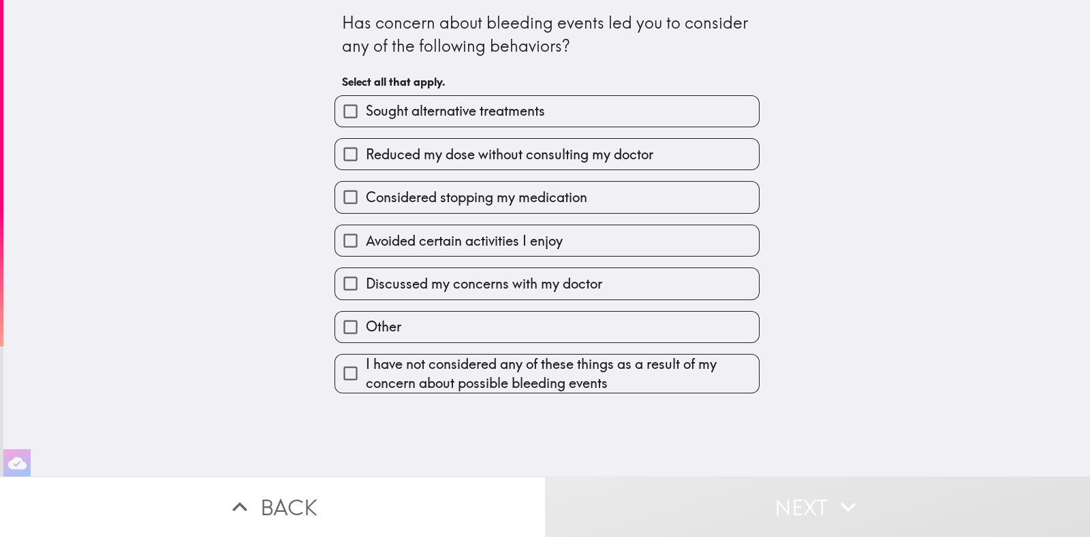
click at [537, 390] on span "I have not considered any of these things as a result of my concern about possi…" at bounding box center [562, 374] width 393 height 38
click at [366, 389] on input "I have not considered any of these things as a result of my concern about possi…" at bounding box center [350, 373] width 31 height 31
checkbox input "true"
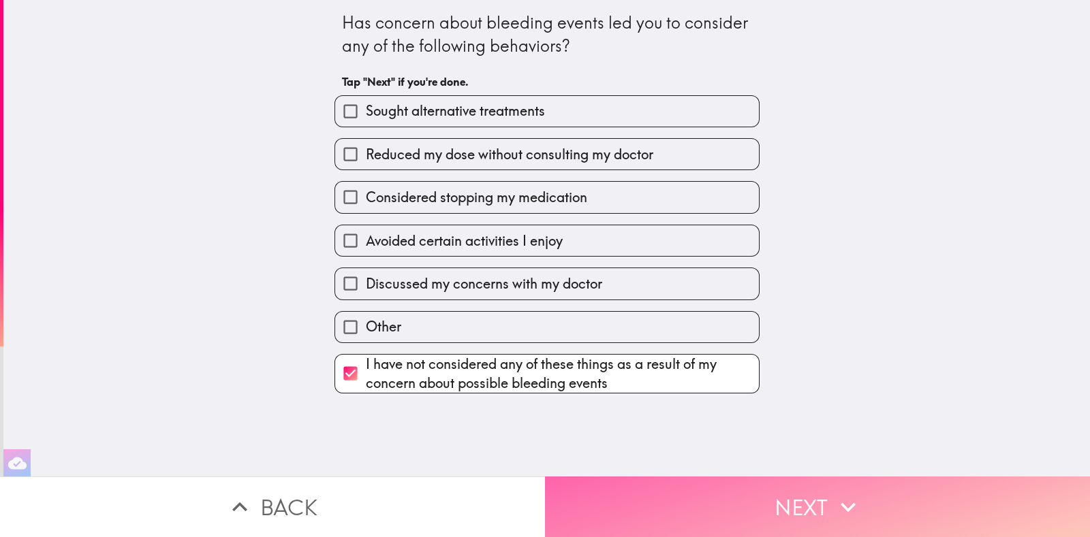
click at [712, 490] on button "Next" at bounding box center [817, 507] width 545 height 61
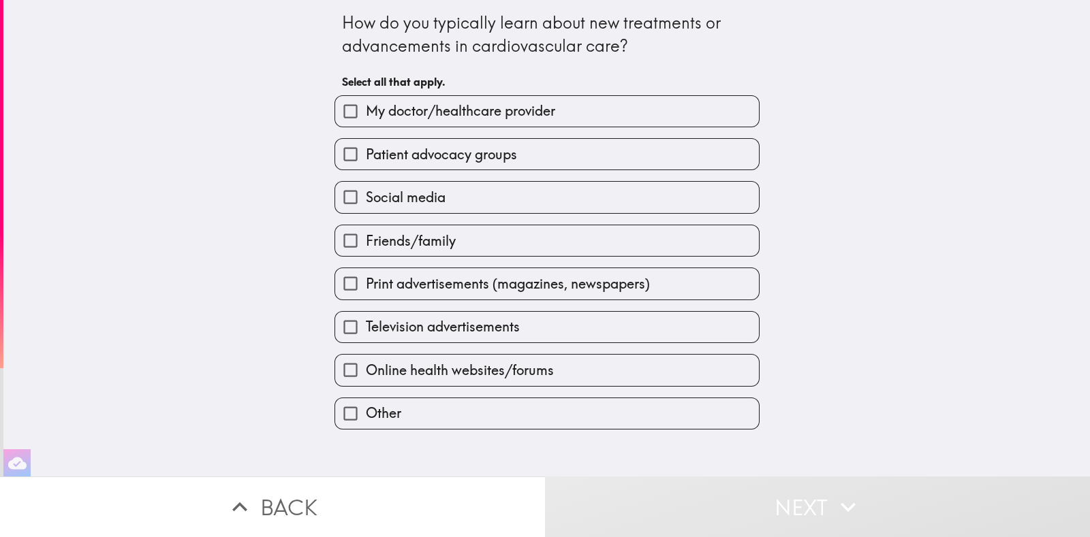
click at [504, 227] on label "Friends/family" at bounding box center [547, 240] width 424 height 31
click at [366, 227] on input "Friends/family" at bounding box center [350, 240] width 31 height 31
checkbox input "true"
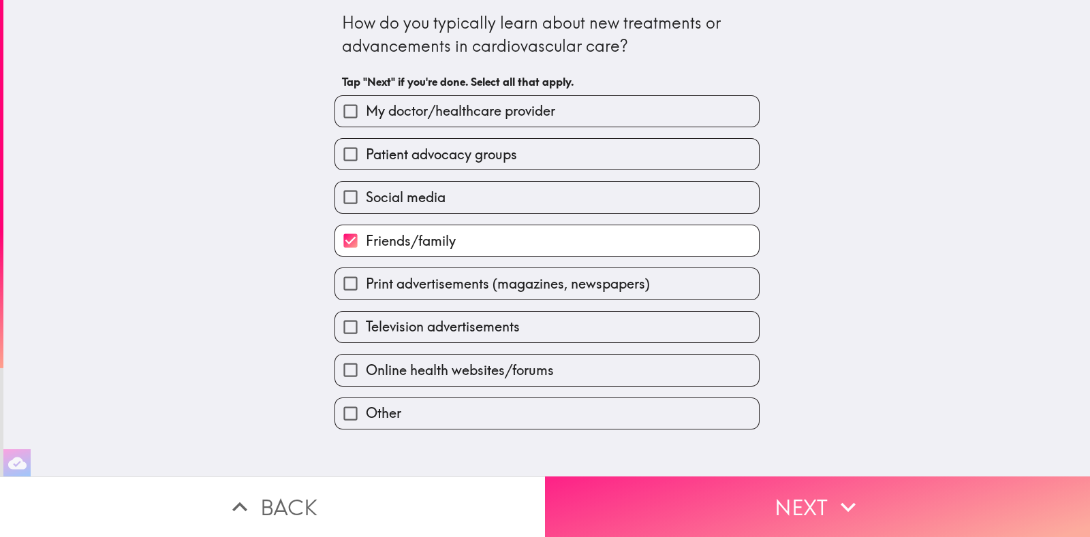
click at [790, 484] on button "Next" at bounding box center [817, 507] width 545 height 61
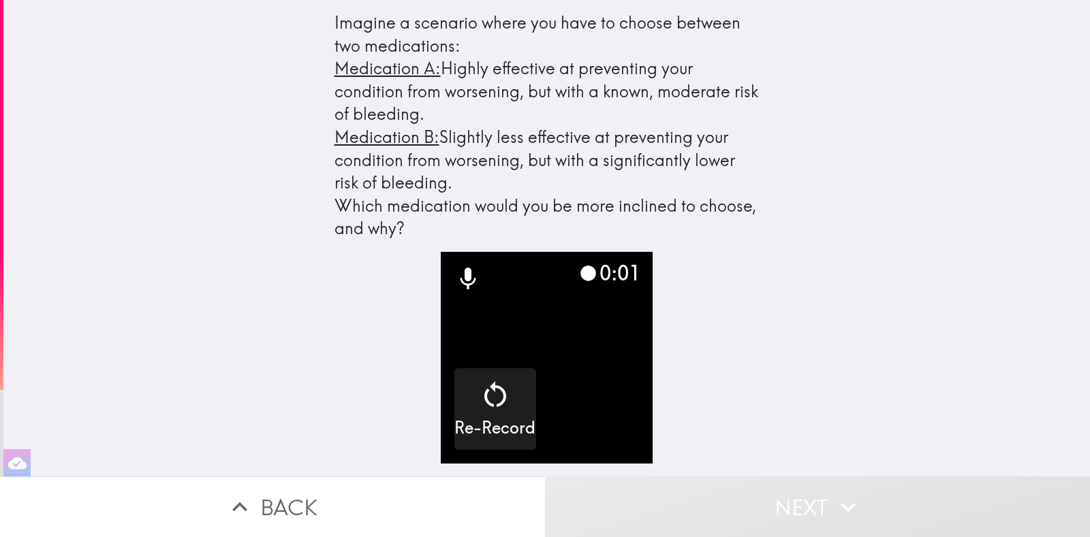
click at [791, 484] on button "Next" at bounding box center [817, 507] width 545 height 61
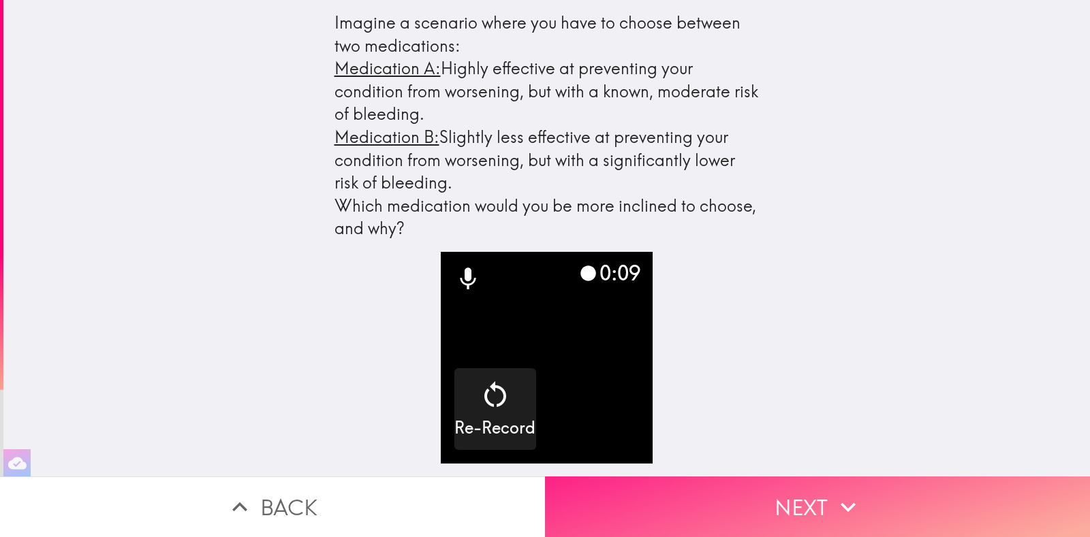
click at [843, 502] on icon "button" at bounding box center [848, 507] width 30 height 30
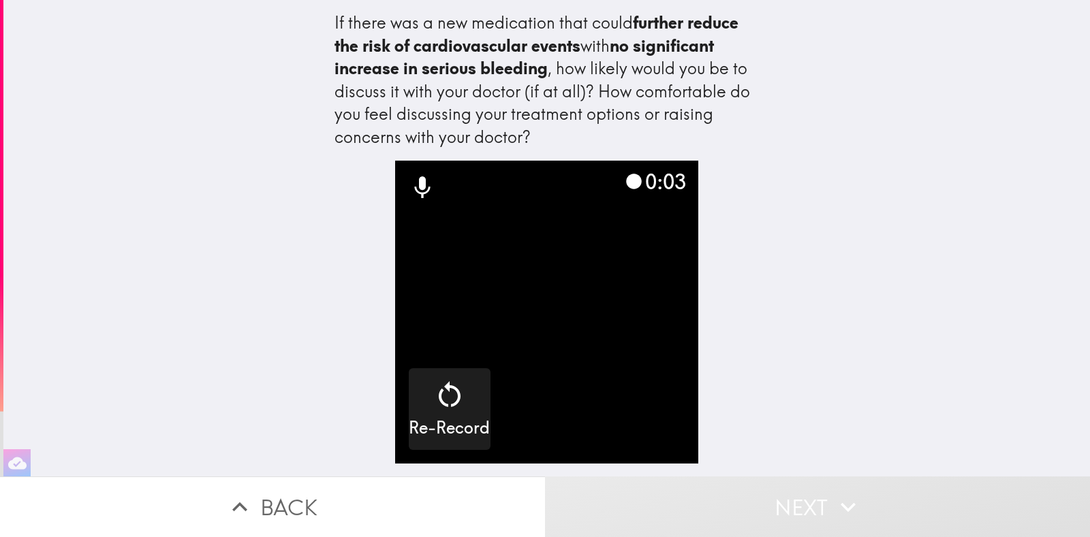
click at [838, 492] on icon "button" at bounding box center [848, 507] width 30 height 30
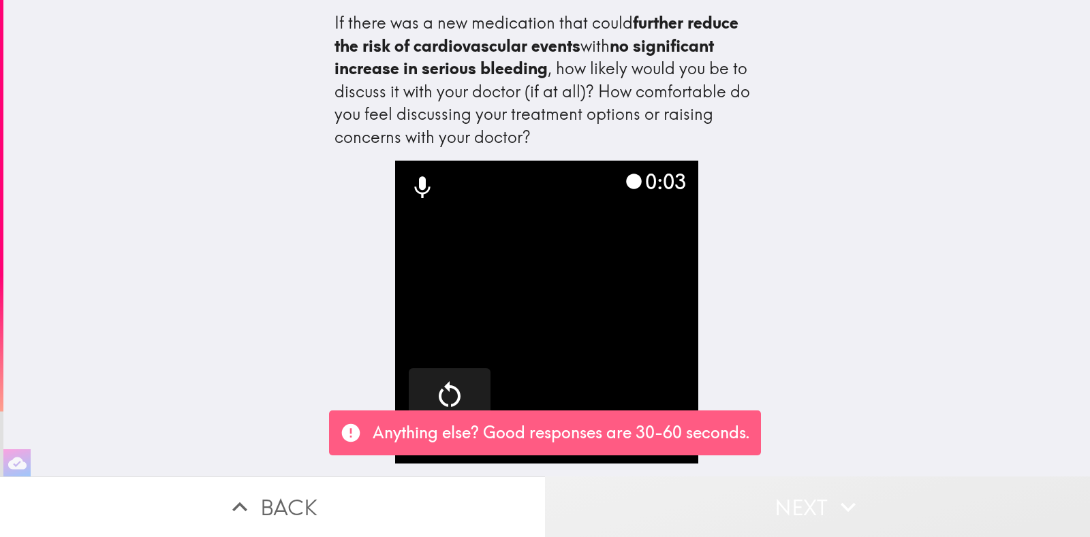
click at [838, 492] on icon "button" at bounding box center [848, 507] width 30 height 30
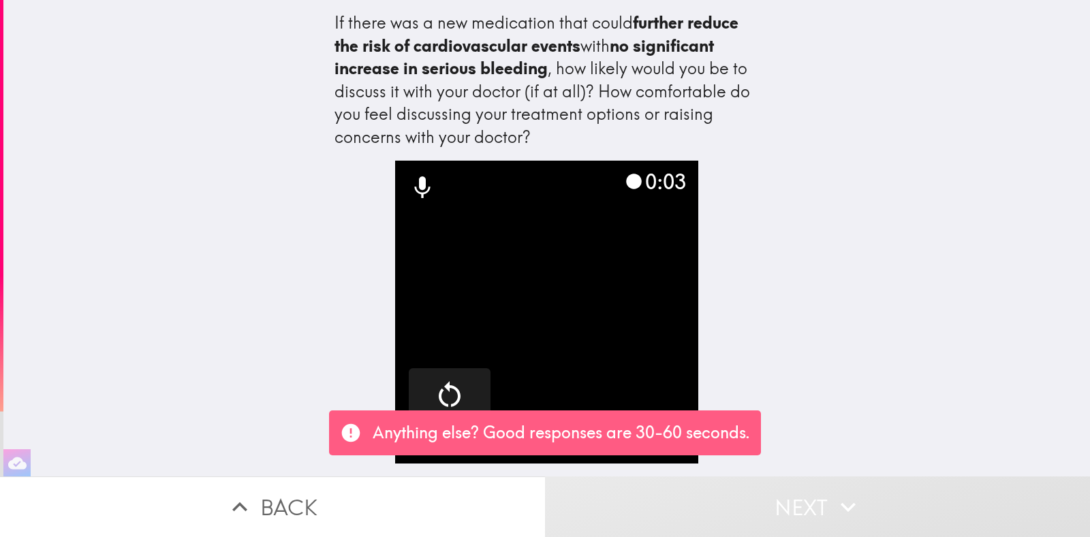
click at [838, 492] on icon "button" at bounding box center [848, 507] width 30 height 30
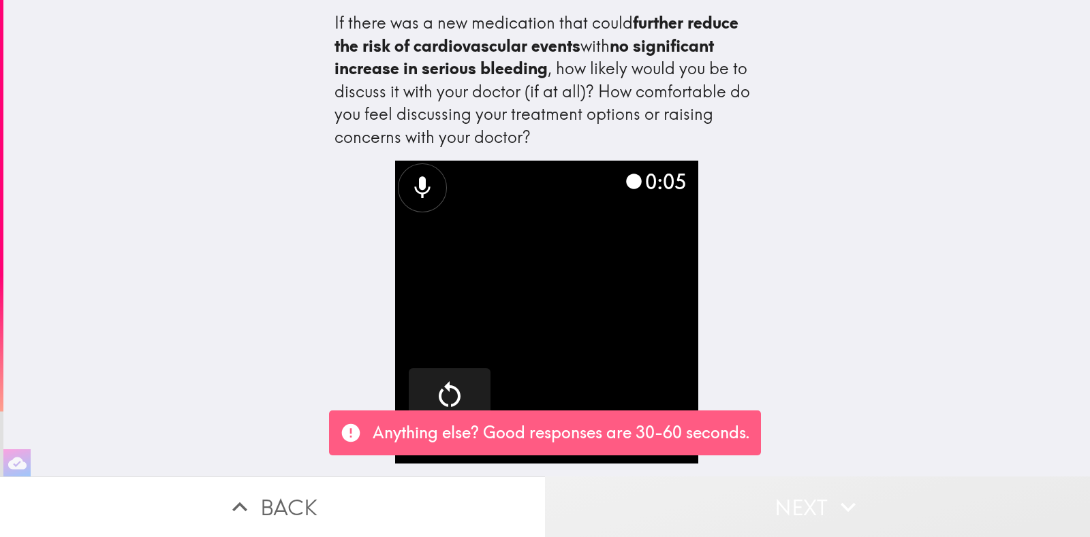
click at [838, 492] on icon "button" at bounding box center [848, 507] width 30 height 30
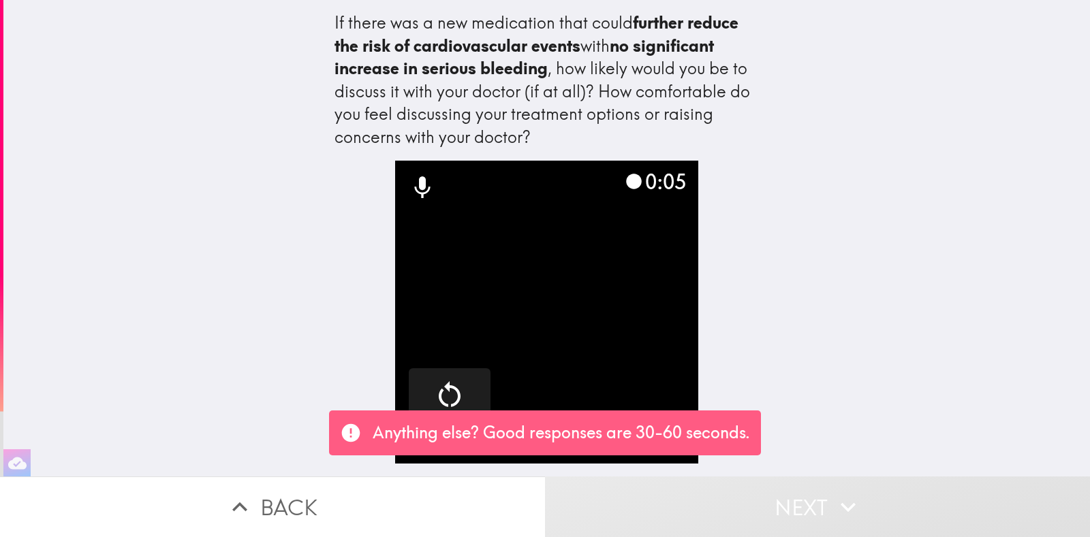
click at [838, 492] on icon "button" at bounding box center [848, 507] width 30 height 30
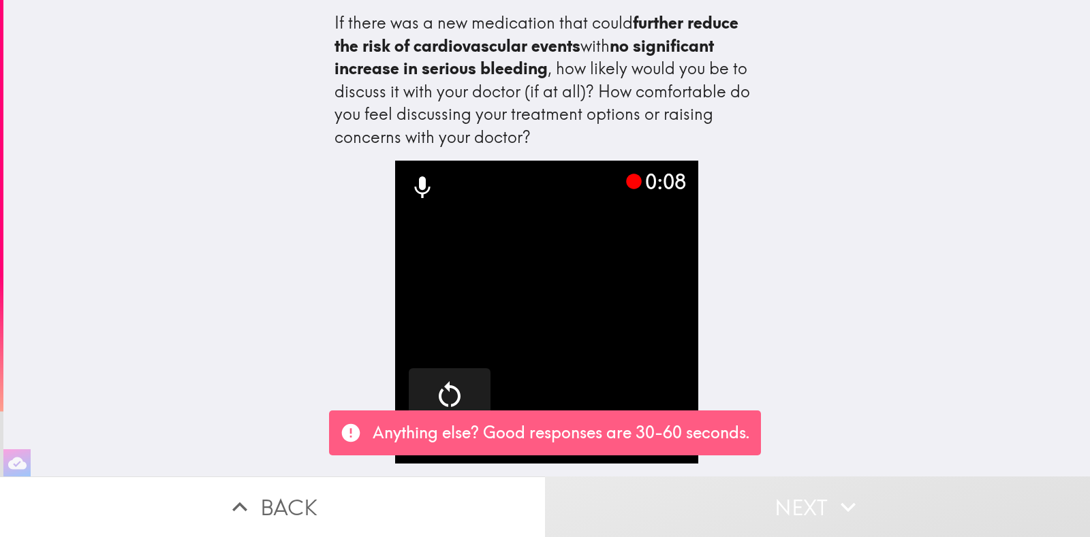
click at [838, 492] on icon "button" at bounding box center [848, 507] width 30 height 30
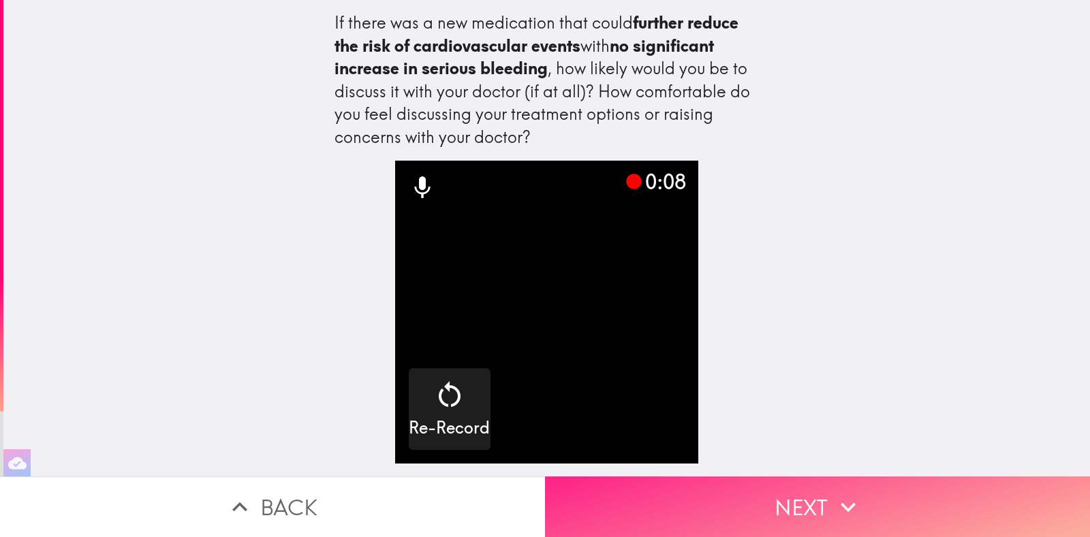
click at [838, 492] on icon "button" at bounding box center [848, 507] width 30 height 30
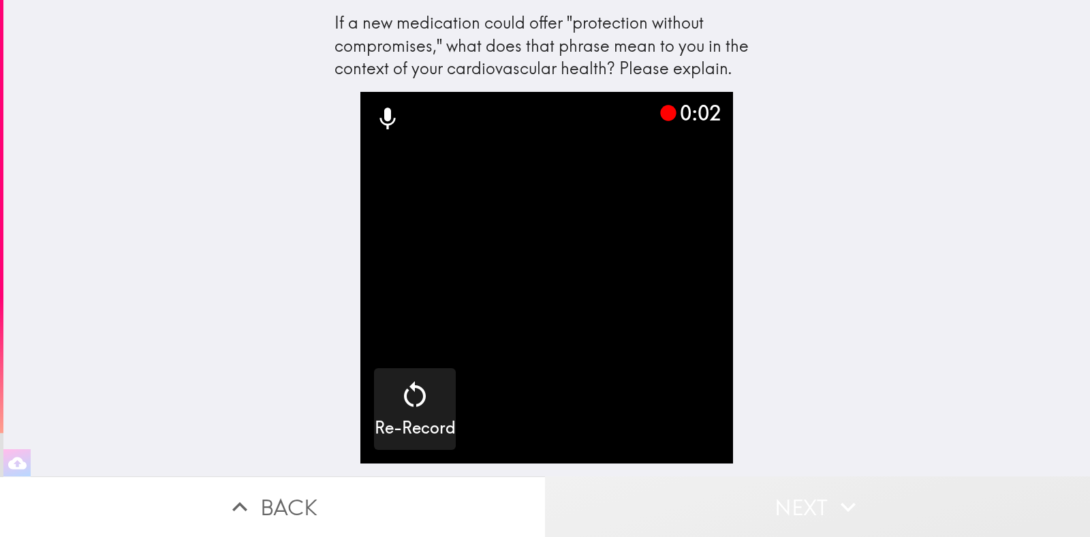
click at [838, 492] on icon "button" at bounding box center [848, 507] width 30 height 30
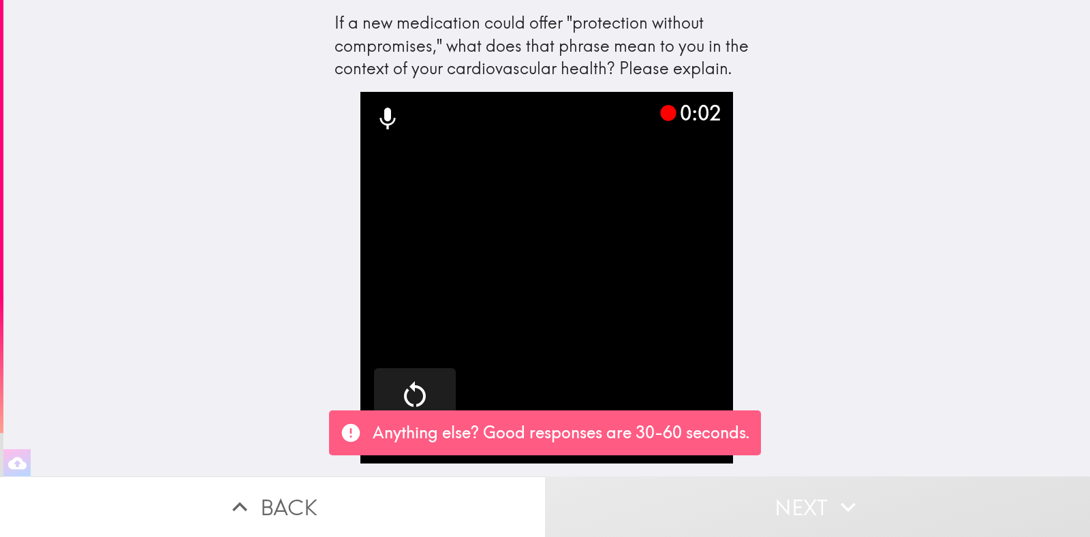
click at [838, 492] on icon "button" at bounding box center [848, 507] width 30 height 30
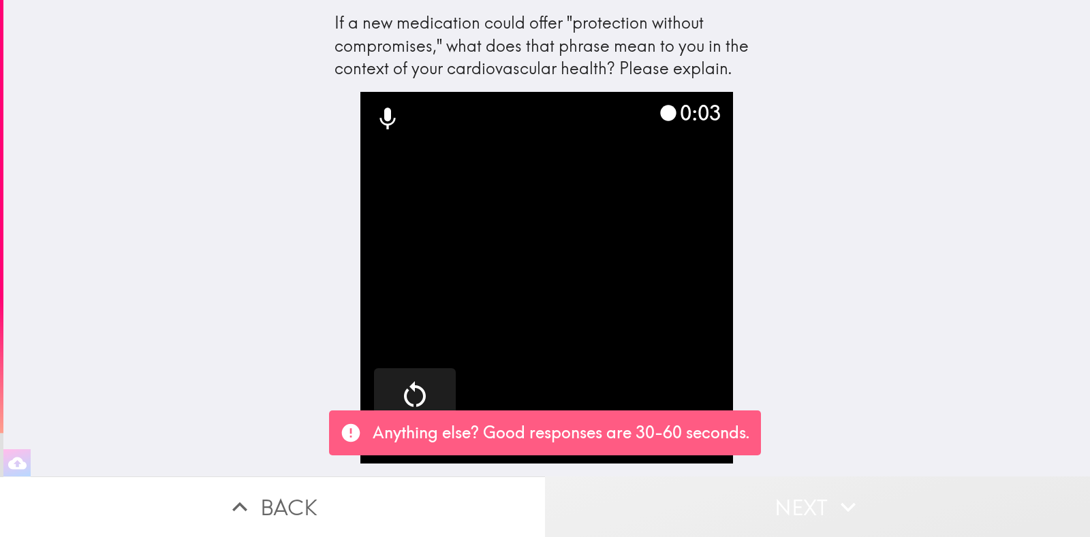
click at [838, 492] on icon "button" at bounding box center [848, 507] width 30 height 30
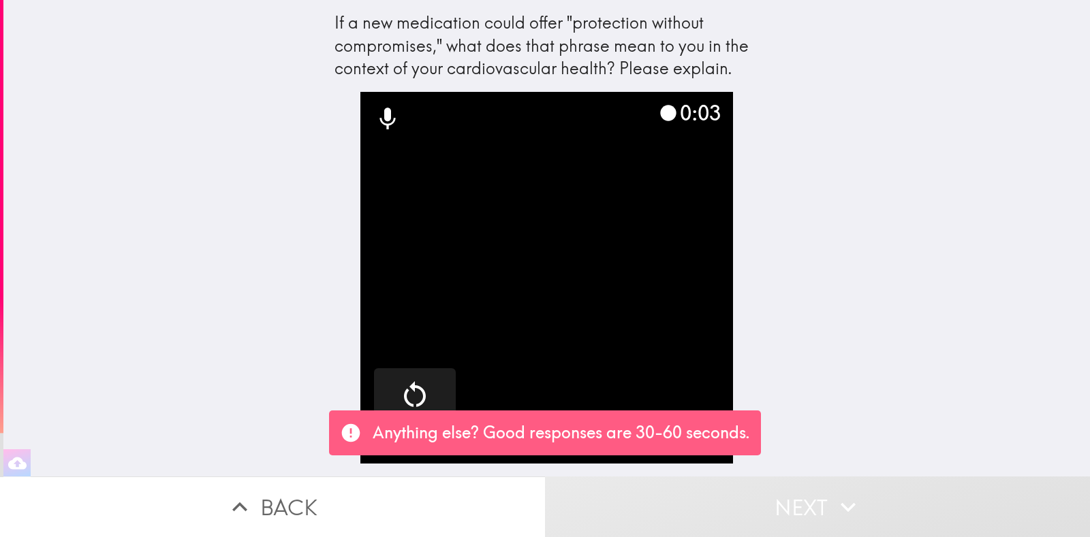
click at [838, 492] on icon "button" at bounding box center [848, 507] width 30 height 30
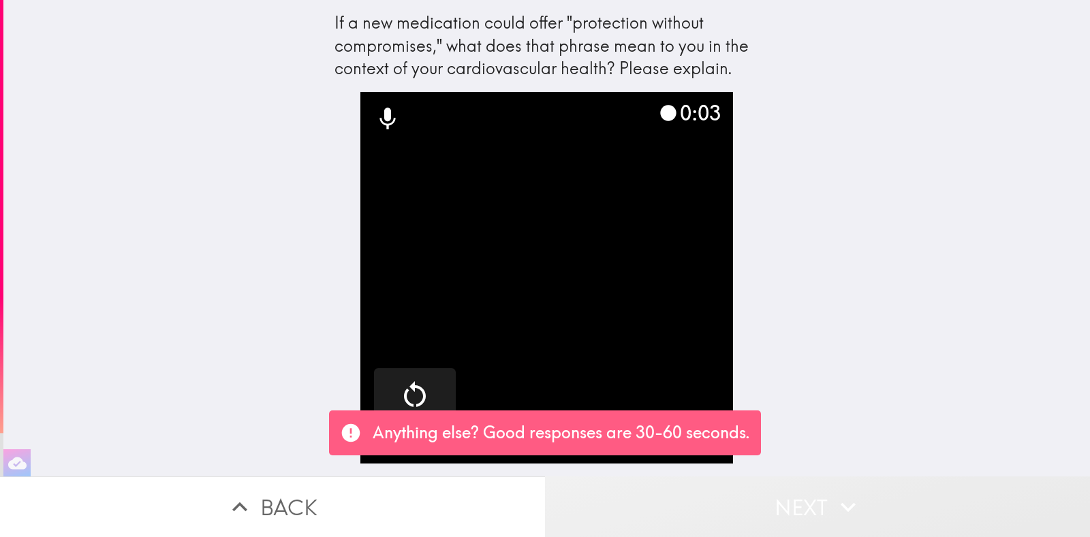
click at [838, 492] on icon "button" at bounding box center [848, 507] width 30 height 30
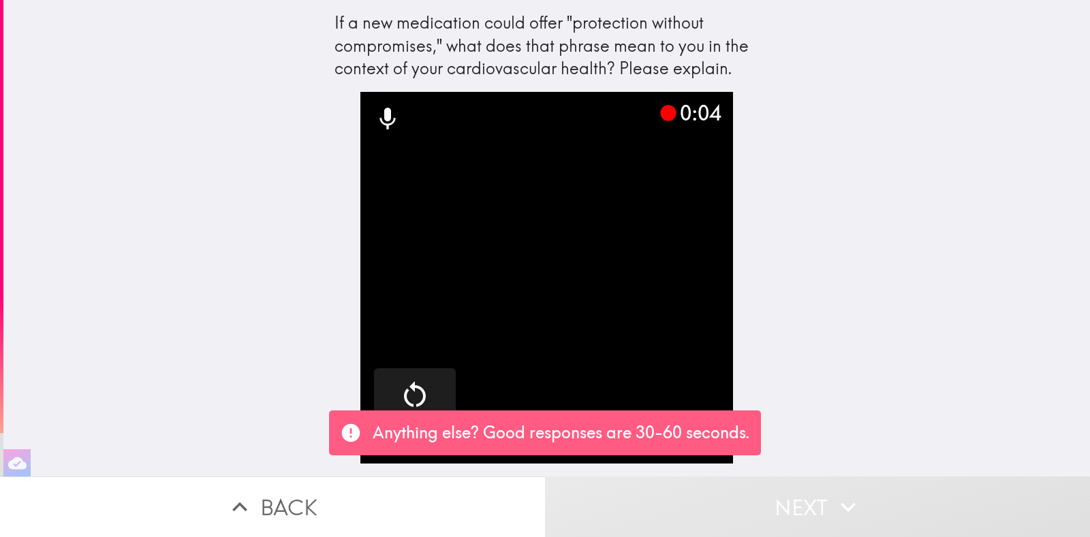
click at [838, 492] on icon "button" at bounding box center [848, 507] width 30 height 30
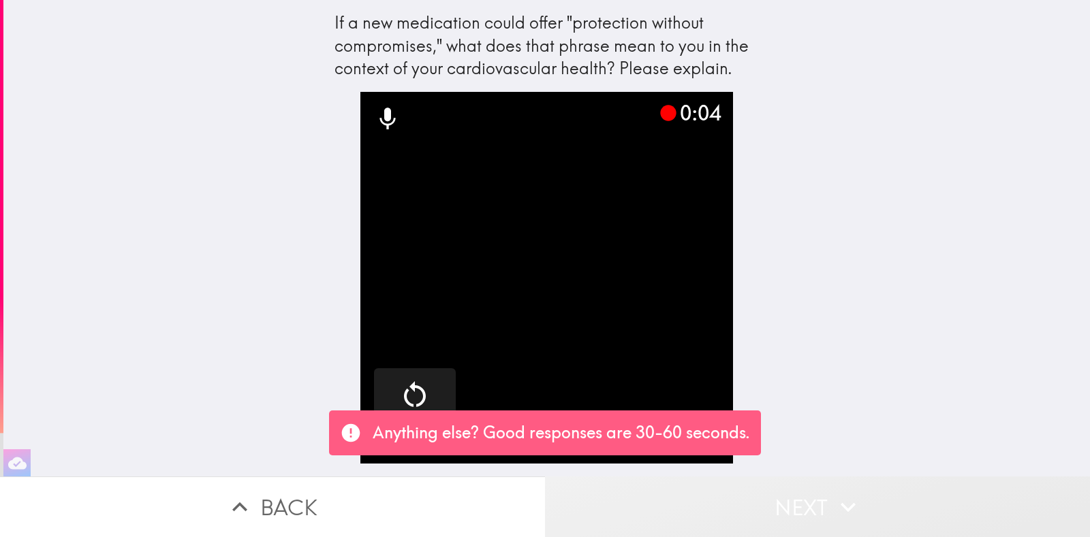
click at [838, 492] on icon "button" at bounding box center [848, 507] width 30 height 30
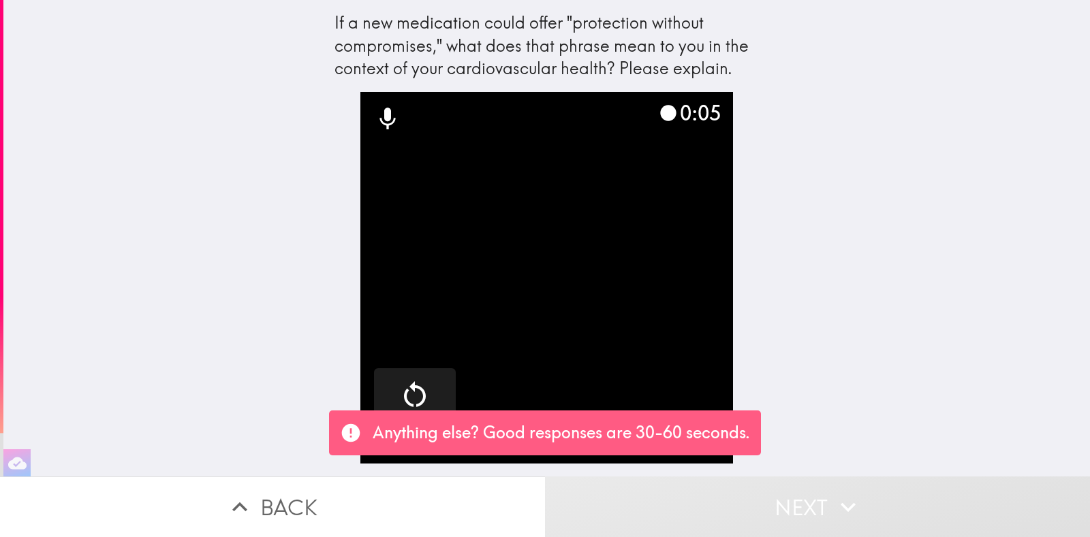
click at [768, 487] on button "Next" at bounding box center [817, 507] width 545 height 61
click at [337, 492] on button "Back" at bounding box center [272, 507] width 545 height 61
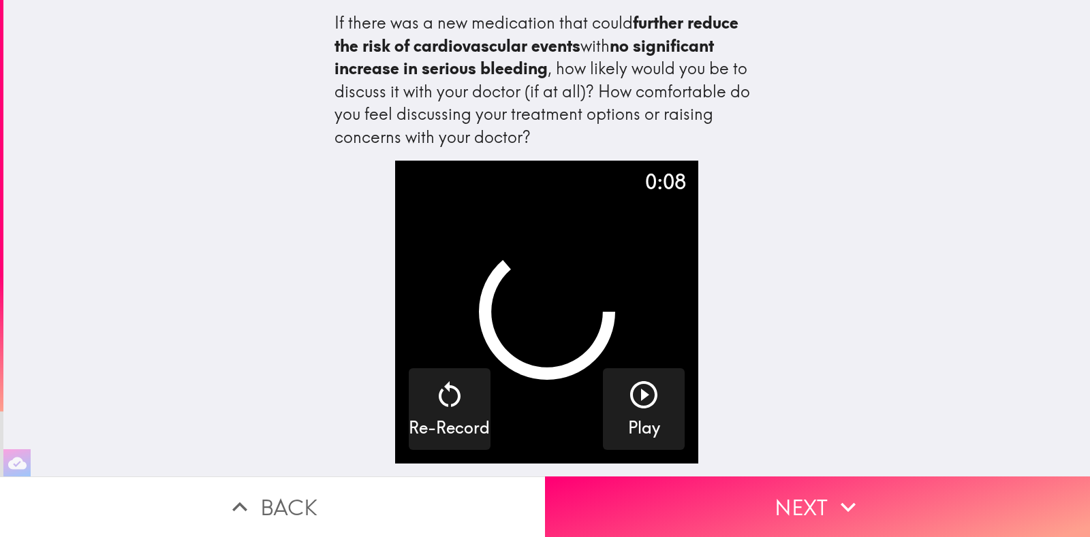
click at [287, 496] on button "Back" at bounding box center [272, 507] width 545 height 61
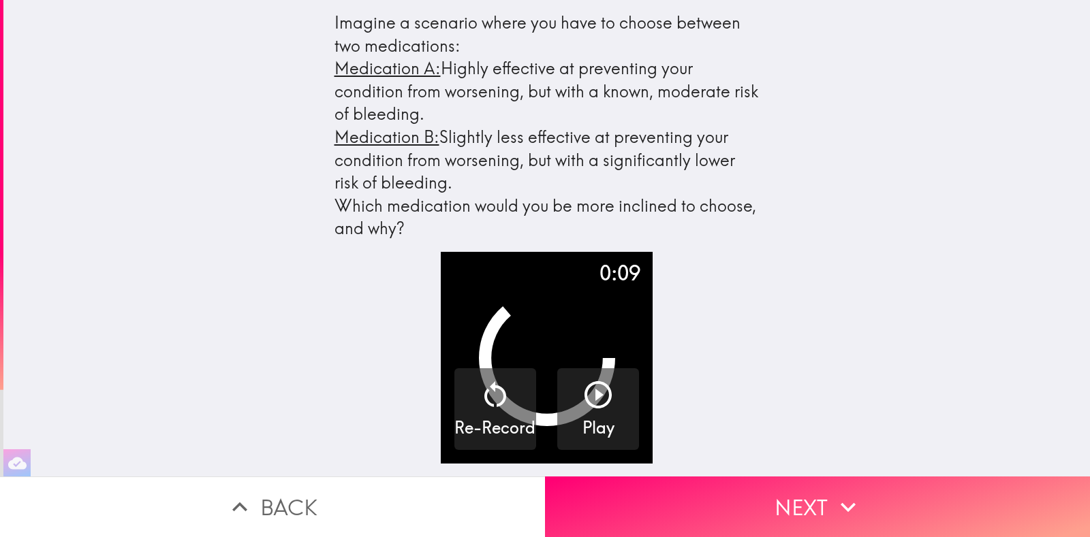
click at [281, 495] on button "Back" at bounding box center [272, 507] width 545 height 61
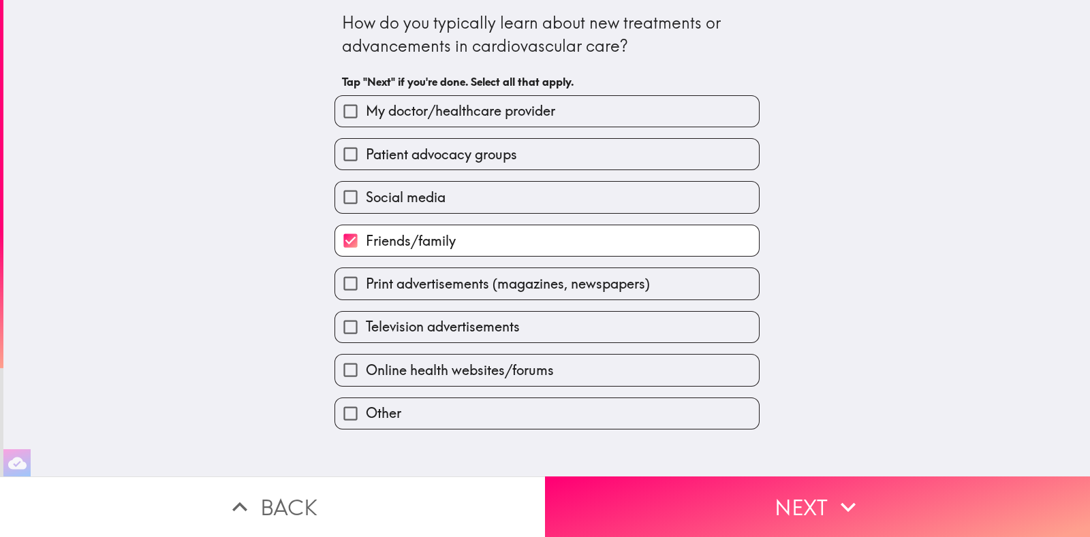
click at [276, 494] on button "Back" at bounding box center [272, 507] width 545 height 61
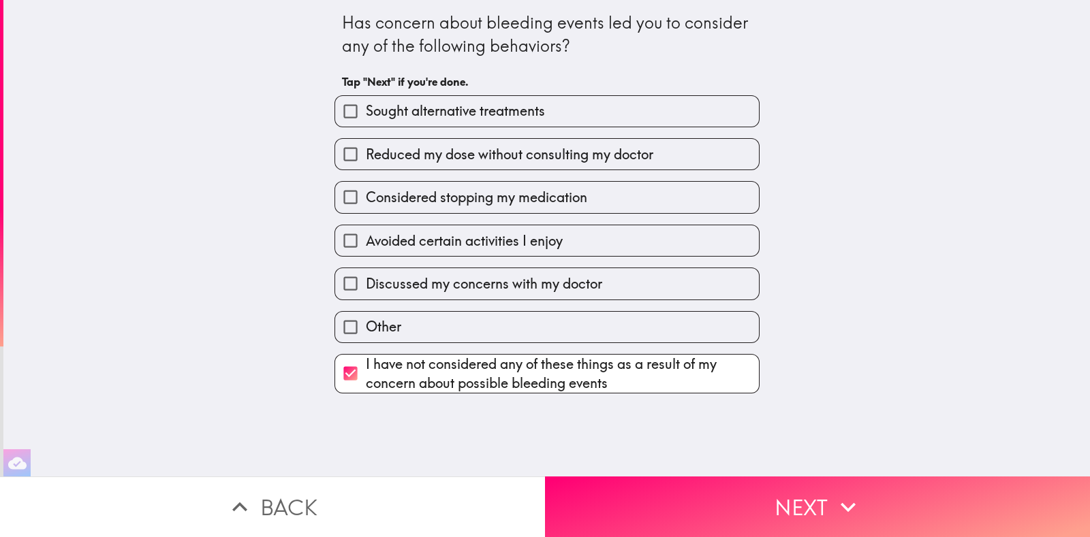
click at [274, 494] on button "Back" at bounding box center [272, 507] width 545 height 61
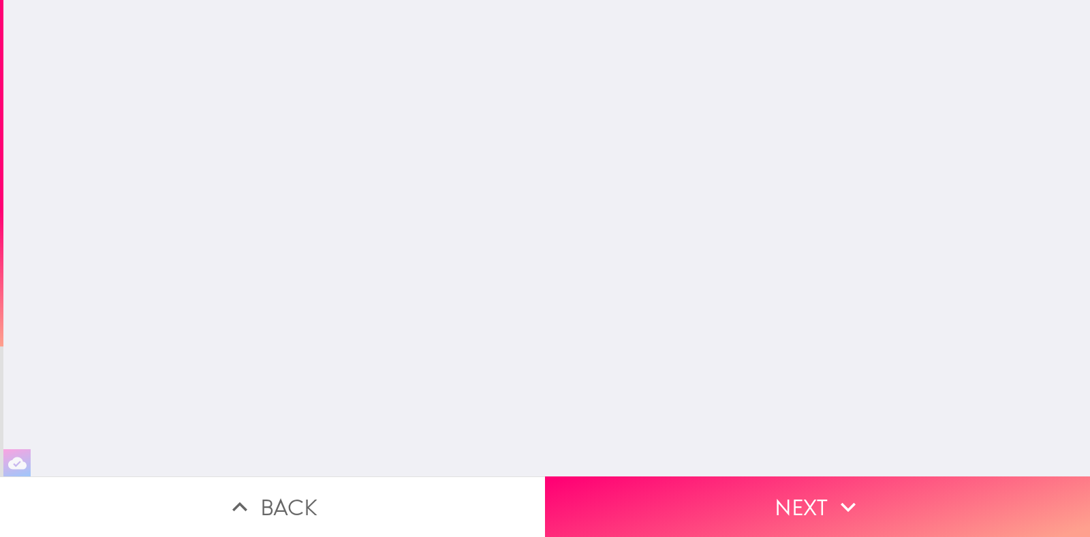
click at [274, 494] on button "Back" at bounding box center [272, 507] width 545 height 61
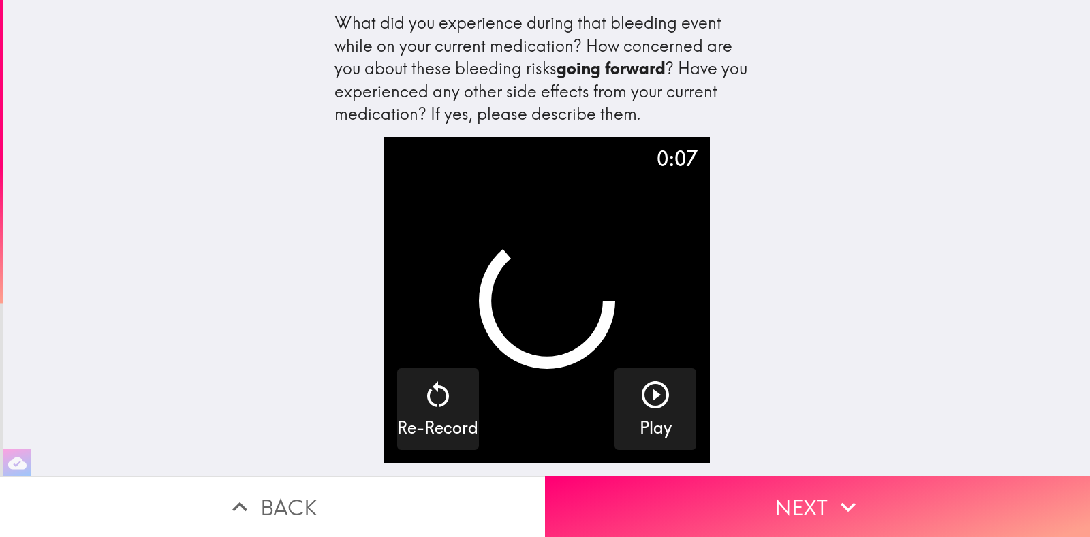
click at [274, 494] on button "Back" at bounding box center [272, 507] width 545 height 61
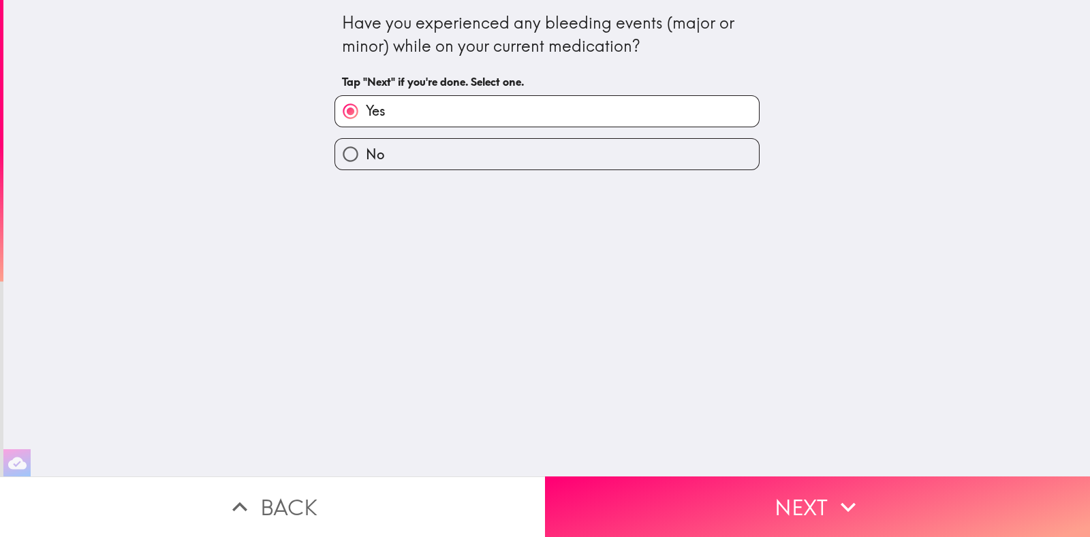
click at [274, 494] on button "Back" at bounding box center [272, 507] width 545 height 61
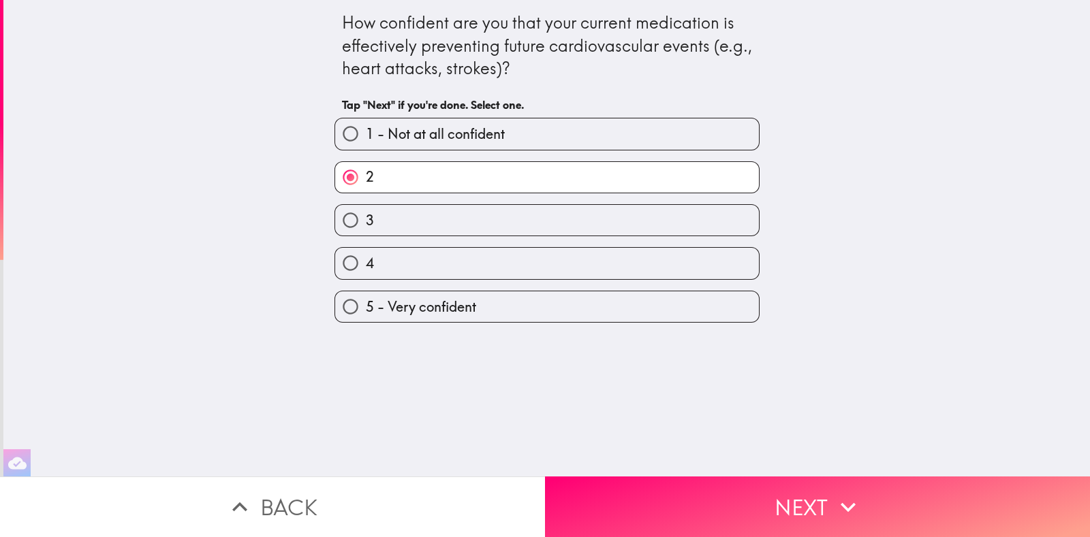
click at [274, 494] on button "Back" at bounding box center [272, 507] width 545 height 61
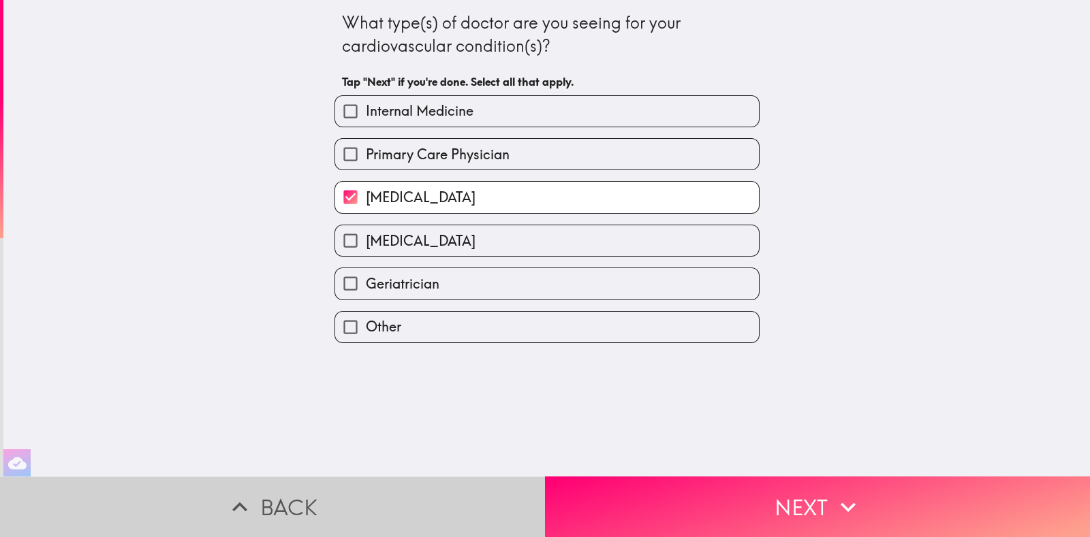
click at [274, 494] on button "Back" at bounding box center [272, 507] width 545 height 61
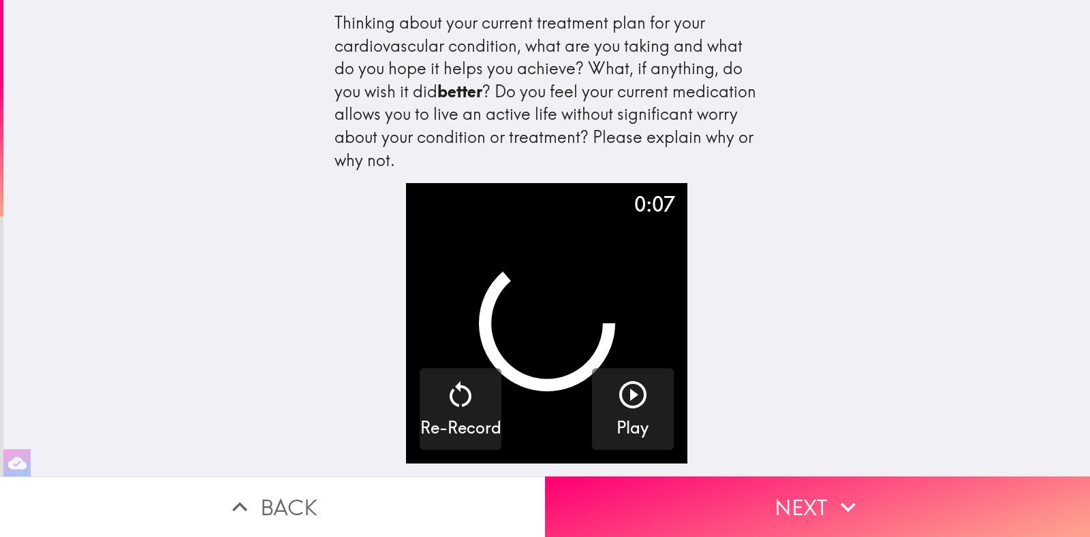
click at [274, 494] on button "Back" at bounding box center [272, 507] width 545 height 61
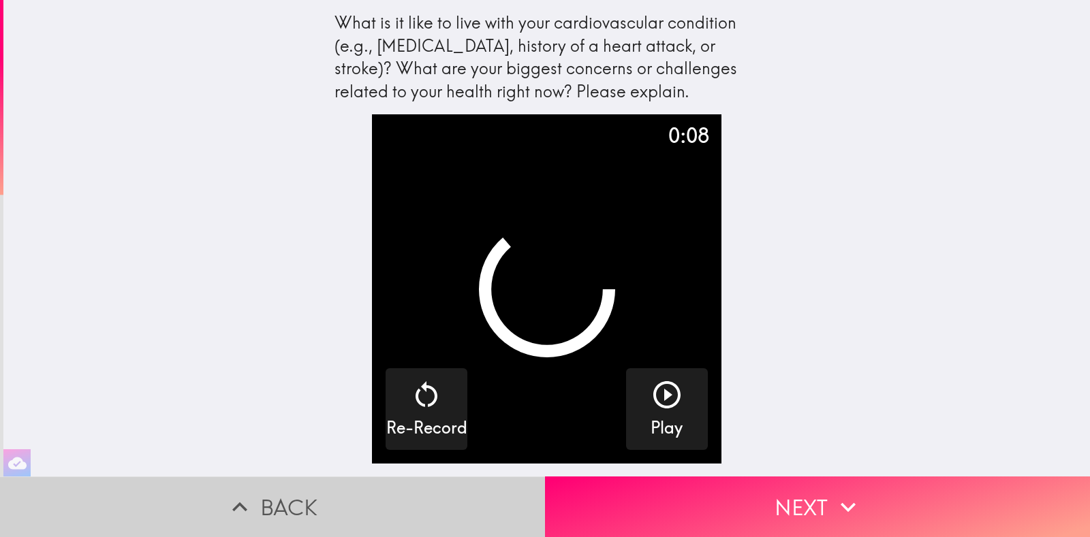
click at [274, 494] on button "Back" at bounding box center [272, 507] width 545 height 61
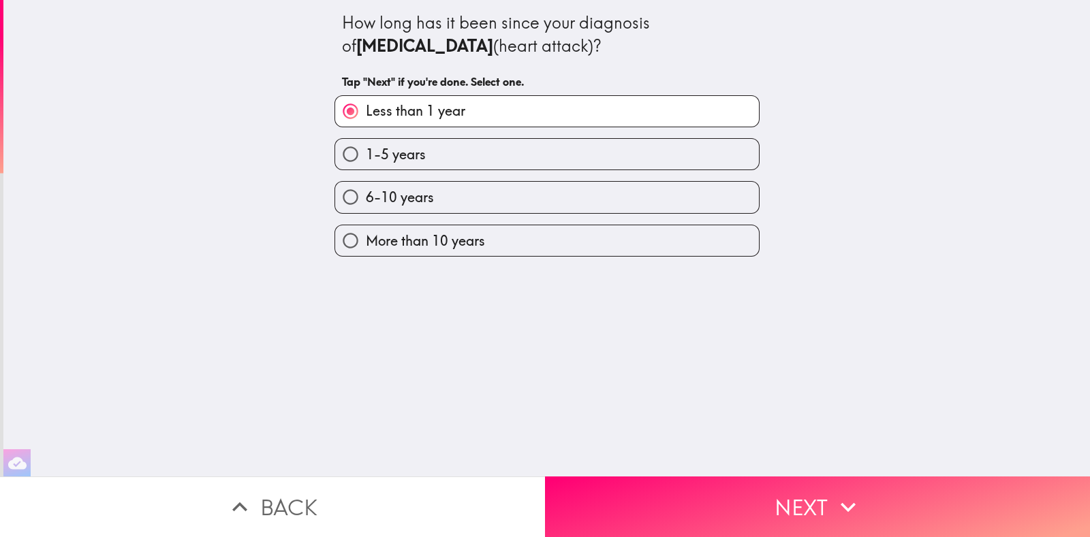
click at [274, 494] on button "Back" at bounding box center [272, 507] width 545 height 61
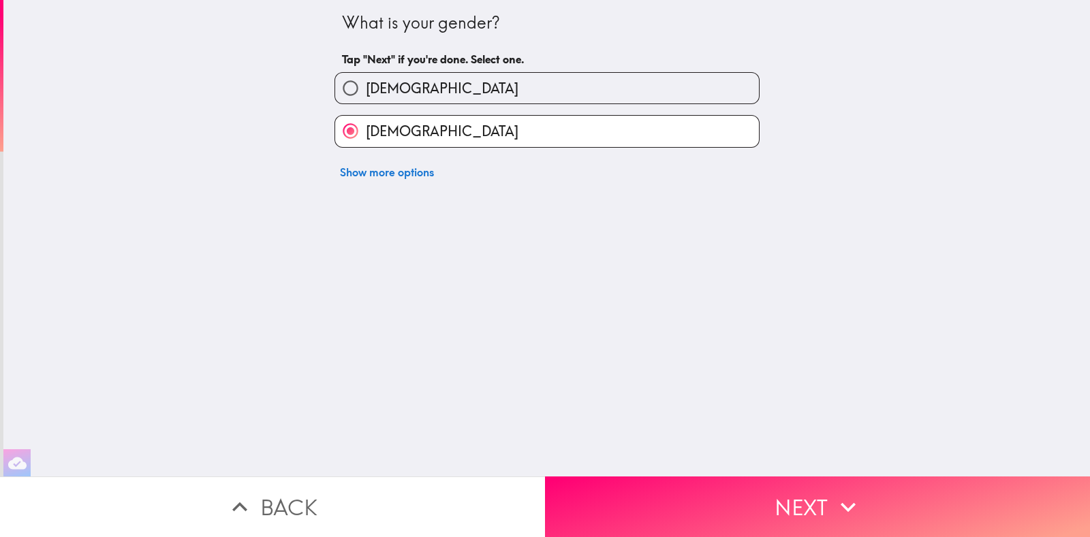
click at [443, 503] on button "Back" at bounding box center [272, 507] width 545 height 61
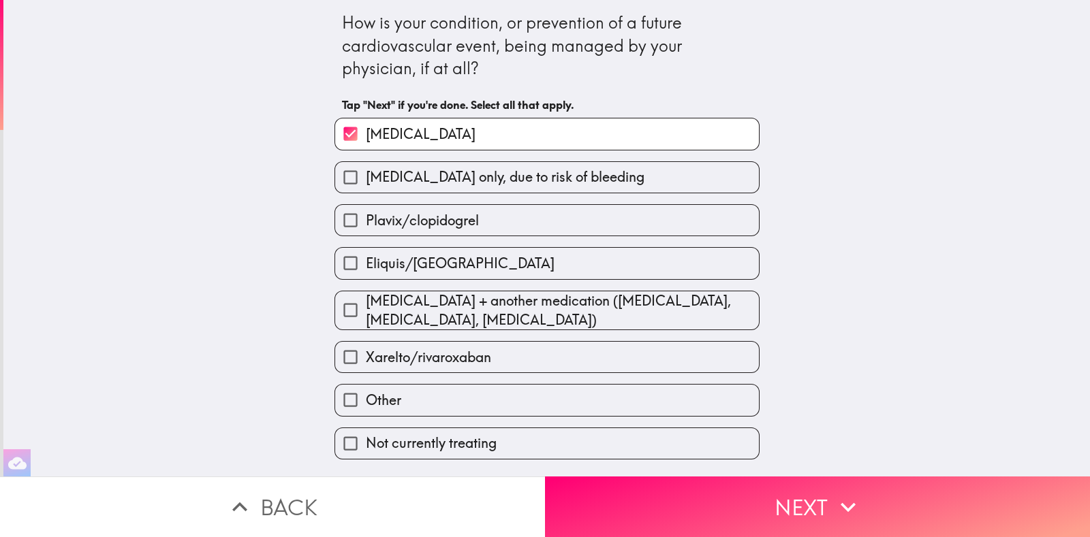
click at [435, 171] on span "[MEDICAL_DATA] only, due to risk of bleeding" at bounding box center [505, 177] width 279 height 19
click at [366, 171] on input "[MEDICAL_DATA] only, due to risk of bleeding" at bounding box center [350, 177] width 31 height 31
checkbox input "true"
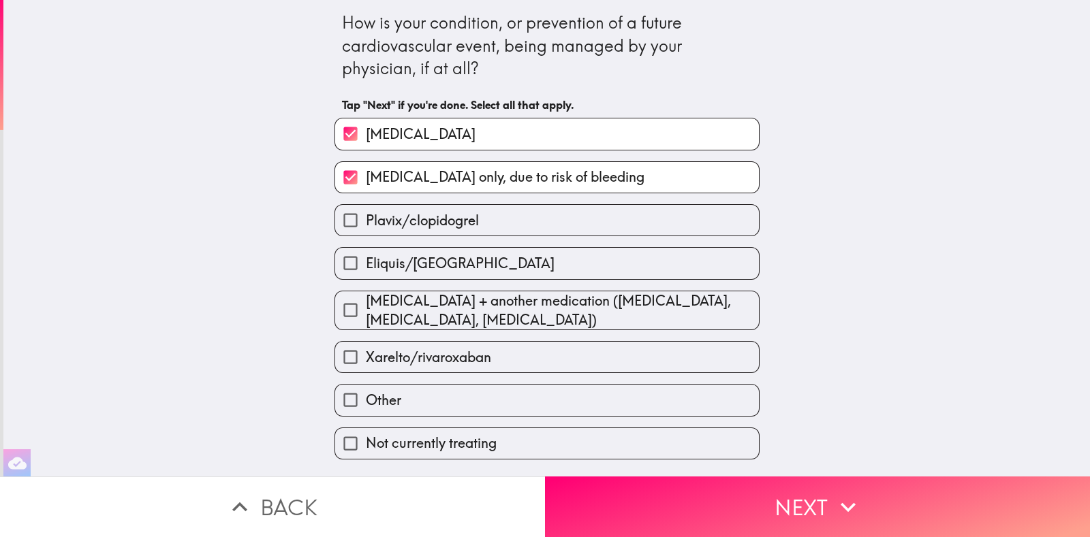
click at [479, 128] on label "[MEDICAL_DATA]" at bounding box center [547, 133] width 424 height 31
click at [366, 128] on input "[MEDICAL_DATA]" at bounding box center [350, 133] width 31 height 31
checkbox input "false"
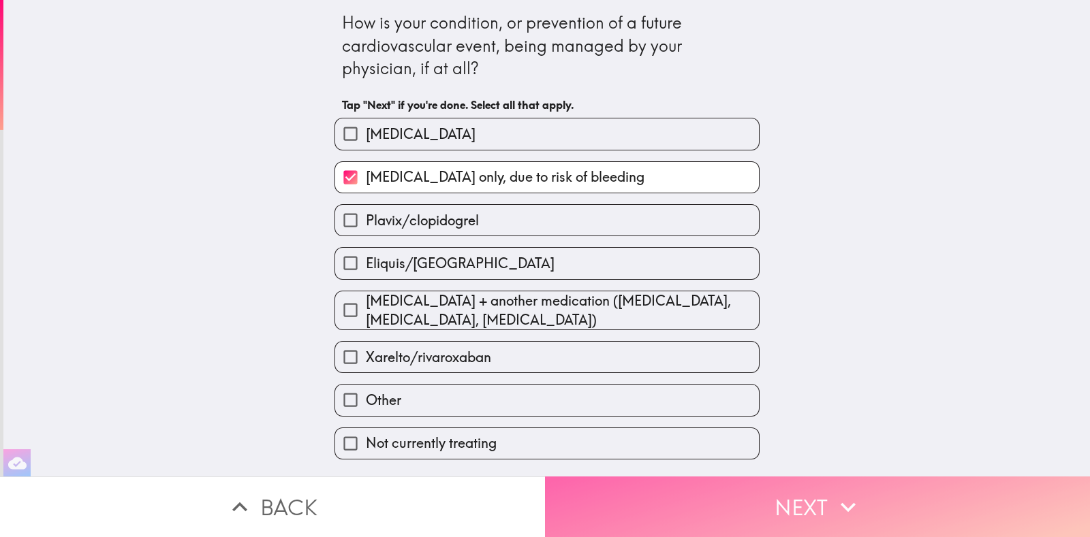
click at [716, 488] on button "Next" at bounding box center [817, 507] width 545 height 61
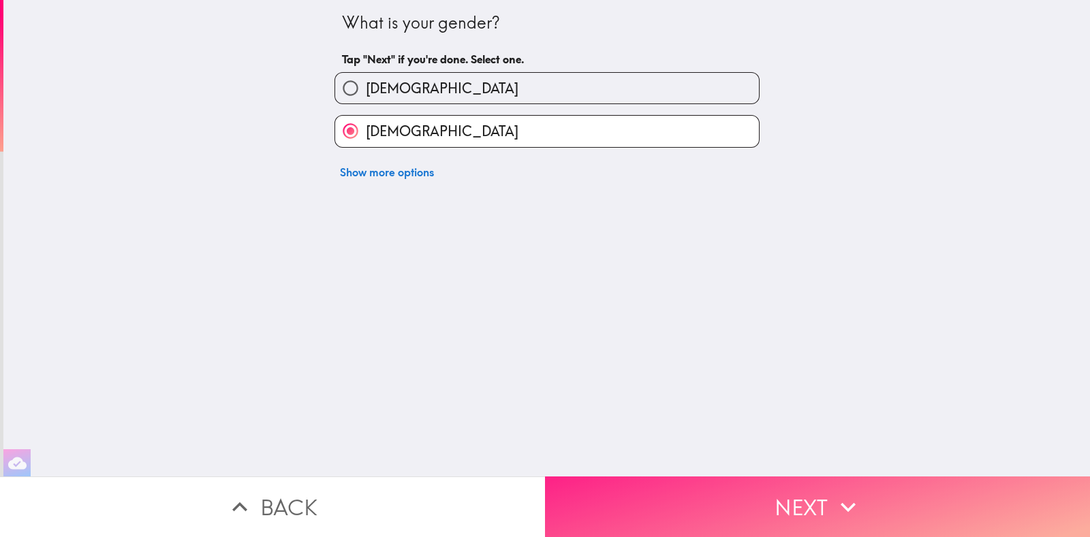
click at [716, 488] on button "Next" at bounding box center [817, 507] width 545 height 61
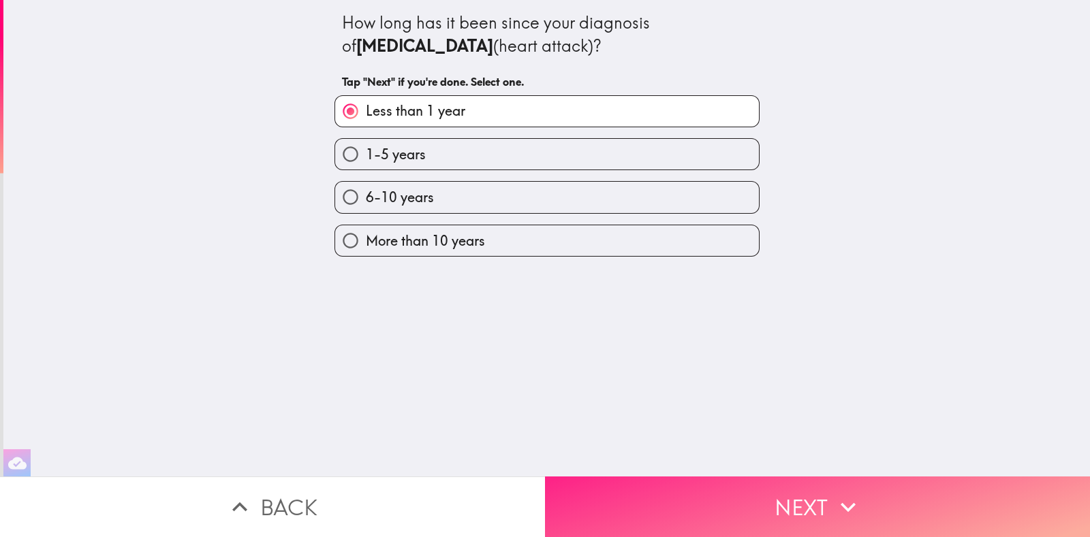
click at [716, 488] on button "Next" at bounding box center [817, 507] width 545 height 61
